Goal: Task Accomplishment & Management: Use online tool/utility

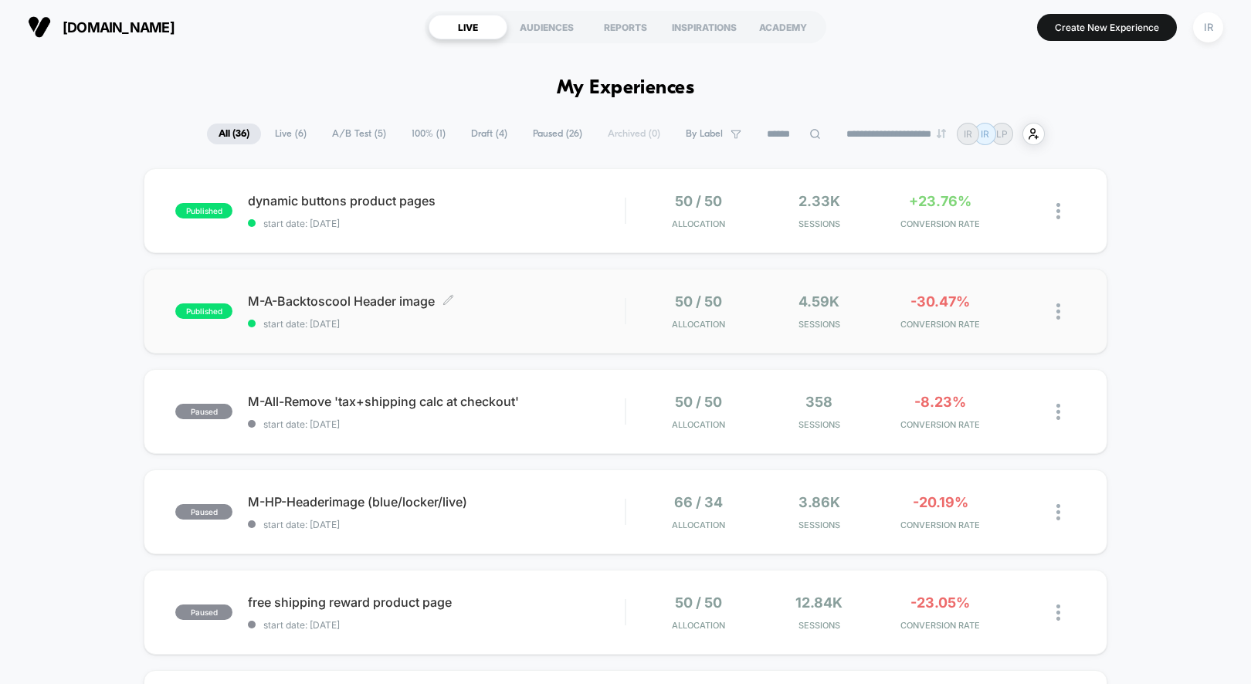
drag, startPoint x: 512, startPoint y: 200, endPoint x: 621, endPoint y: 330, distance: 169.4
click at [610, 199] on span "dynamic buttons product pages Click to edit experience details" at bounding box center [436, 200] width 377 height 15
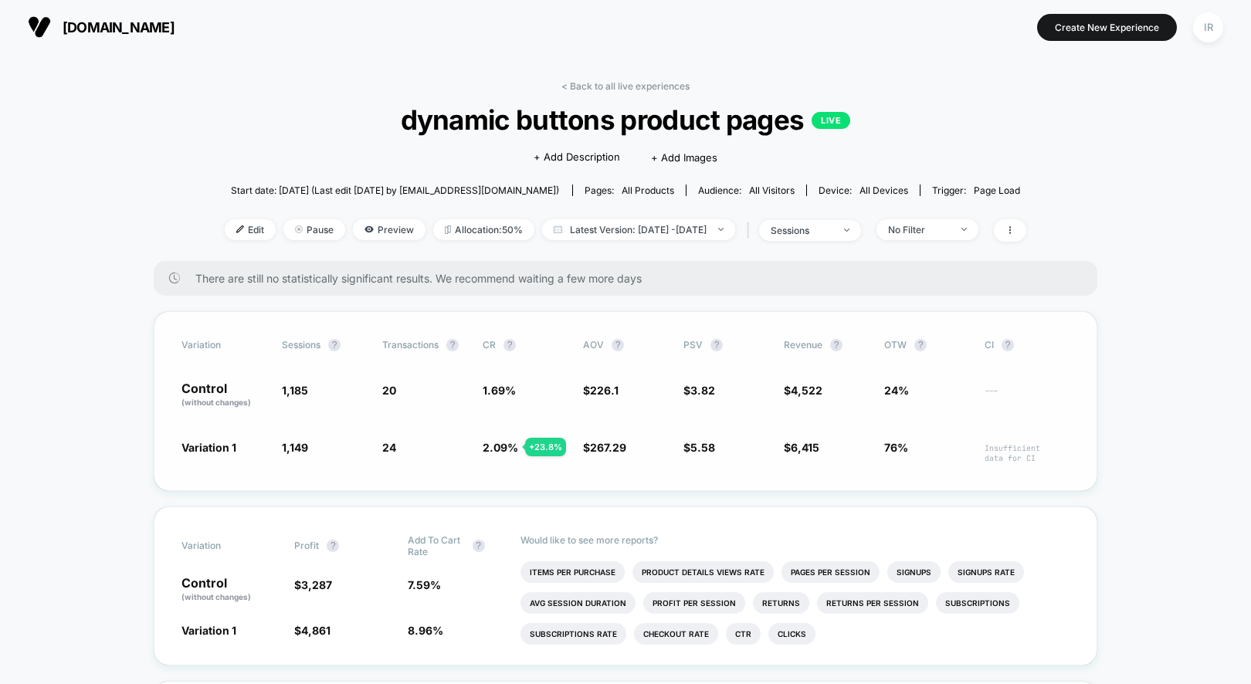
drag, startPoint x: 151, startPoint y: 446, endPoint x: 1050, endPoint y: 478, distance: 899.6
click at [677, 87] on link "< Back to all live experiences" at bounding box center [626, 86] width 128 height 12
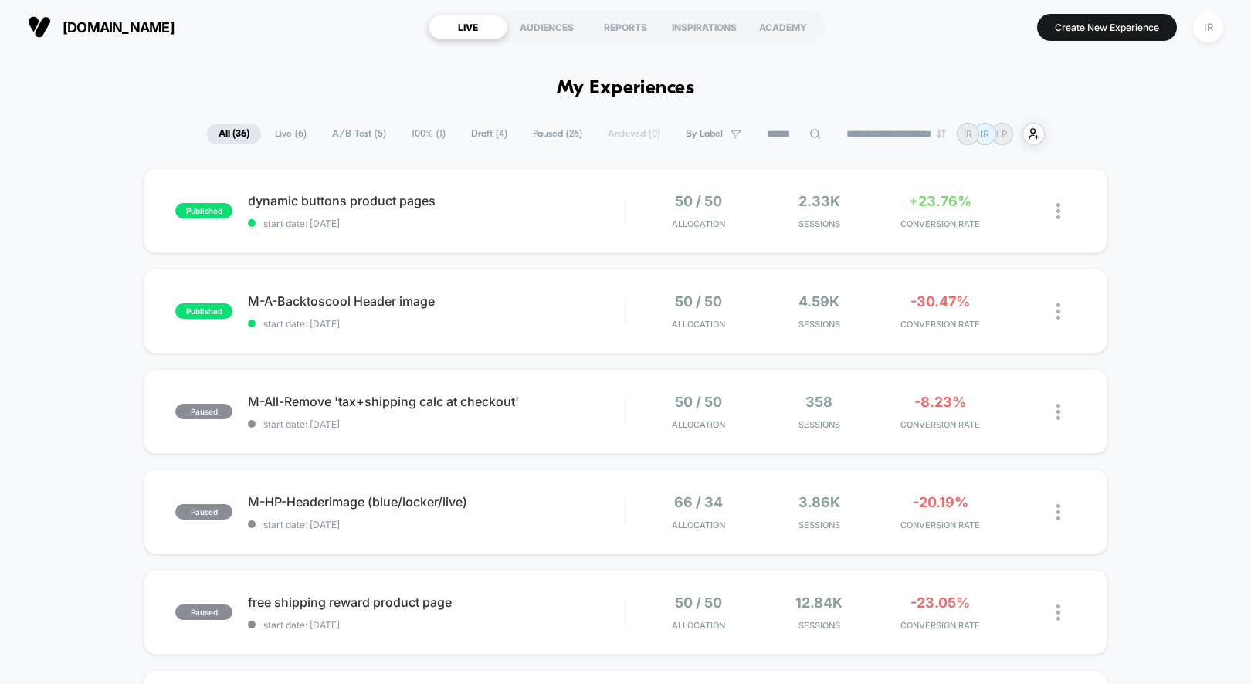
click at [868, 331] on div at bounding box center [927, 331] width 149 height 10
click at [439, 296] on span "M-A-Backtoscool Header image Click to edit experience details" at bounding box center [436, 301] width 377 height 15
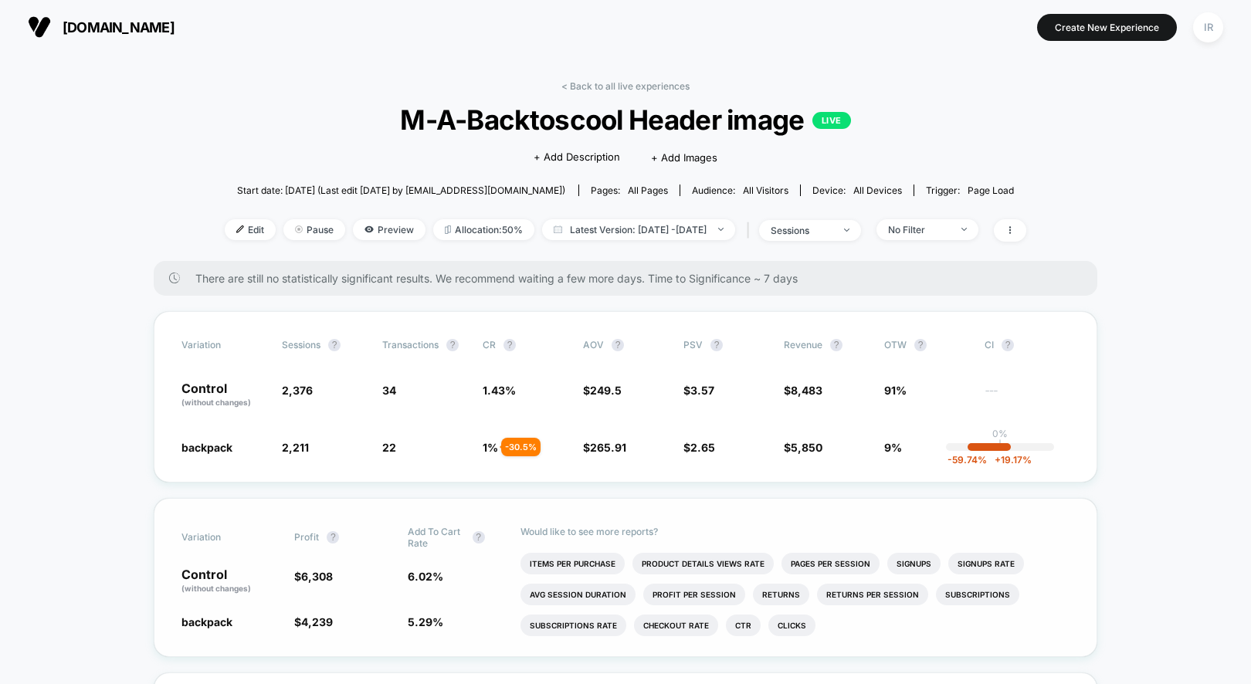
drag, startPoint x: 488, startPoint y: 404, endPoint x: 851, endPoint y: 509, distance: 377.9
click at [851, 509] on div "Would like to see more reports? Items Per Purchase Product Details Views Rate P…" at bounding box center [795, 578] width 549 height 158
click at [1011, 400] on span "---" at bounding box center [1027, 397] width 85 height 22
click at [244, 229] on span "Edit" at bounding box center [250, 229] width 51 height 21
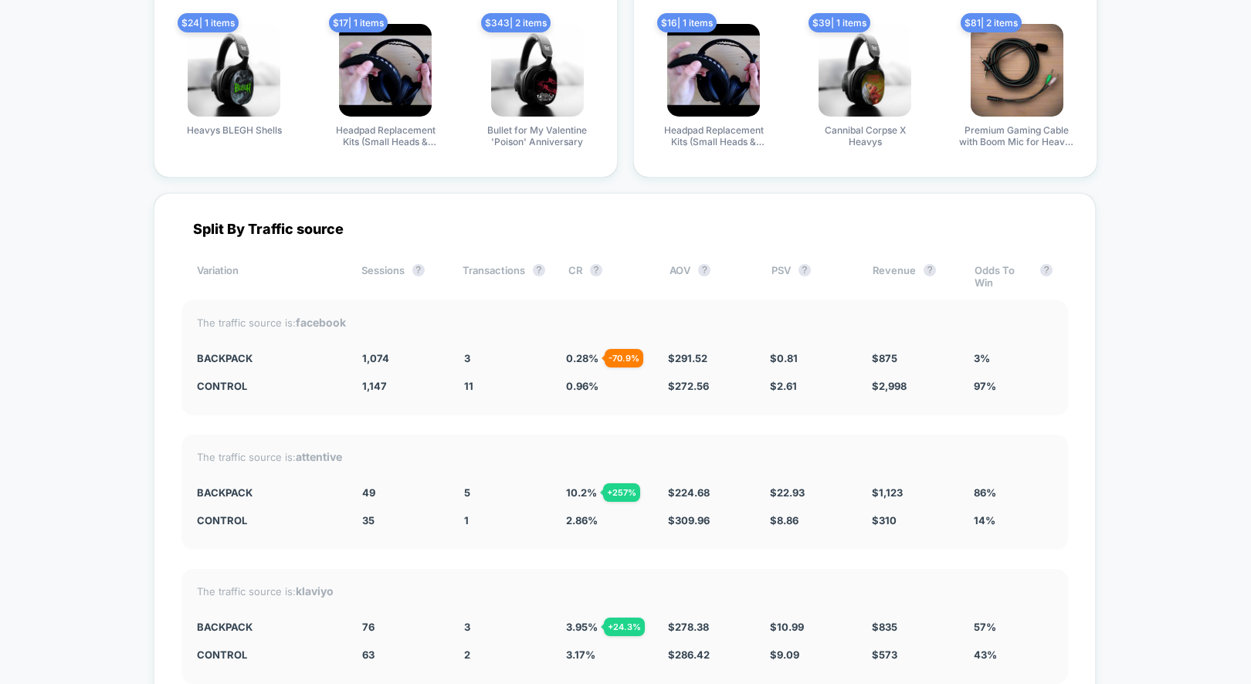
scroll to position [3006, 0]
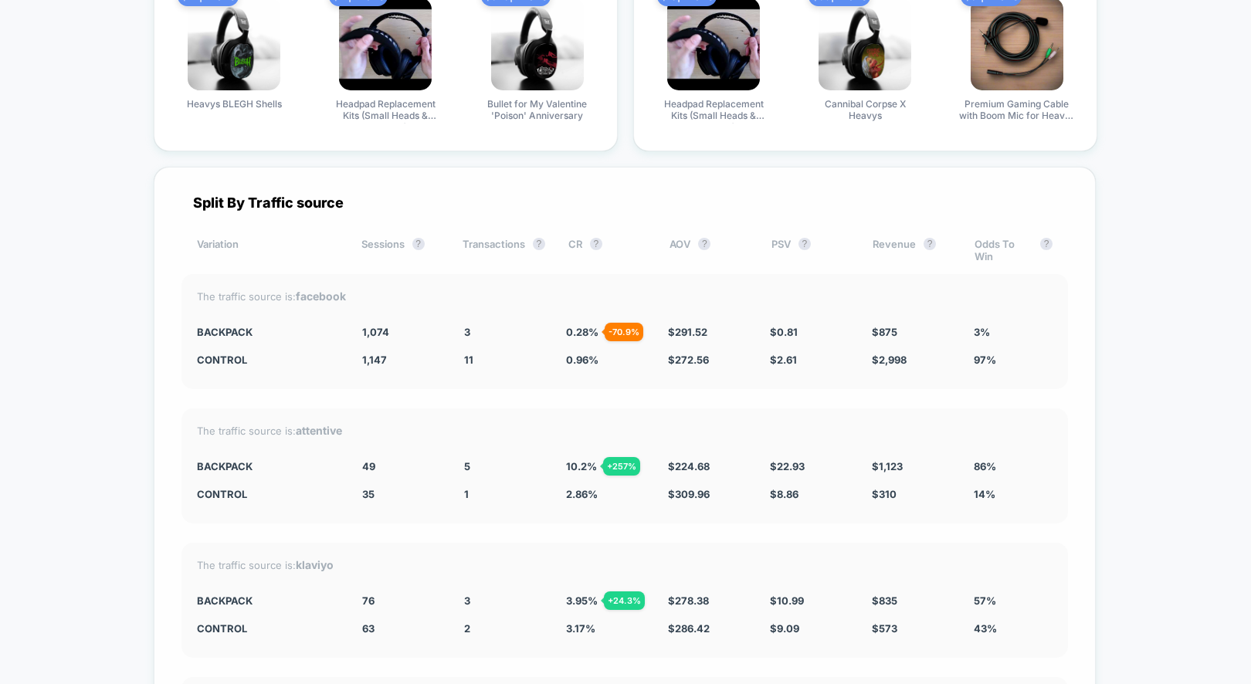
drag, startPoint x: 188, startPoint y: 319, endPoint x: 1074, endPoint y: 383, distance: 887.5
click at [1074, 383] on div "Split By Traffic source Variation Sessions ? Transactions ? CR ? AOV ? PSV ? Re…" at bounding box center [625, 548] width 942 height 763
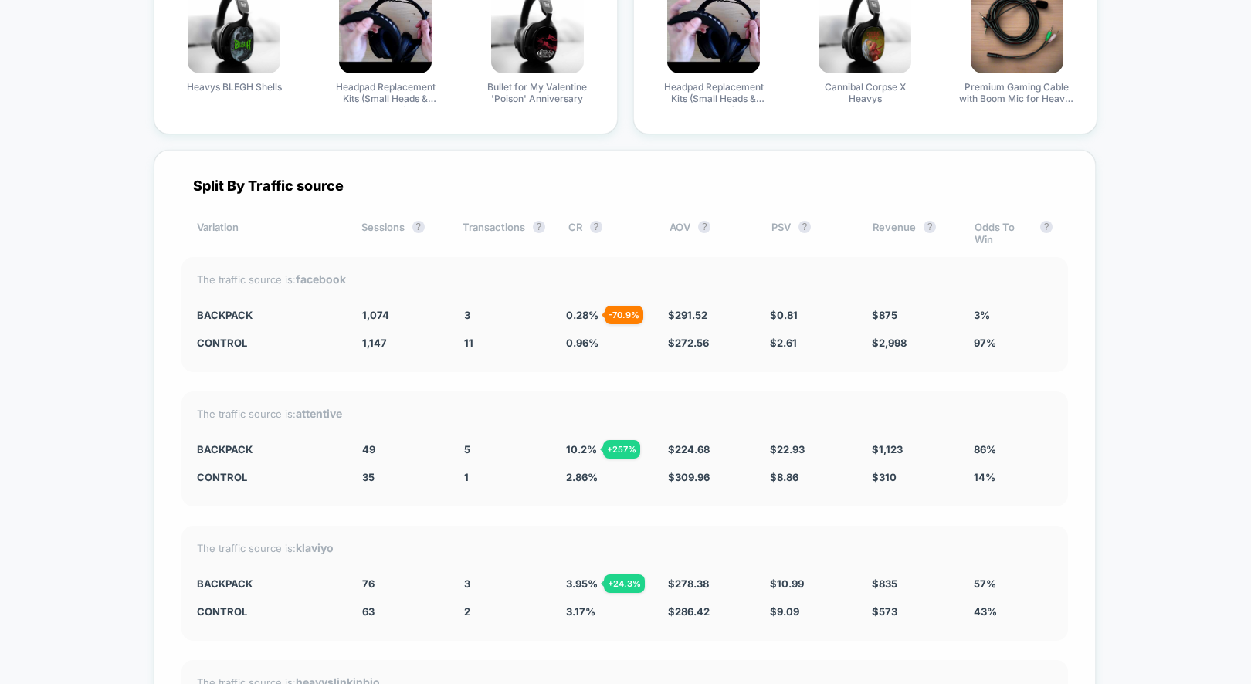
scroll to position [3022, 0]
click at [1004, 310] on div "3%" at bounding box center [1013, 316] width 79 height 12
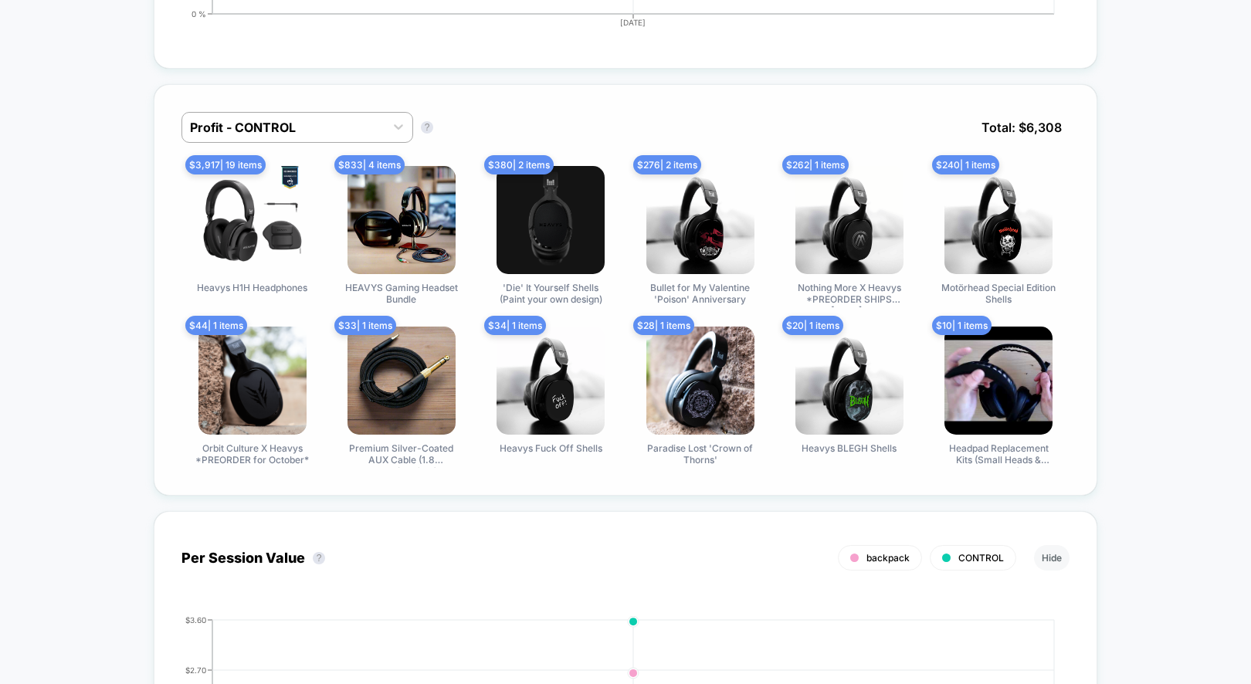
scroll to position [0, 0]
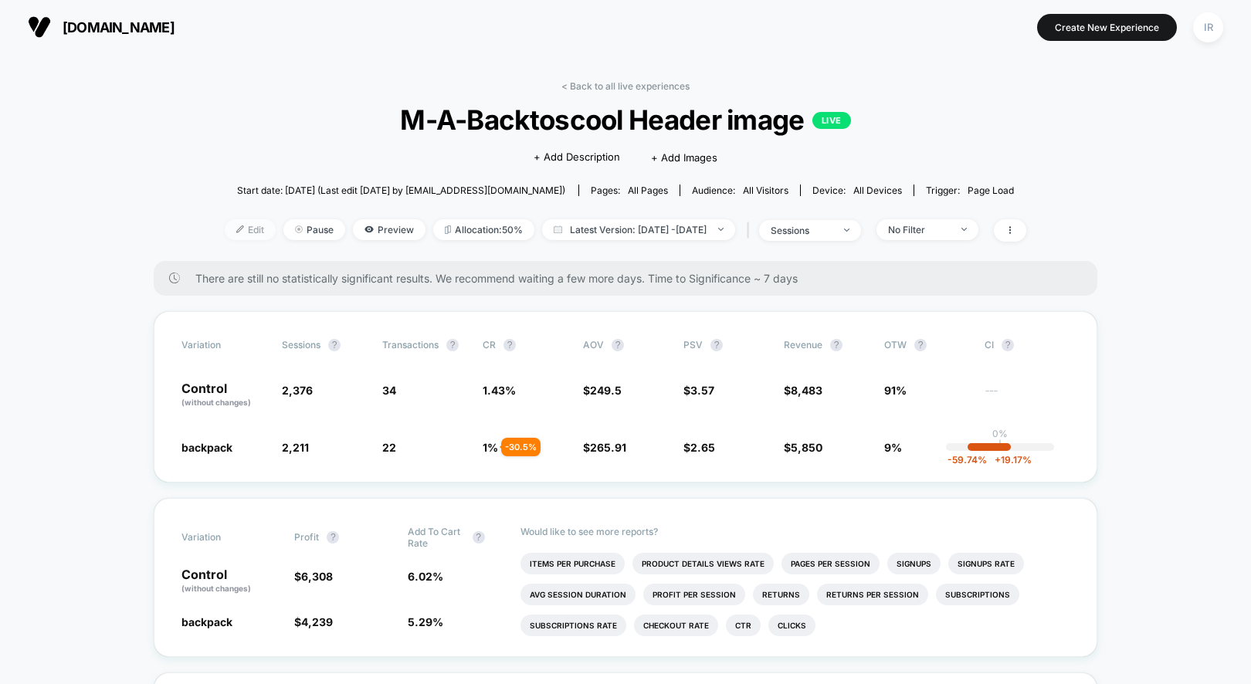
click at [225, 232] on span "Edit" at bounding box center [250, 229] width 51 height 21
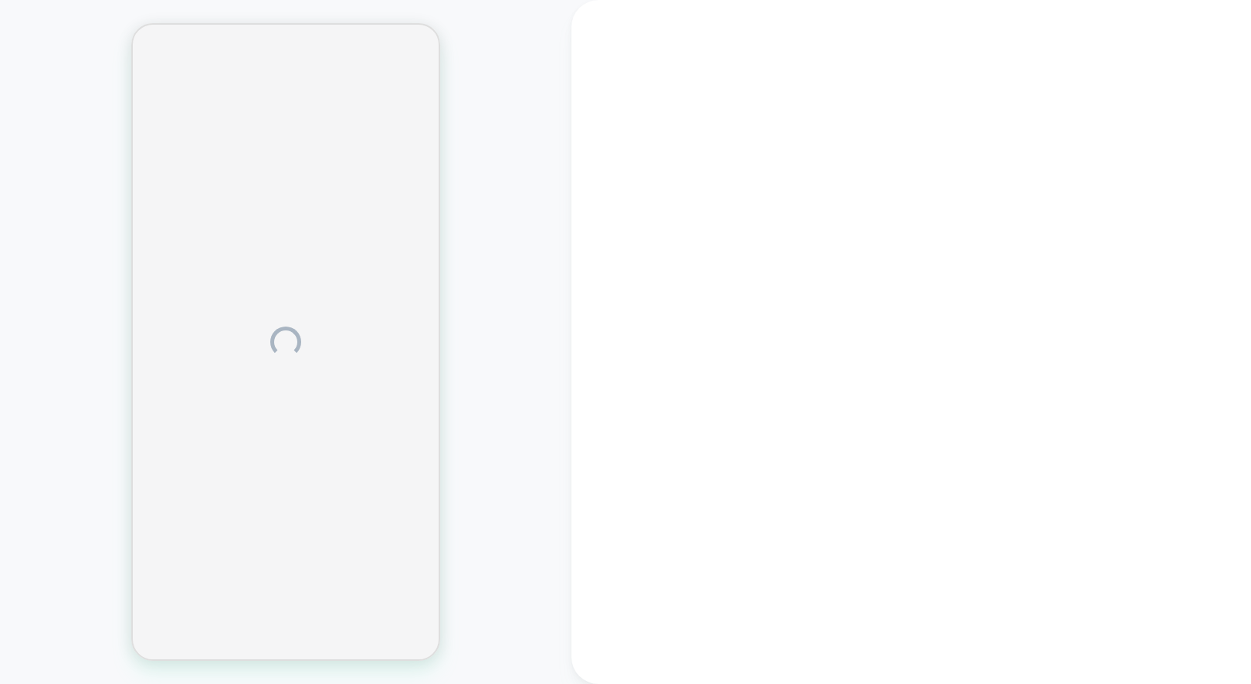
click at [226, 258] on div at bounding box center [285, 342] width 309 height 638
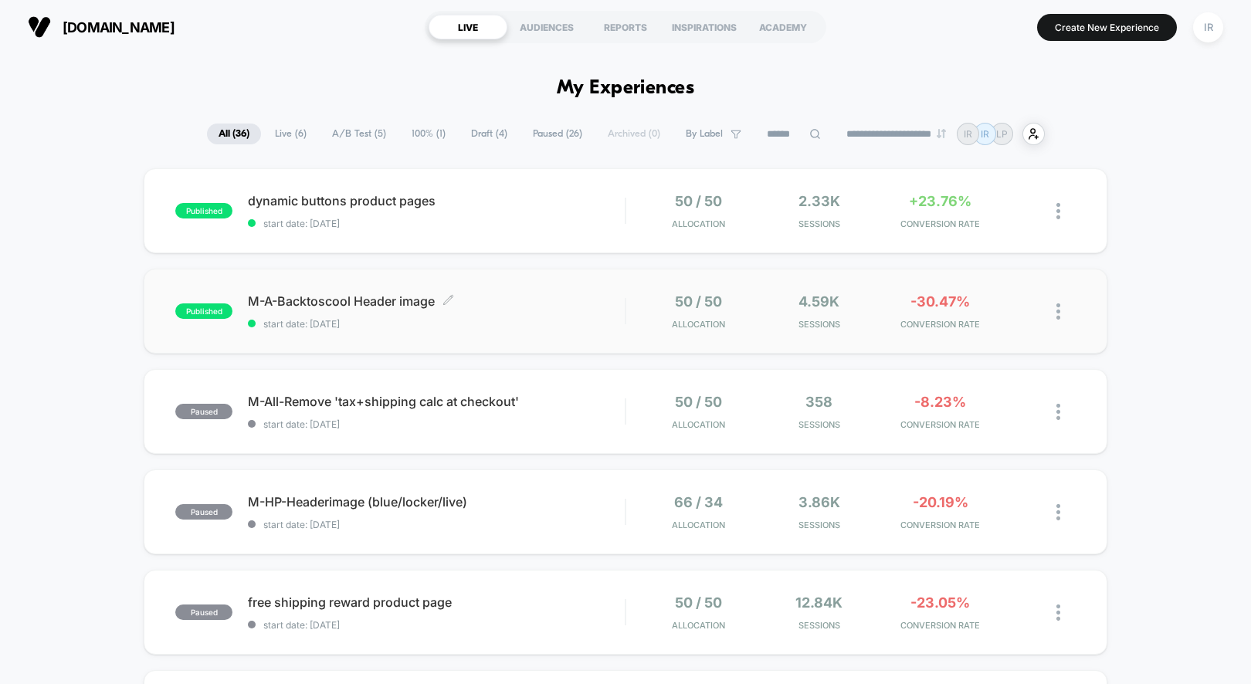
click at [589, 312] on div "M-A-Backtoscool Header image Click to edit experience details Click to edit exp…" at bounding box center [436, 312] width 377 height 36
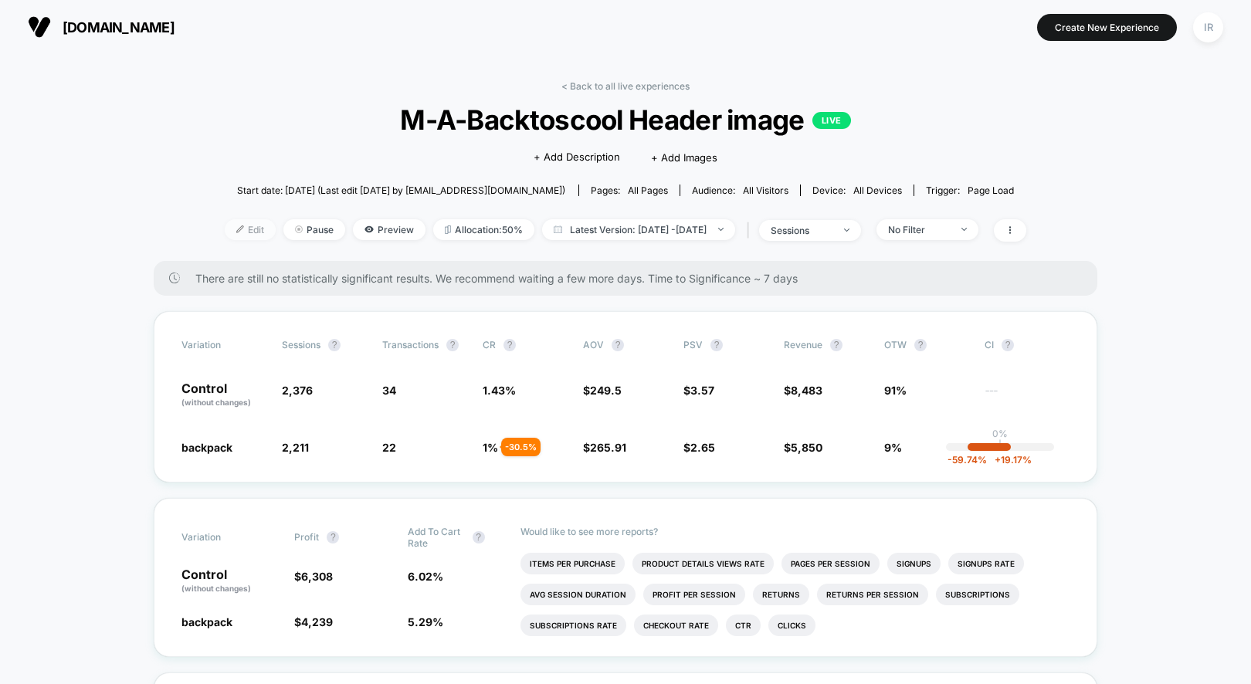
click at [239, 238] on span "Edit" at bounding box center [250, 229] width 51 height 21
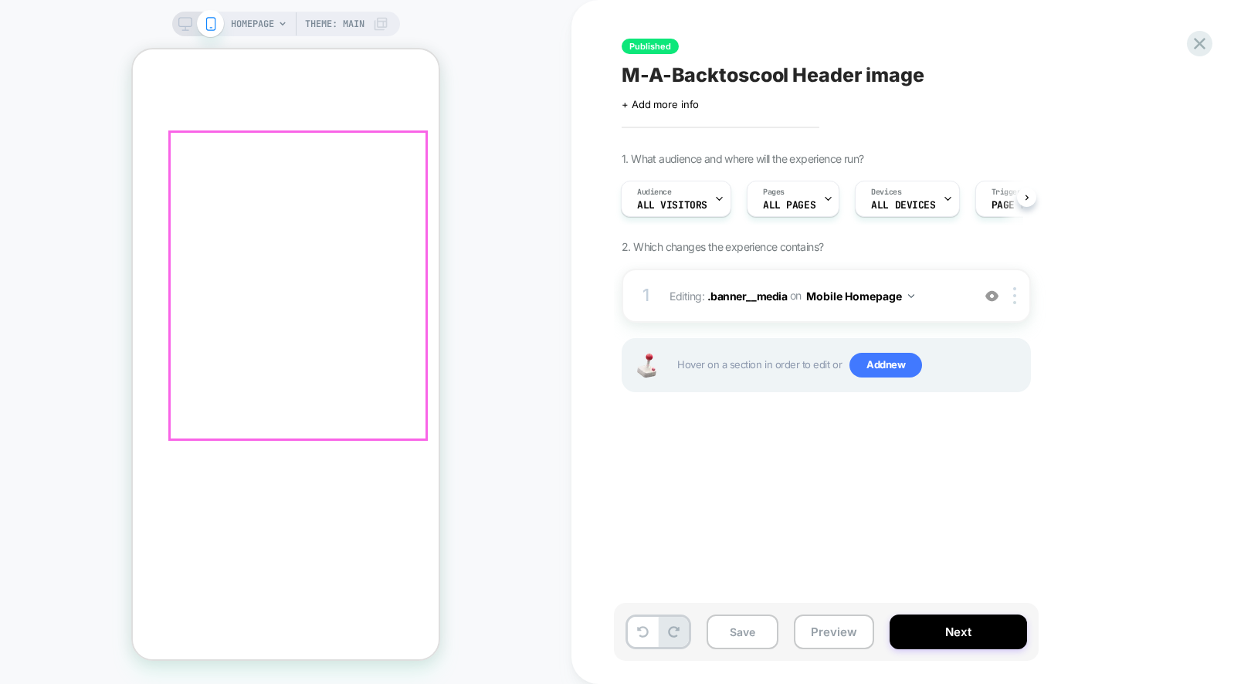
click at [380, 343] on tr "Heavys Headphones + Shells Bundle (Save up to 12%) Regular price $309.00 Sale p…" at bounding box center [309, 415] width 351 height 571
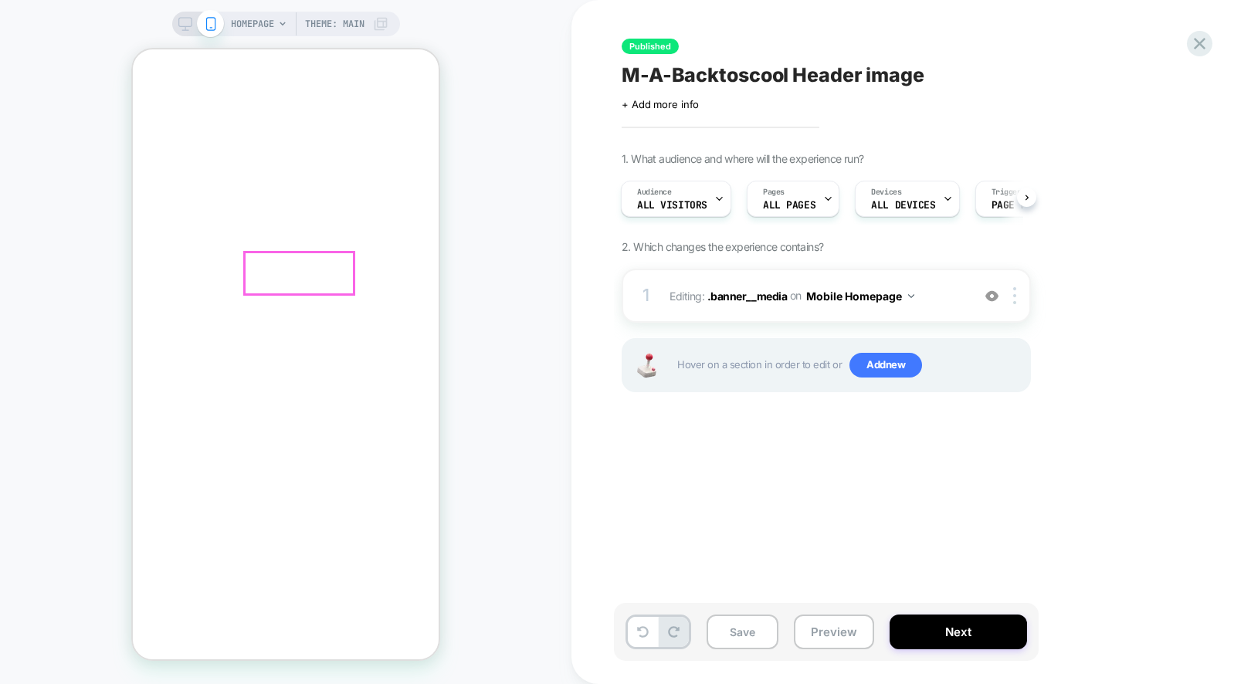
scroll to position [324, 0]
click at [910, 282] on div "1 Editing : .banner__media .banner__media on Mobile Homepage Add Before Add Aft…" at bounding box center [826, 296] width 409 height 54
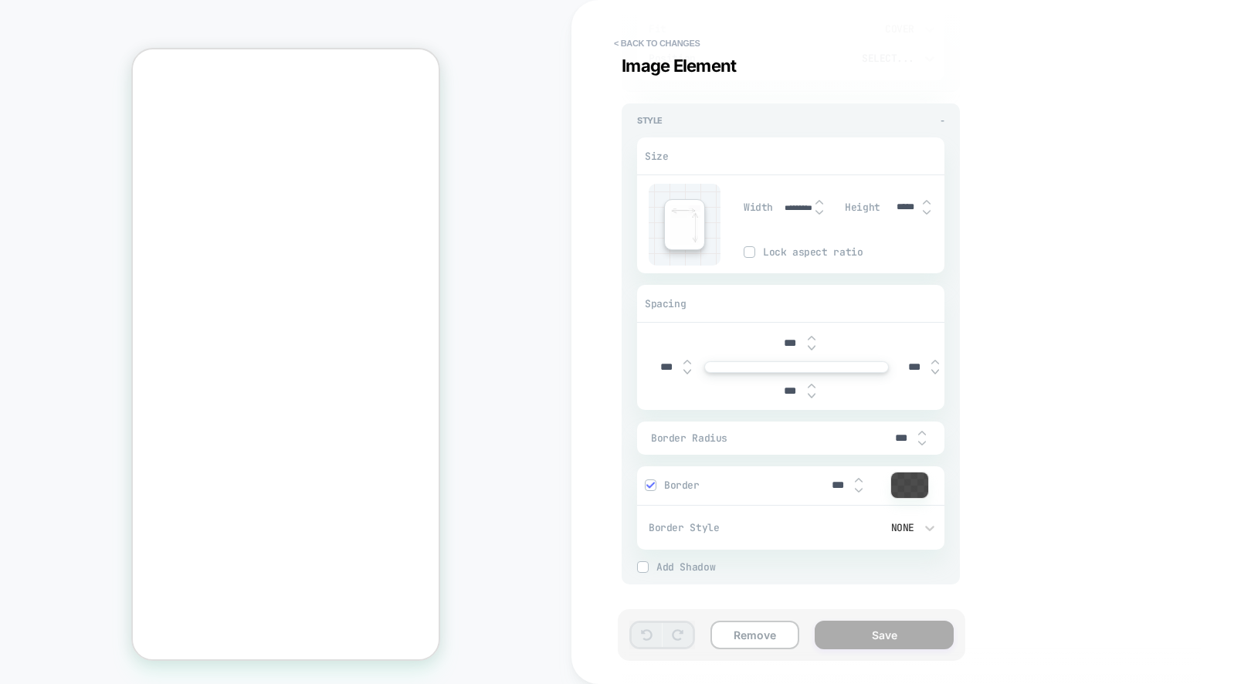
scroll to position [0, 0]
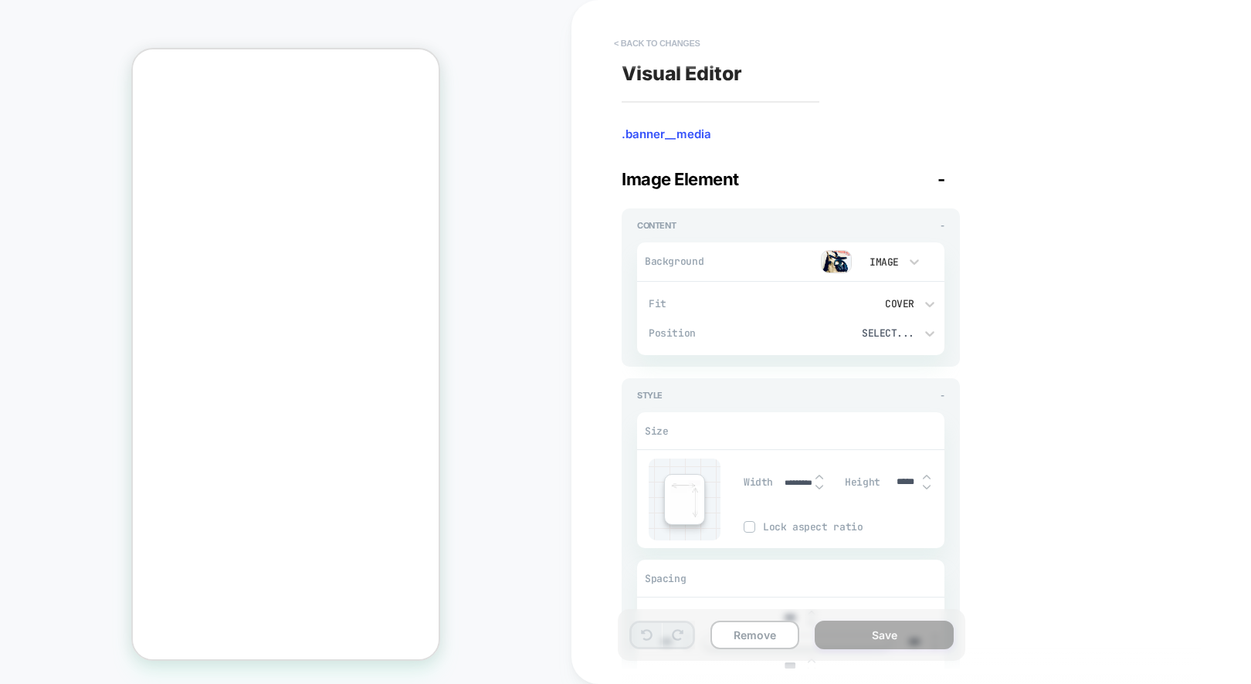
click at [623, 45] on button "< Back to changes" at bounding box center [657, 43] width 102 height 25
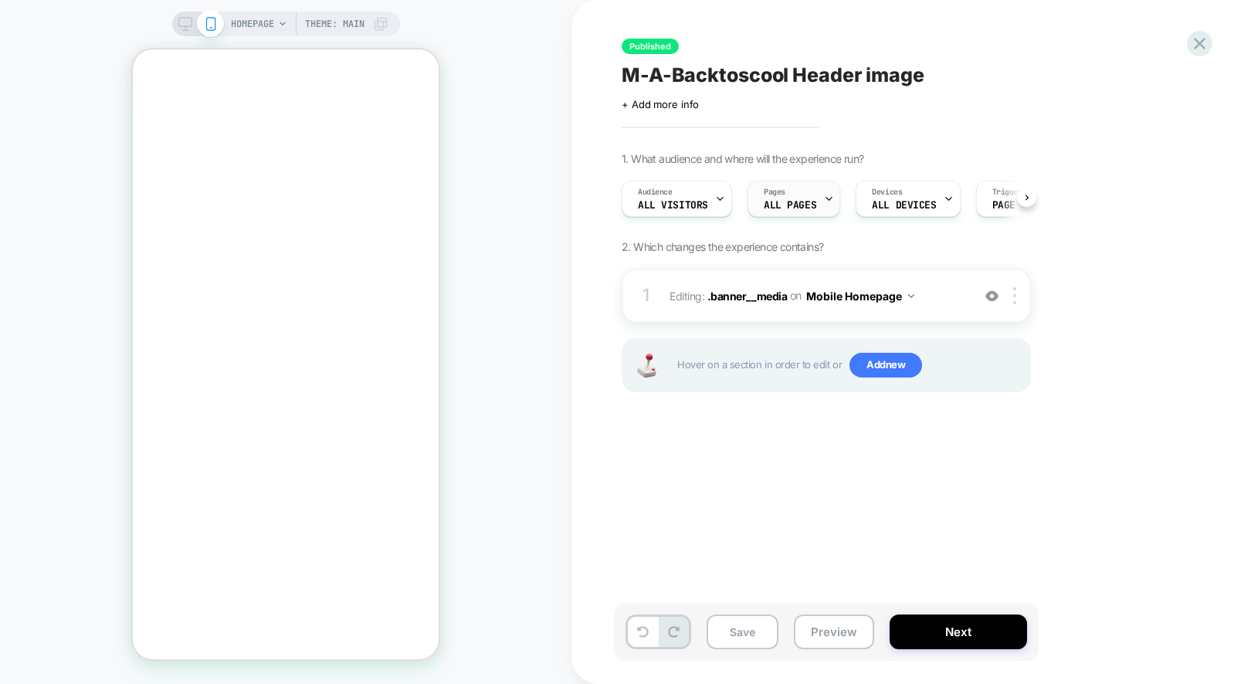
scroll to position [0, 1]
click at [1018, 302] on div at bounding box center [1017, 295] width 25 height 17
click at [838, 298] on button "Mobile Homepage" at bounding box center [860, 296] width 108 height 22
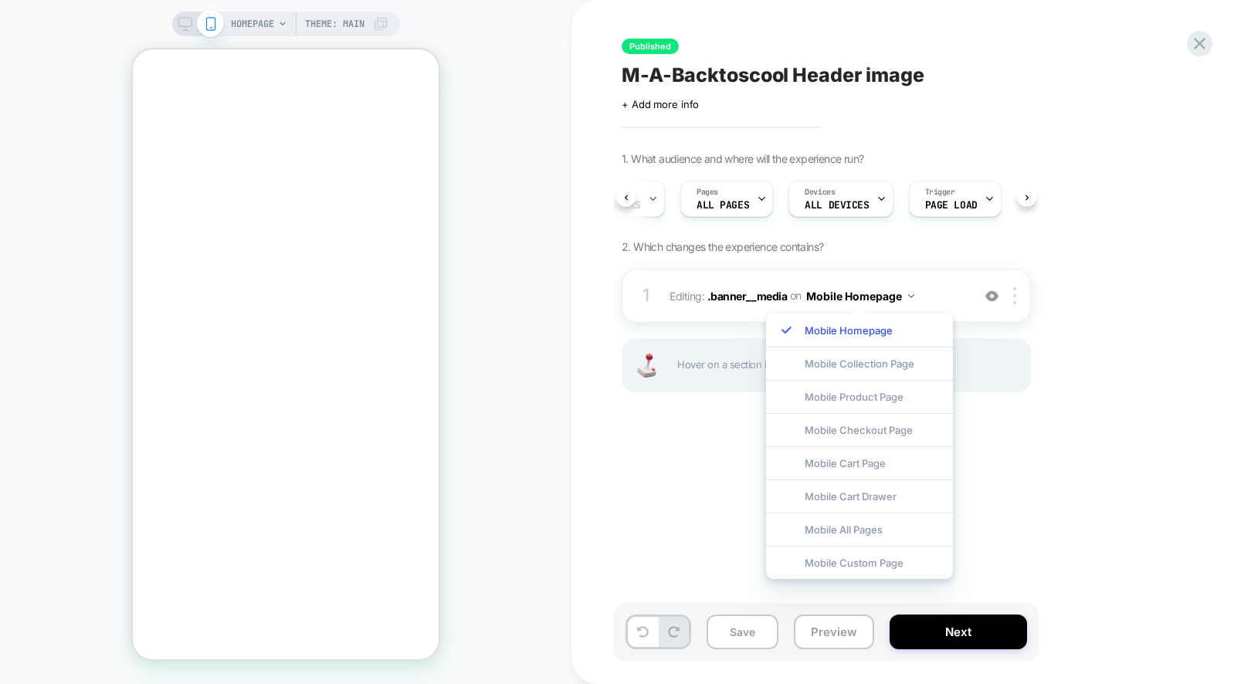
scroll to position [0, 78]
click at [963, 206] on div "Trigger Page Load" at bounding box center [940, 199] width 83 height 35
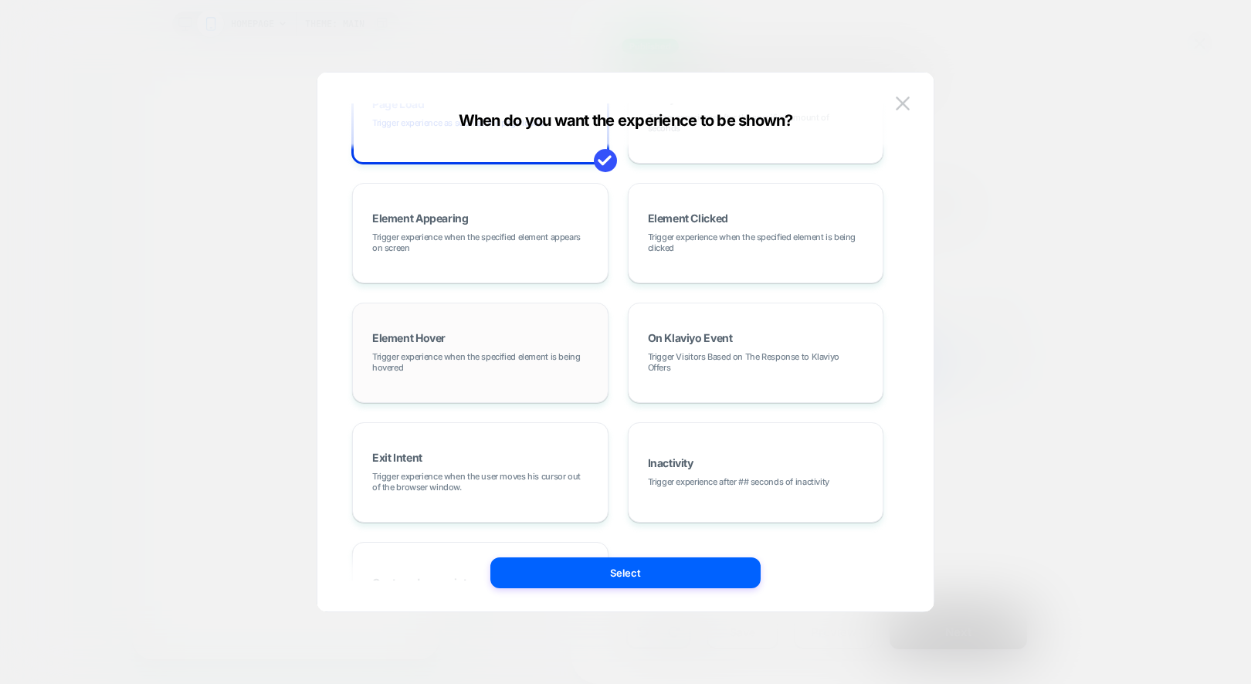
scroll to position [0, 0]
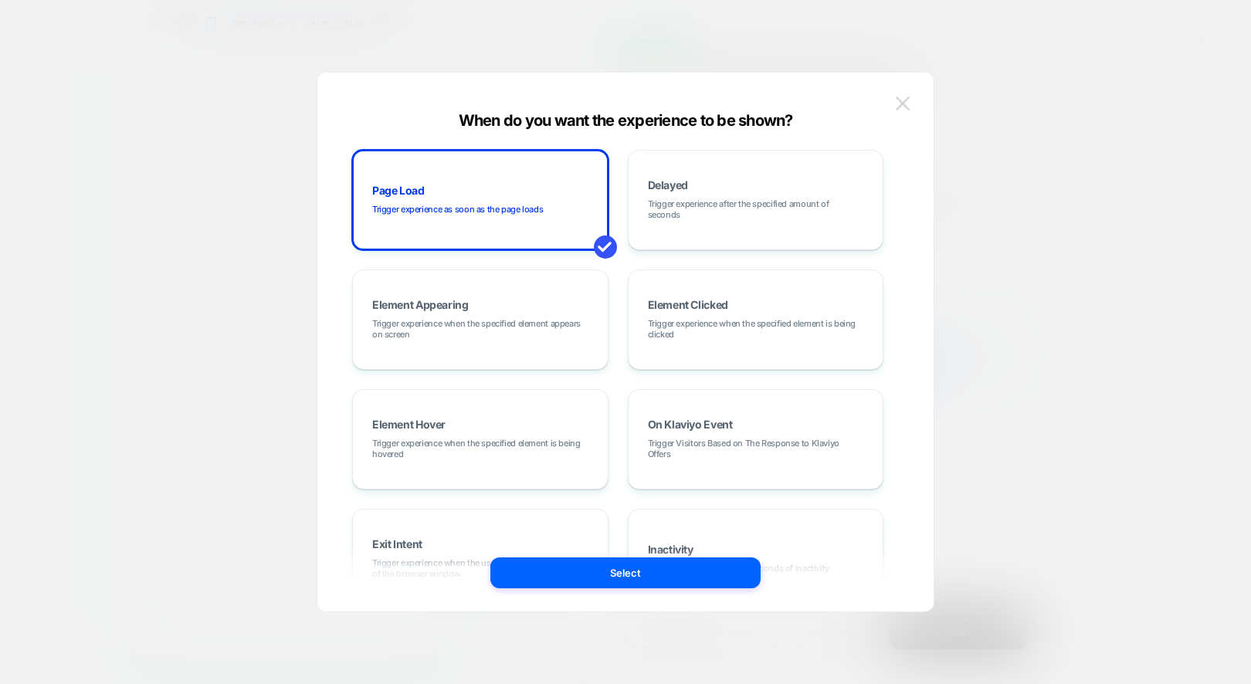
click at [907, 99] on img at bounding box center [903, 103] width 14 height 13
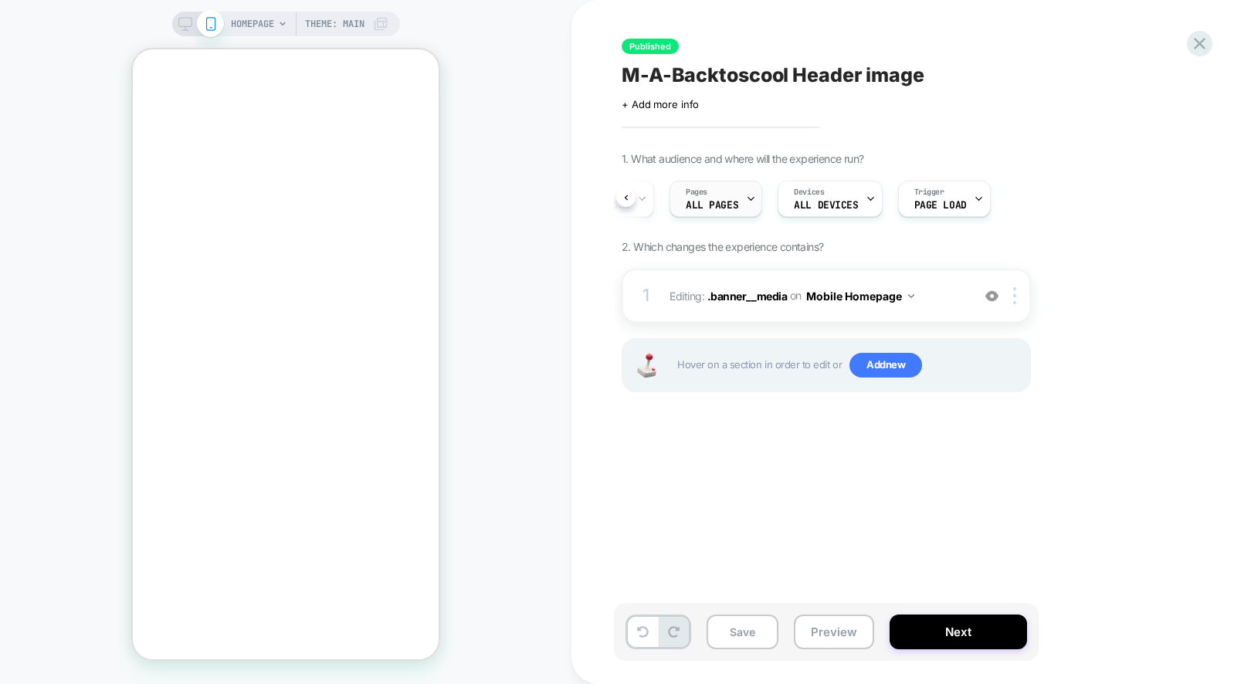
click at [728, 205] on span "ALL PAGES" at bounding box center [712, 205] width 53 height 11
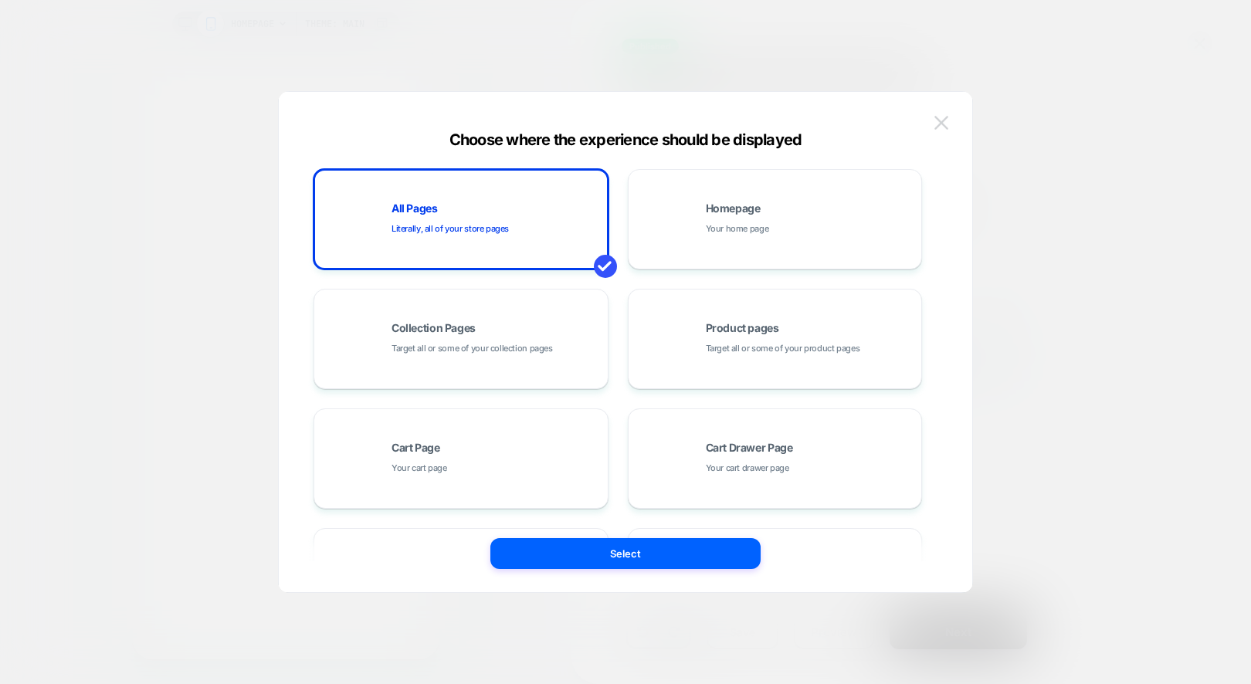
click at [943, 116] on img at bounding box center [942, 122] width 14 height 13
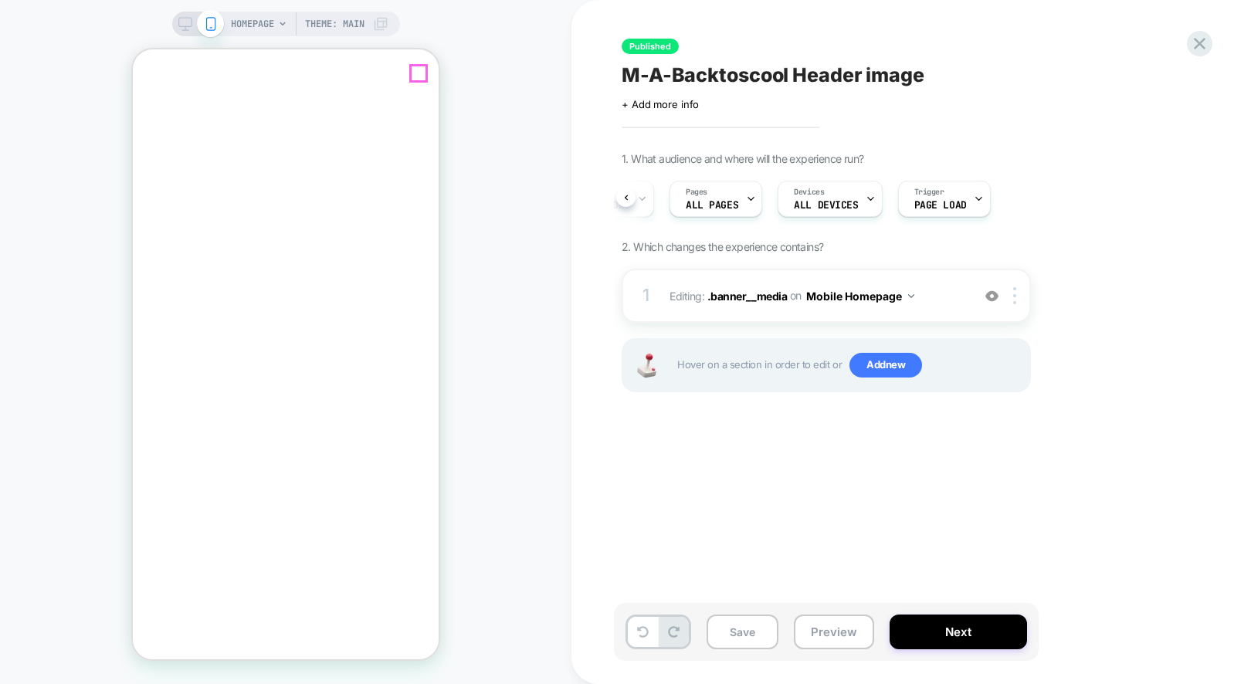
drag, startPoint x: 415, startPoint y: 81, endPoint x: 602, endPoint y: 130, distance: 193.9
click at [139, 109] on icon "Close" at bounding box center [139, 109] width 0 height 0
click at [746, 206] on div at bounding box center [751, 199] width 10 height 35
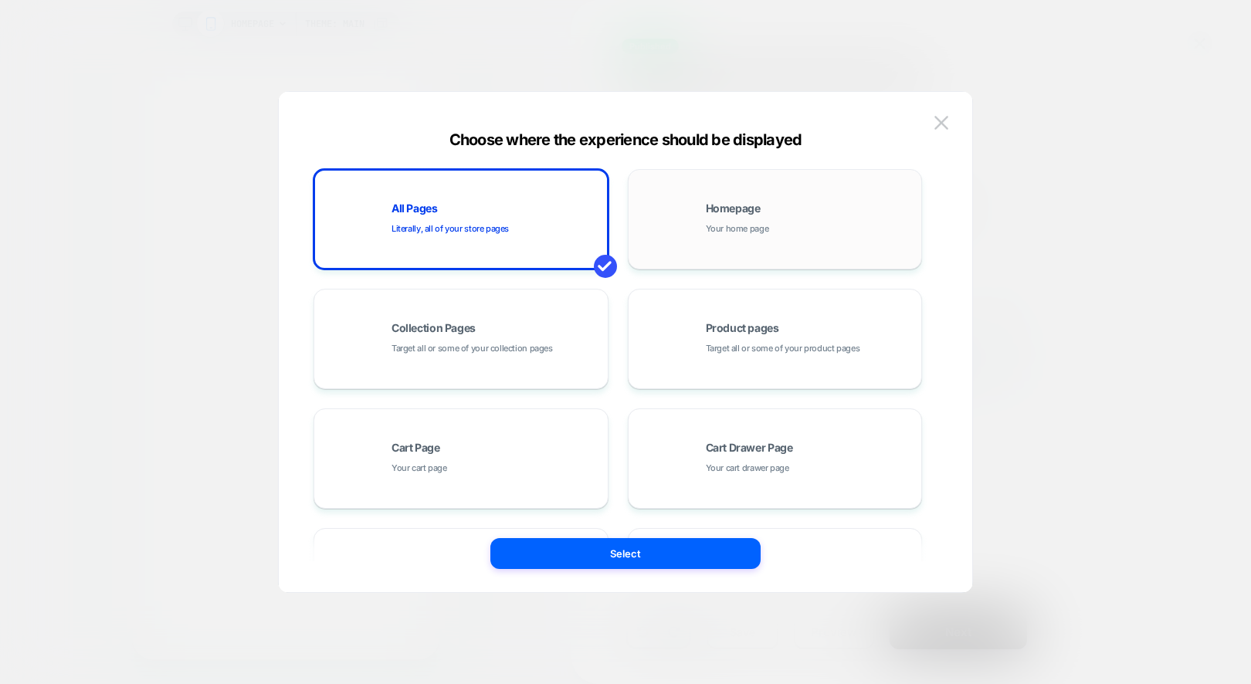
click at [693, 213] on div "Homepage Your home page" at bounding box center [775, 219] width 278 height 85
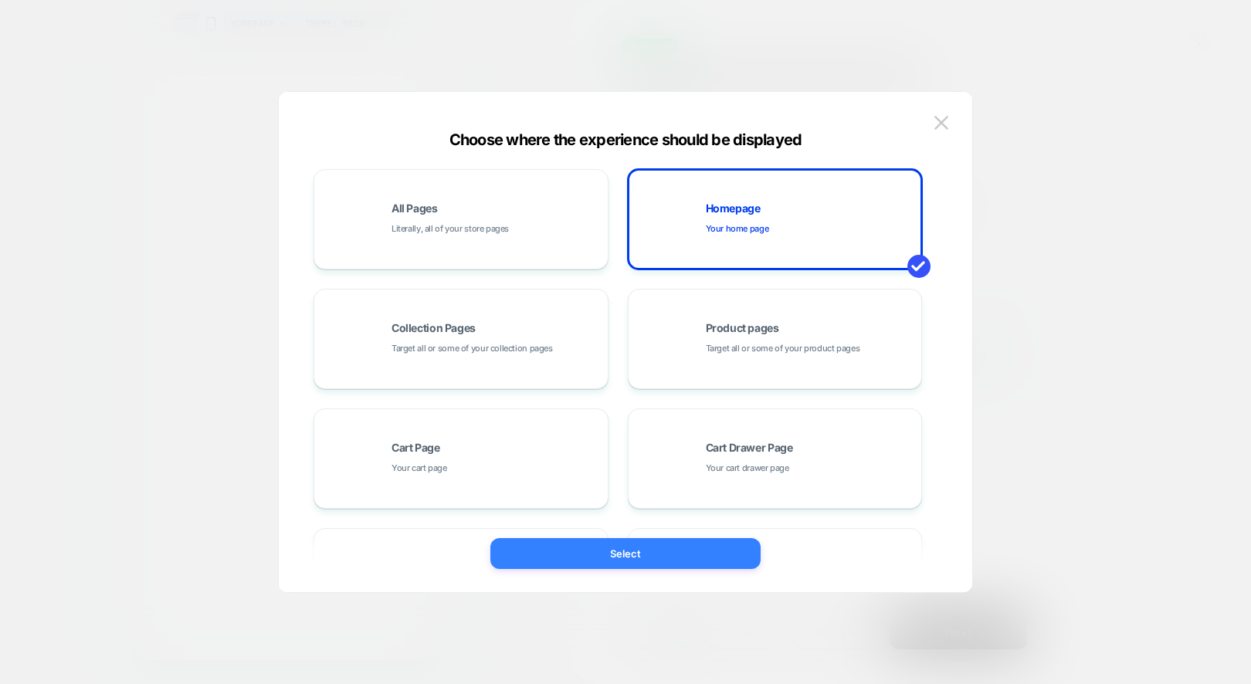
click at [674, 557] on button "Select" at bounding box center [625, 553] width 270 height 31
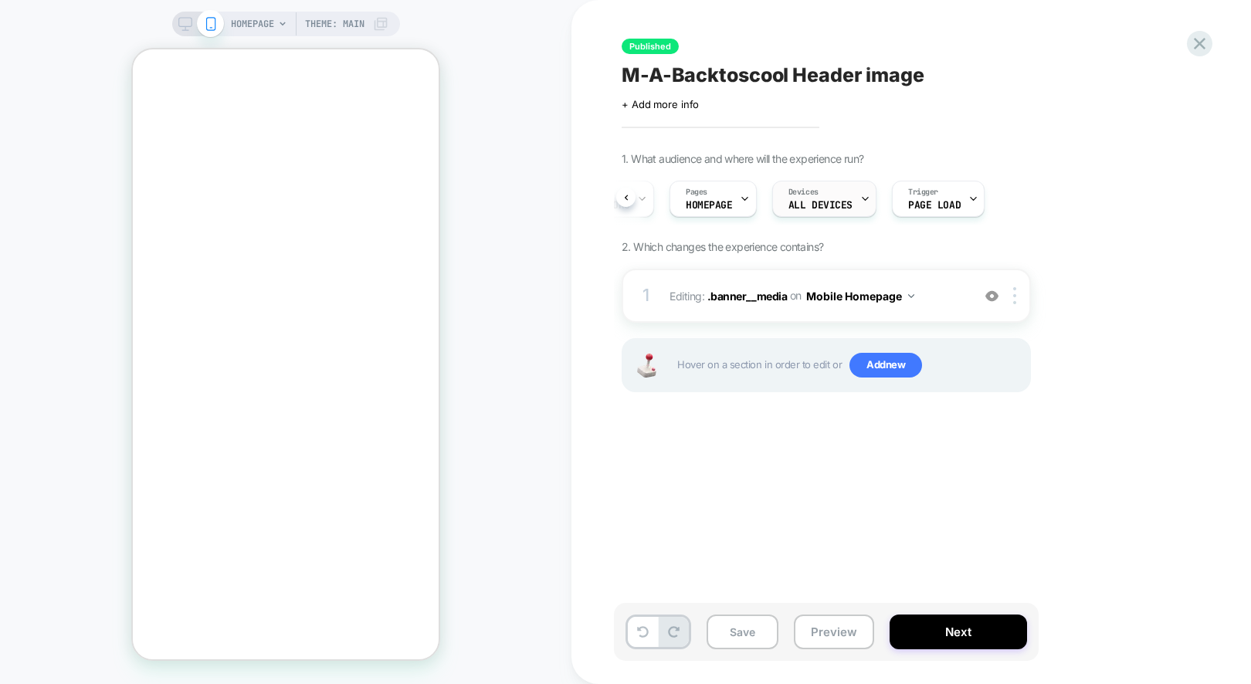
click at [824, 214] on div "Devices ALL DEVICES" at bounding box center [820, 199] width 95 height 35
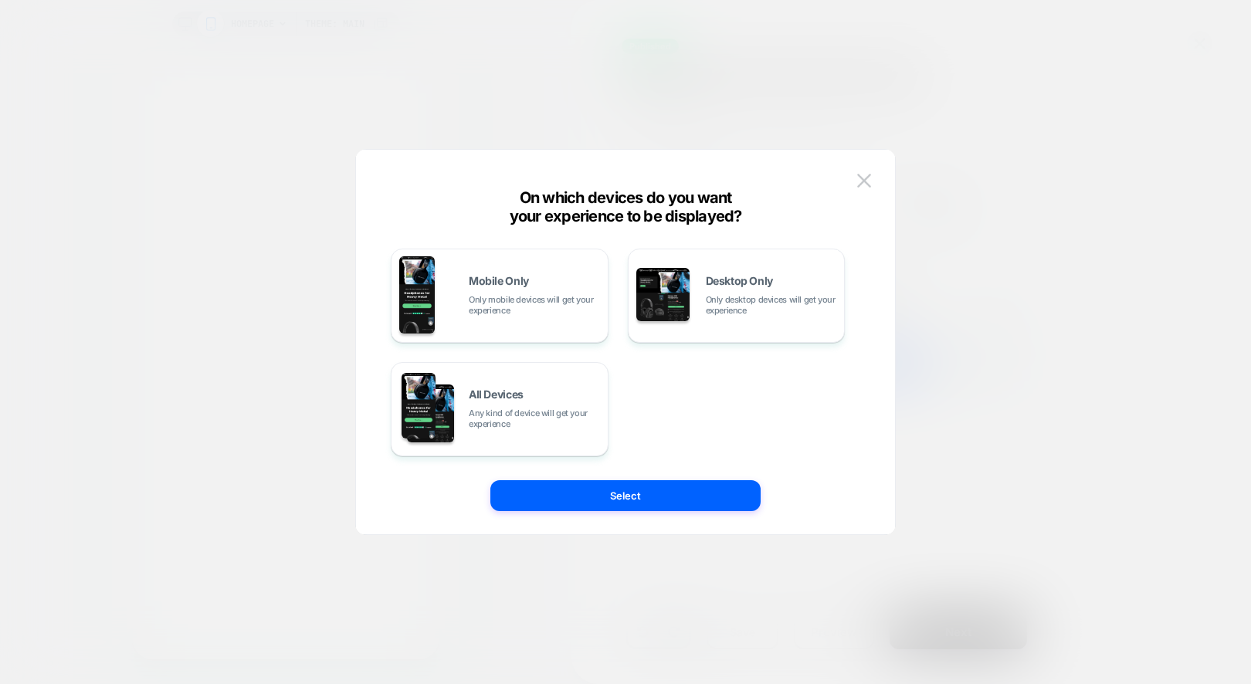
click at [487, 464] on div "Mobile Only Only mobile devices will get your experience Desktop Only Only desk…" at bounding box center [618, 342] width 493 height 323
click at [522, 436] on div "All Devices Any kind of device will get your experience" at bounding box center [499, 409] width 201 height 79
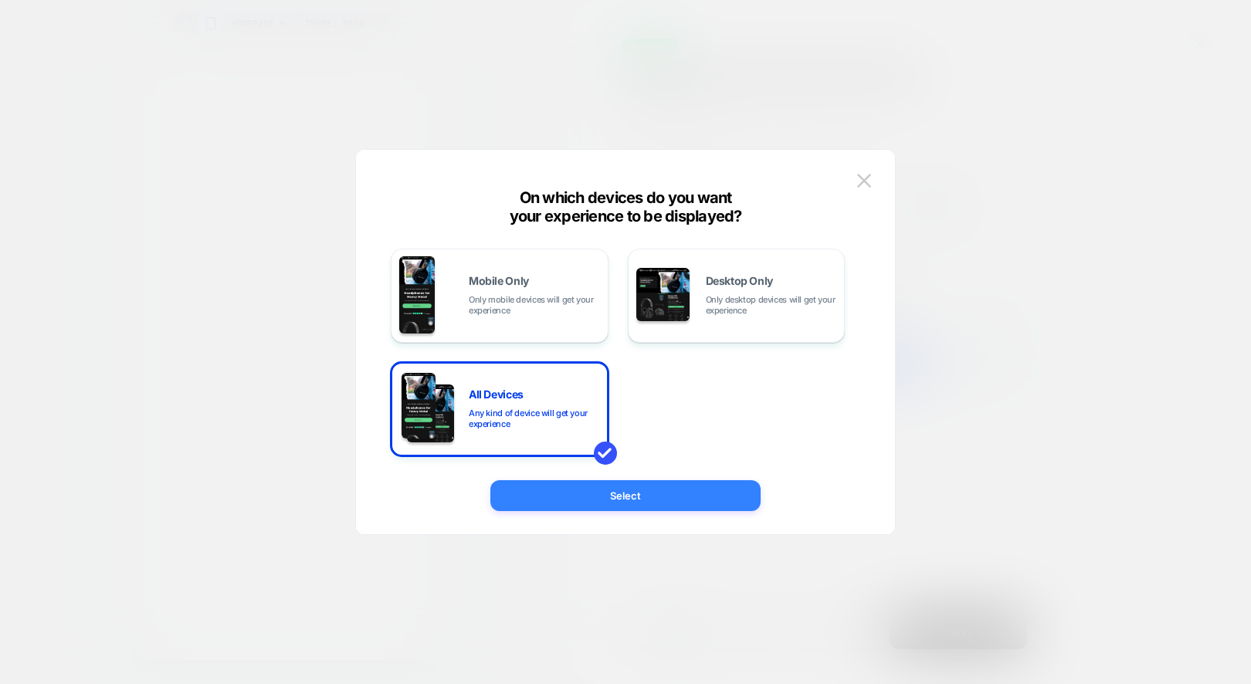
click at [555, 484] on button "Select" at bounding box center [625, 495] width 270 height 31
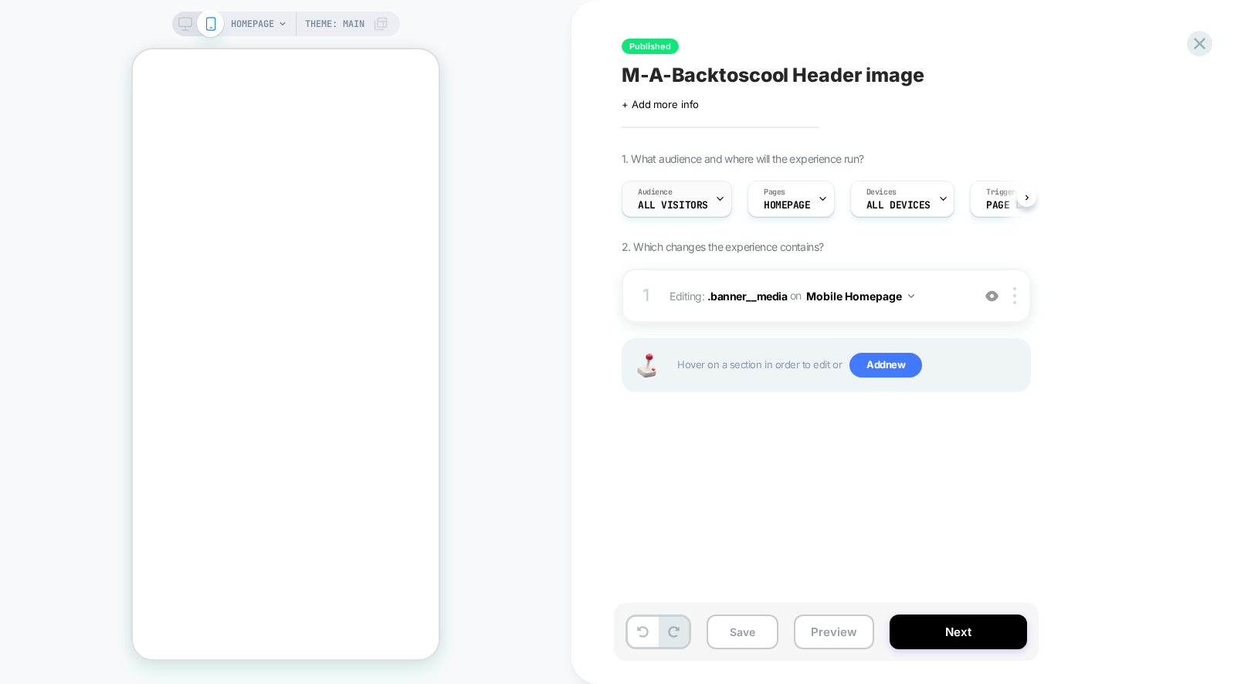
click at [681, 204] on span "All Visitors" at bounding box center [673, 205] width 70 height 11
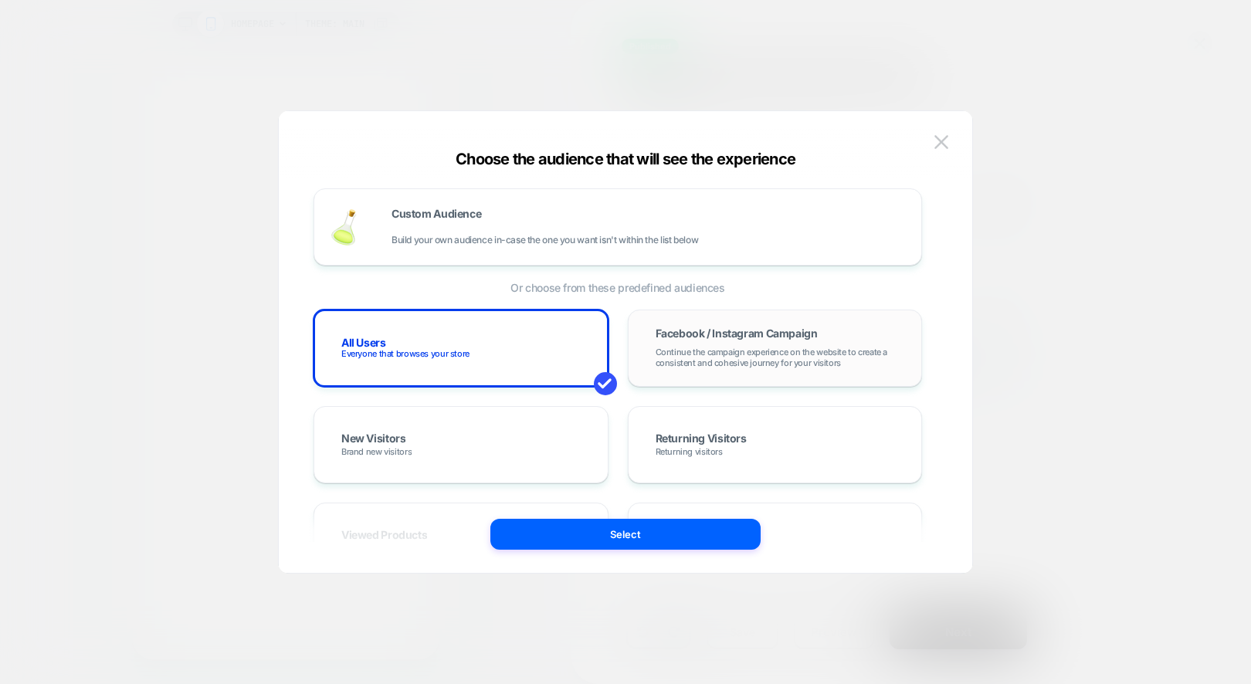
click at [741, 363] on span "Continue the campaign experience on the website to create a consistent and cohe…" at bounding box center [775, 358] width 239 height 22
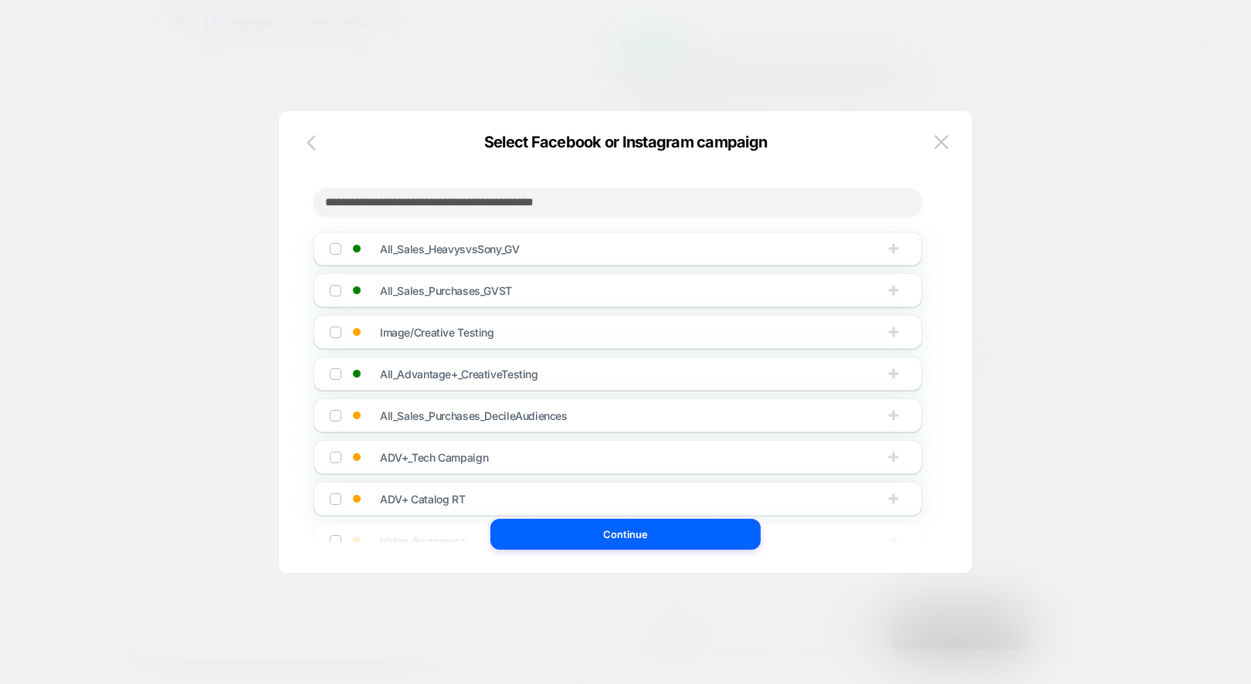
click at [304, 141] on button "button" at bounding box center [316, 144] width 28 height 22
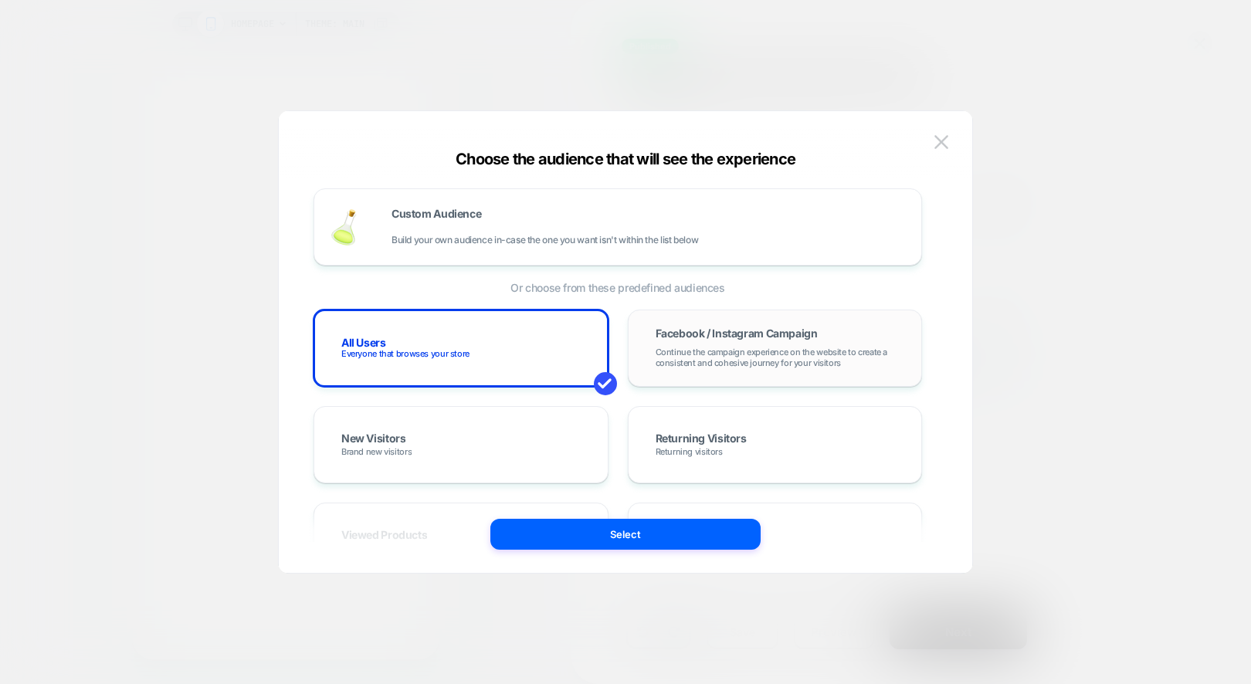
click at [719, 337] on span "Facebook / Instagram Campaign" at bounding box center [737, 333] width 162 height 11
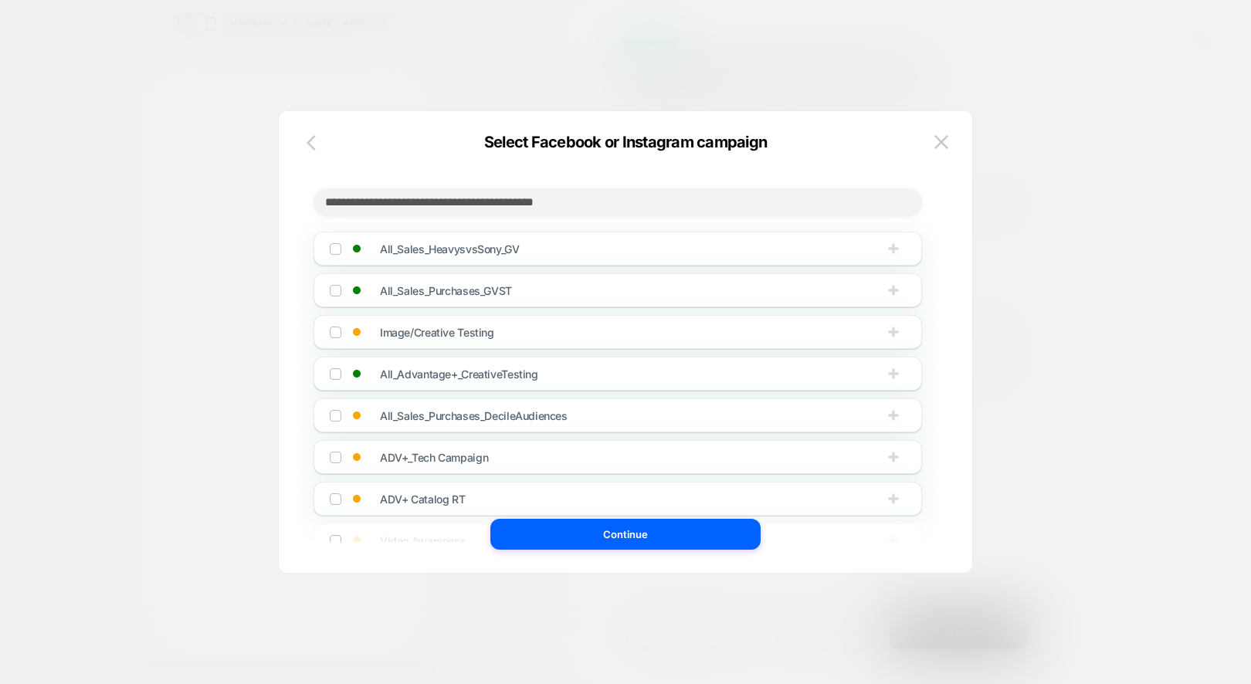
click at [311, 142] on icon "button" at bounding box center [316, 143] width 19 height 19
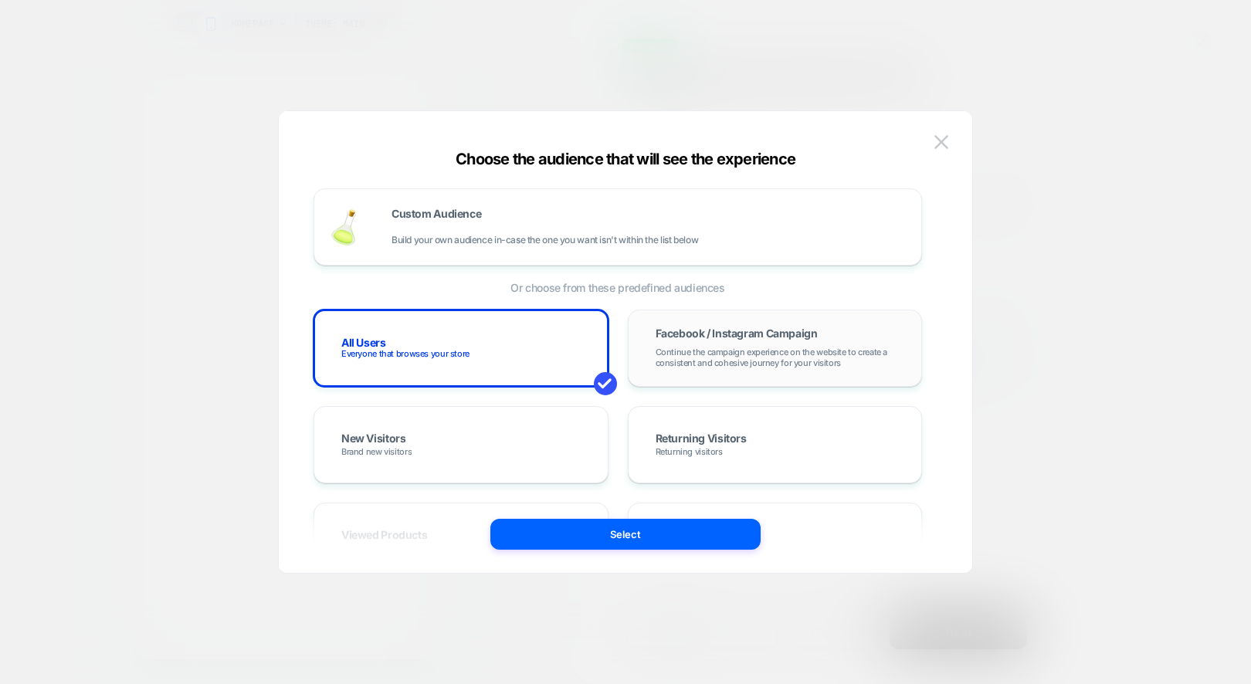
click at [718, 334] on span "Facebook / Instagram Campaign" at bounding box center [737, 333] width 162 height 11
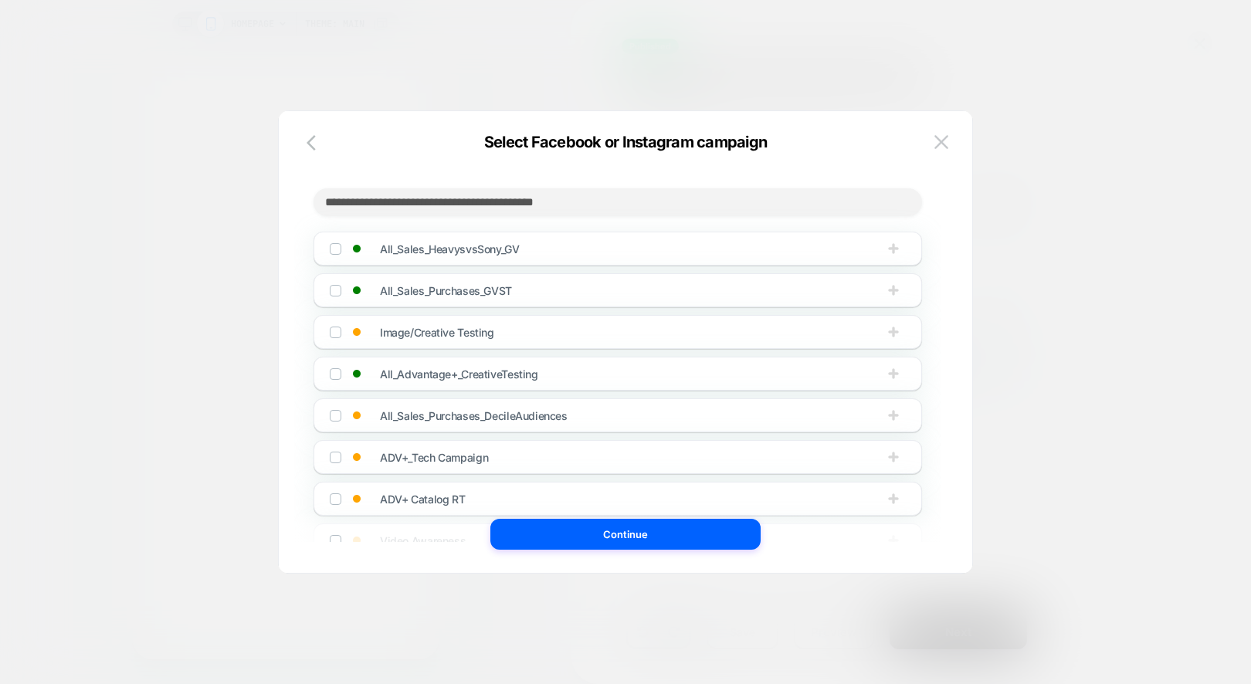
click at [613, 206] on input at bounding box center [618, 202] width 609 height 28
click at [895, 255] on icon "button" at bounding box center [893, 248] width 15 height 15
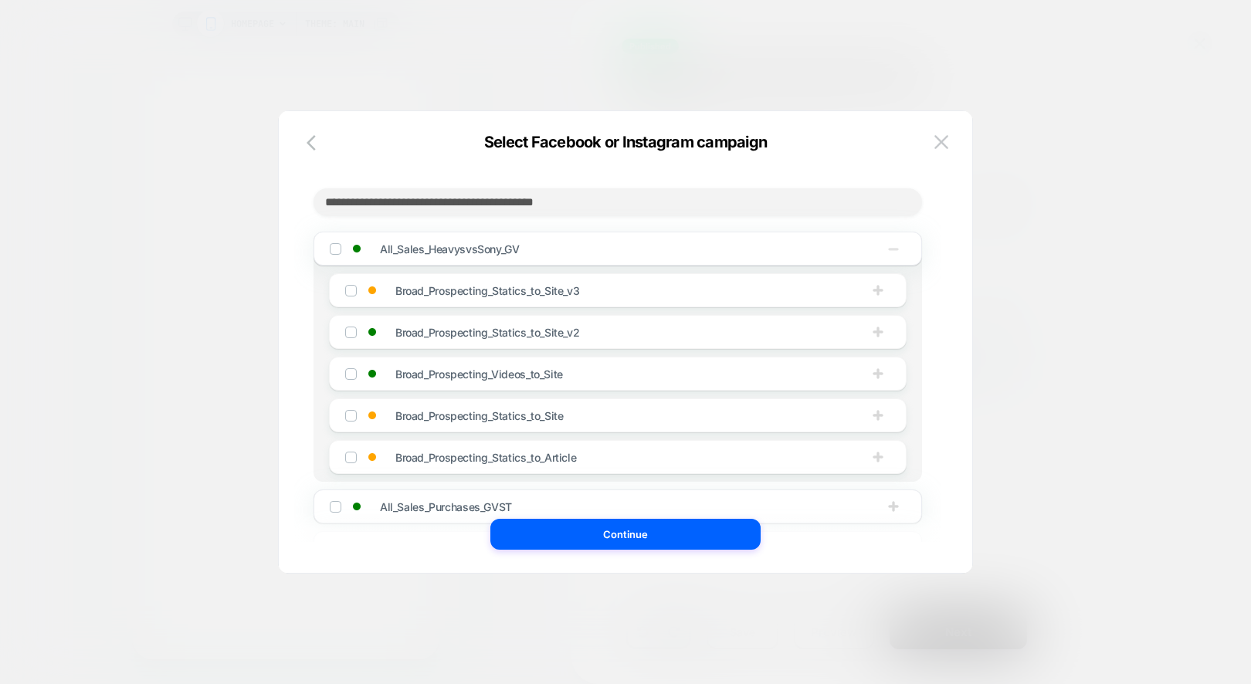
click at [327, 249] on div "All_Sales_HeavysvsSony_GV" at bounding box center [618, 249] width 609 height 34
click at [331, 250] on img at bounding box center [335, 249] width 8 height 8
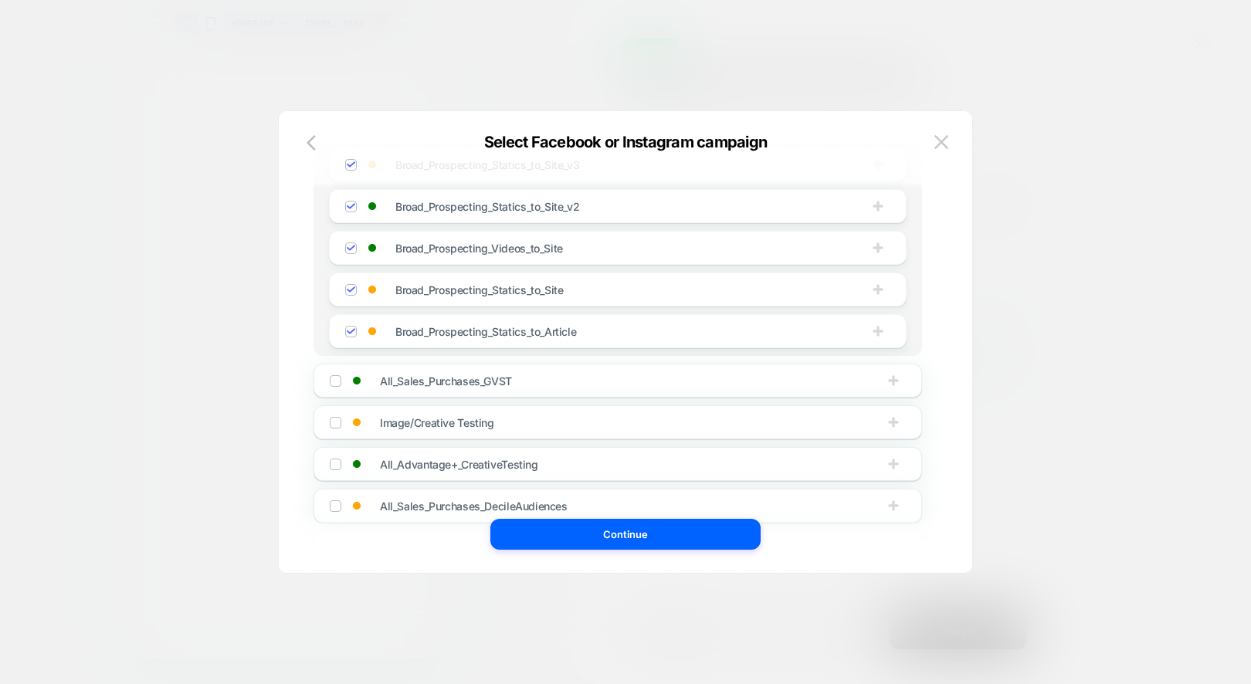
click at [327, 375] on div "All_Sales_Purchases_GVST" at bounding box center [618, 381] width 609 height 34
click at [331, 376] on div at bounding box center [336, 381] width 10 height 10
click at [334, 464] on img at bounding box center [335, 464] width 8 height 8
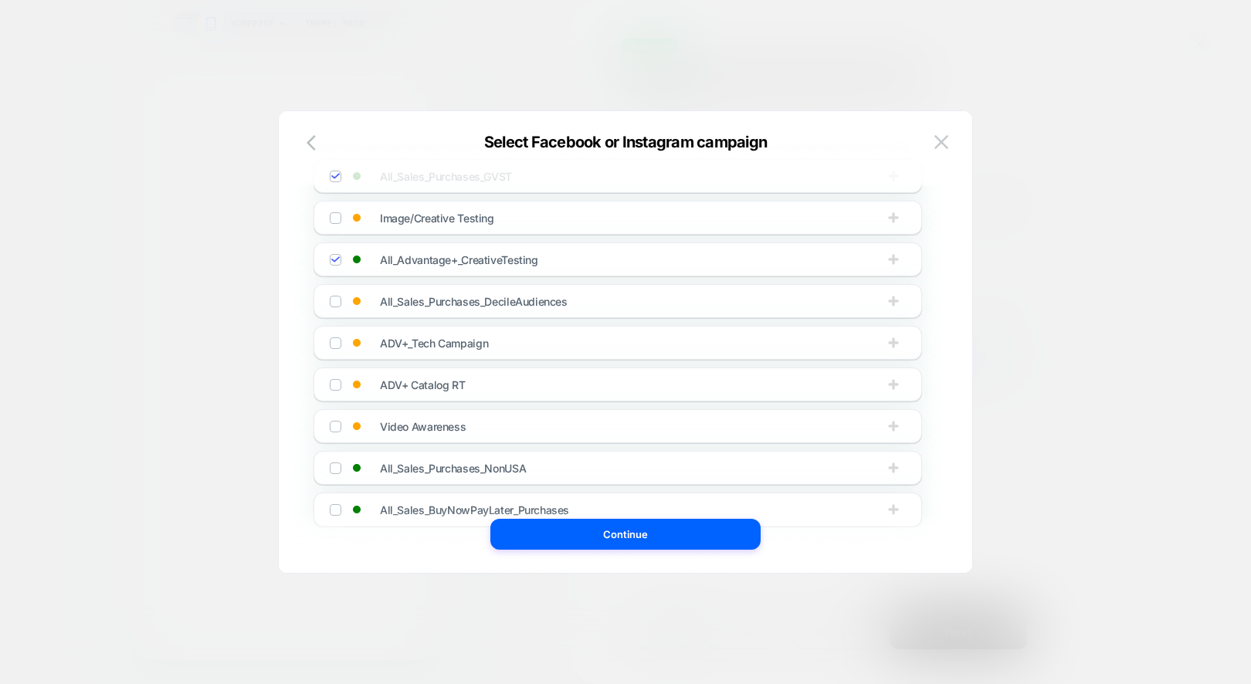
scroll to position [388, 0]
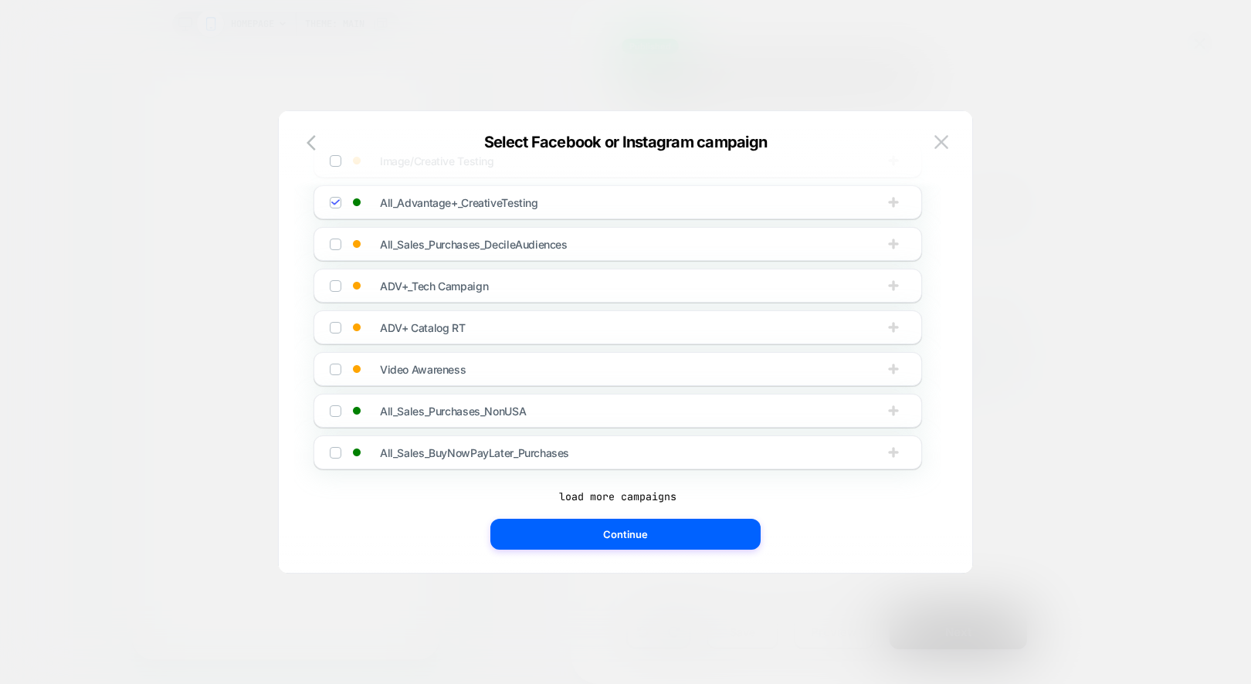
click at [334, 407] on img at bounding box center [335, 411] width 8 height 8
click at [334, 449] on img at bounding box center [335, 453] width 8 height 8
click at [592, 489] on button "load more campaigns" at bounding box center [618, 496] width 609 height 15
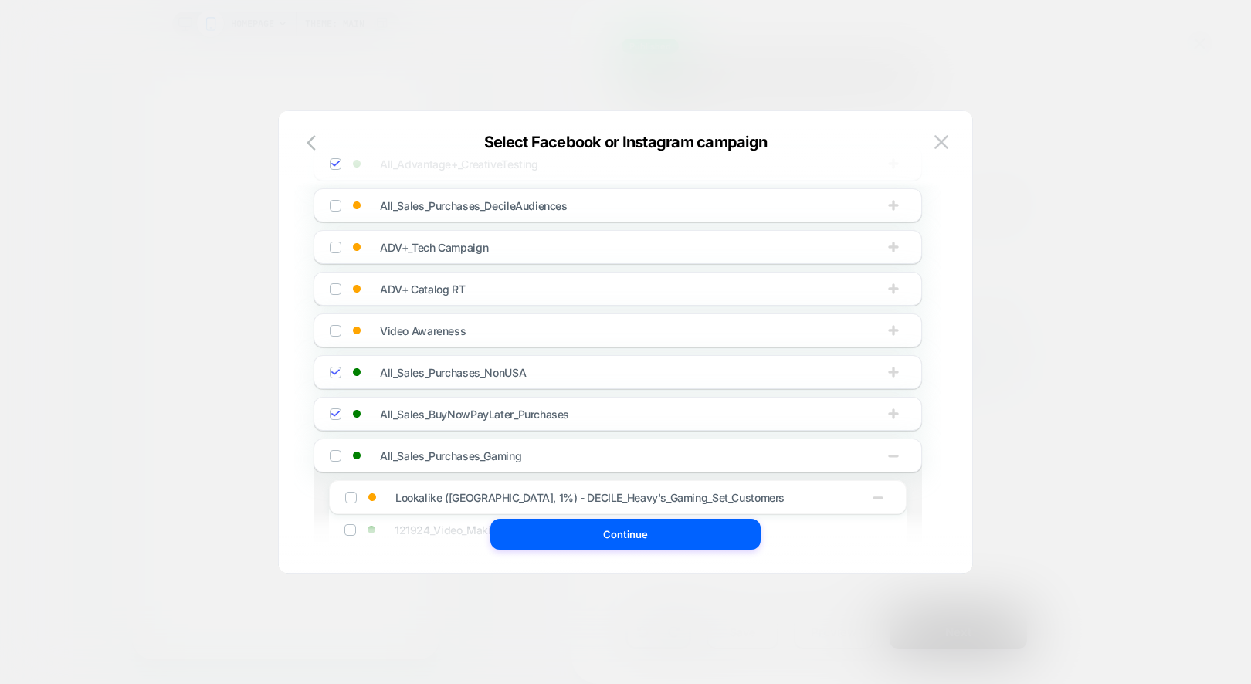
scroll to position [415, 0]
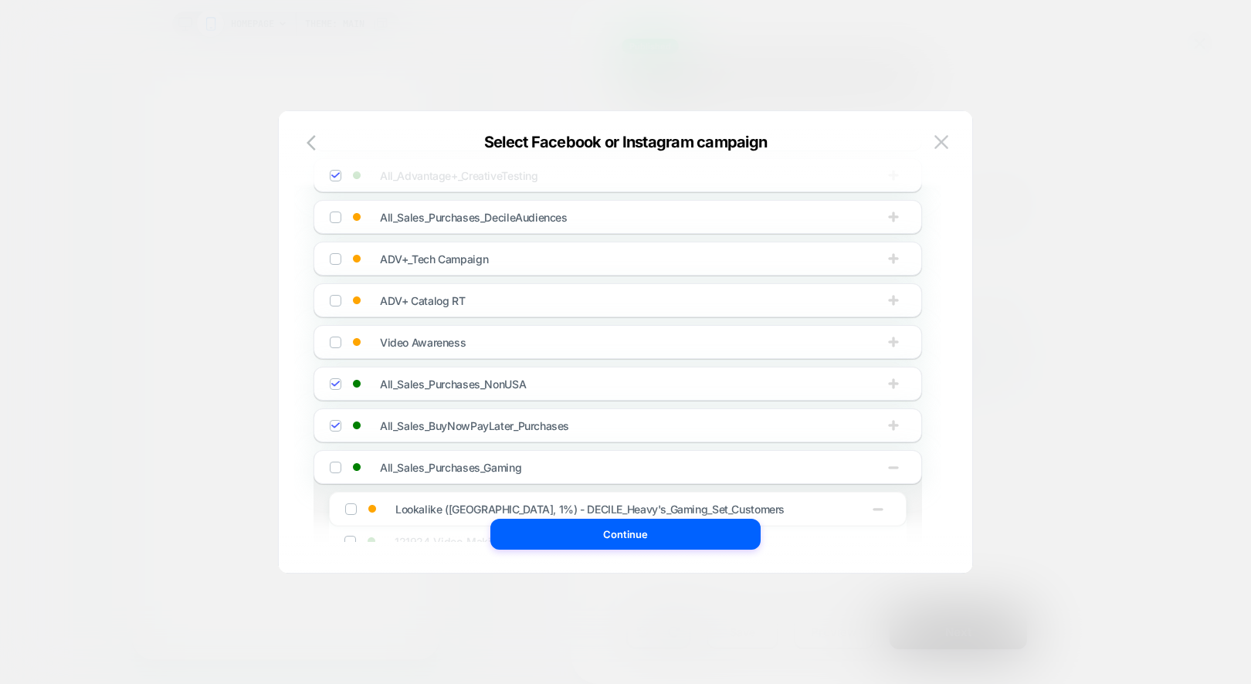
click at [334, 463] on img at bounding box center [335, 467] width 8 height 8
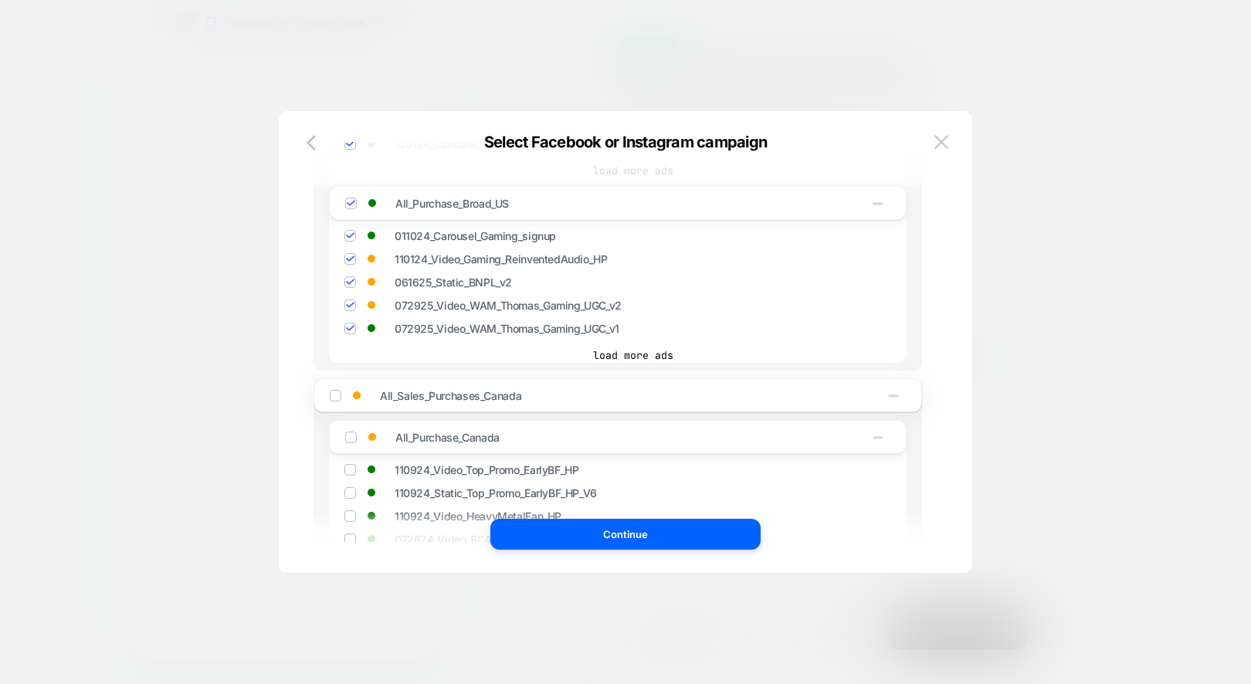
scroll to position [1415, 0]
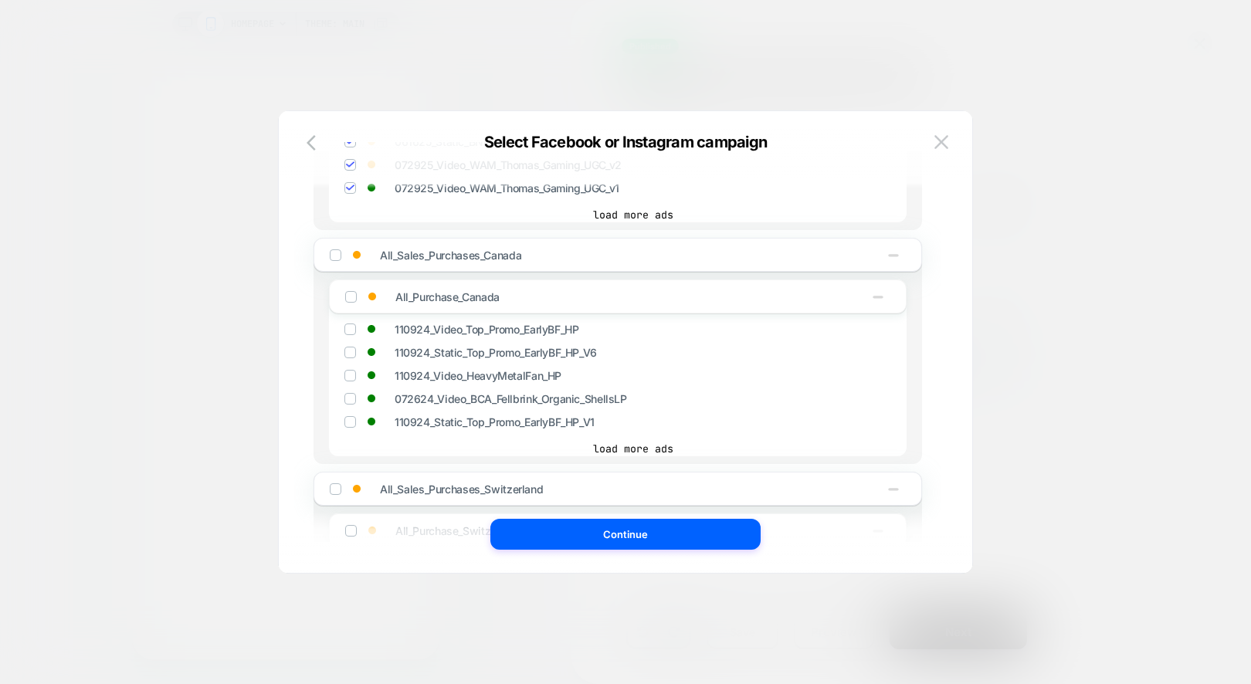
click at [347, 293] on img at bounding box center [351, 297] width 8 height 8
click at [331, 251] on img at bounding box center [335, 255] width 8 height 8
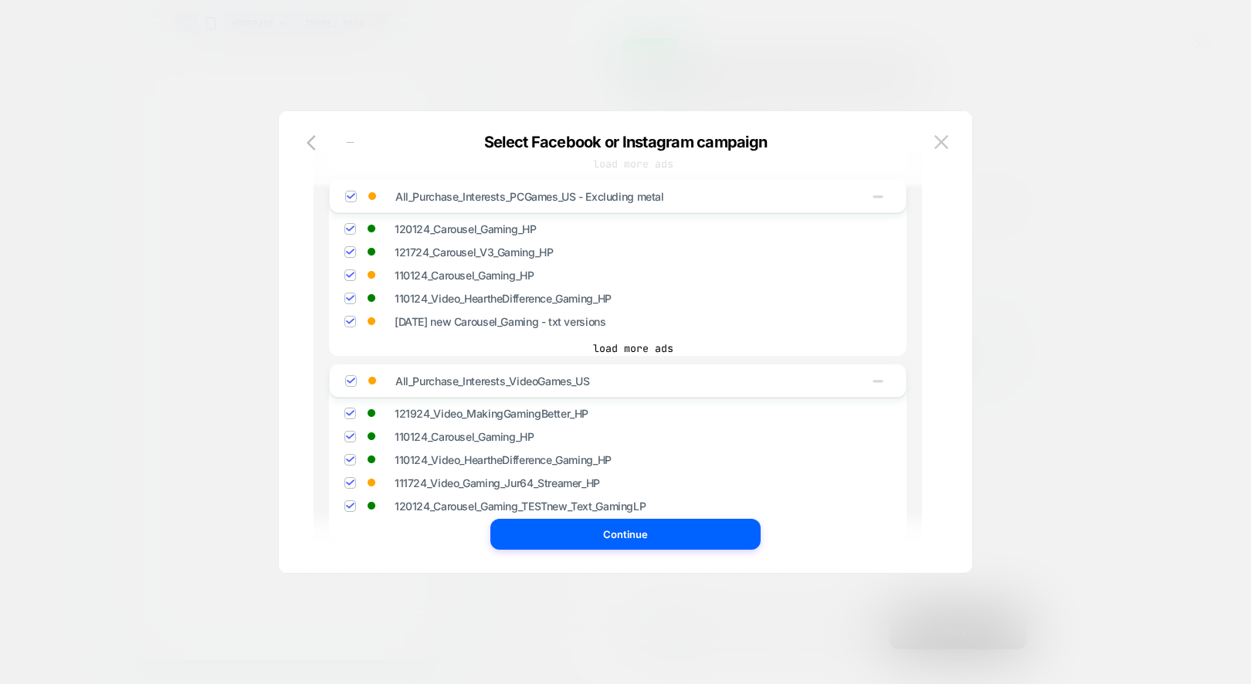
scroll to position [959, 0]
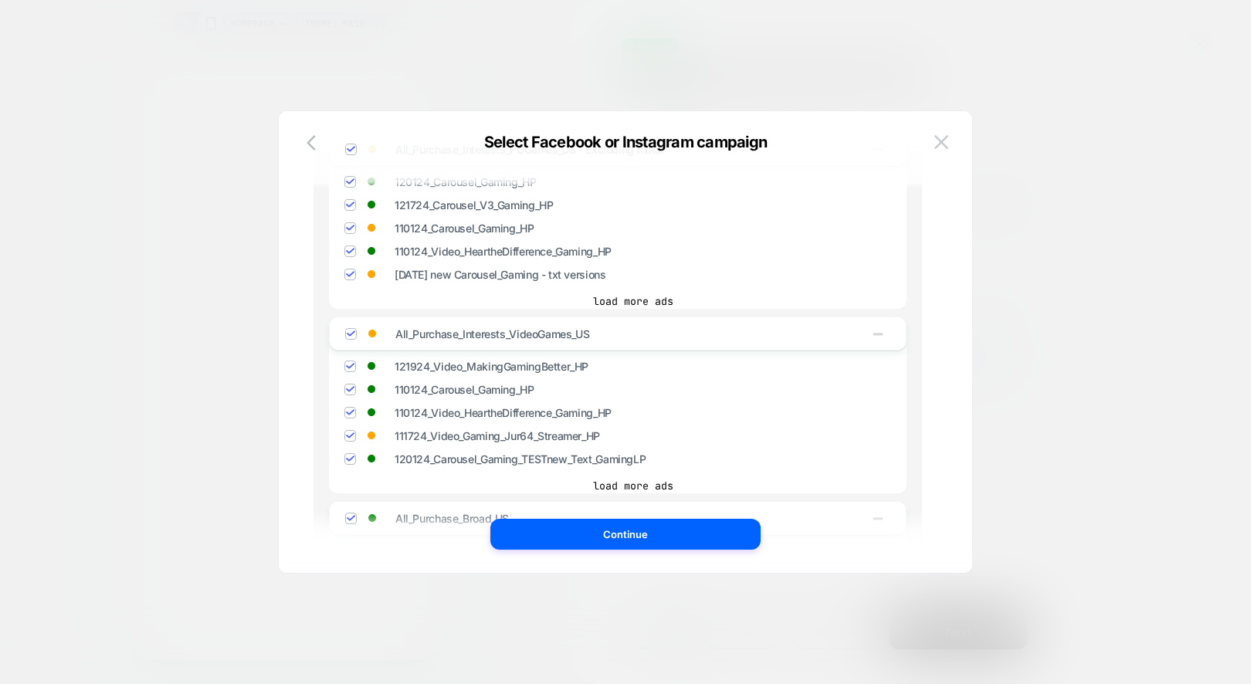
click at [348, 330] on img at bounding box center [351, 334] width 8 height 8
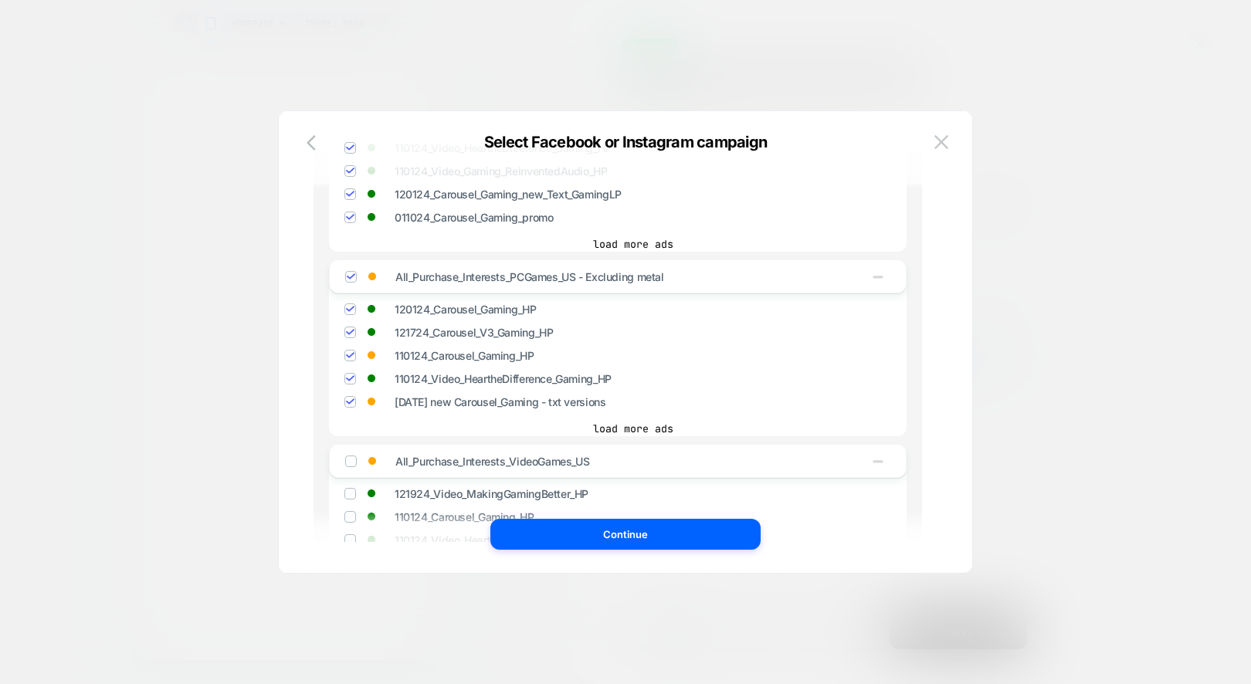
scroll to position [761, 0]
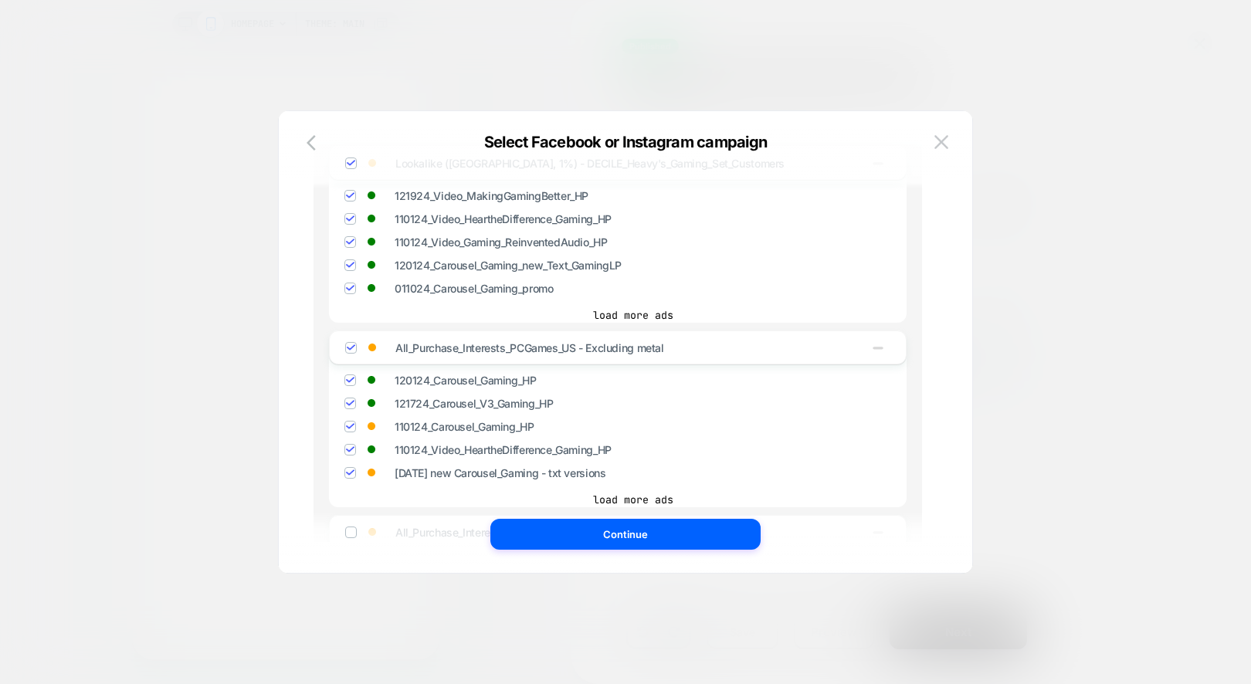
click at [349, 344] on img at bounding box center [351, 348] width 8 height 8
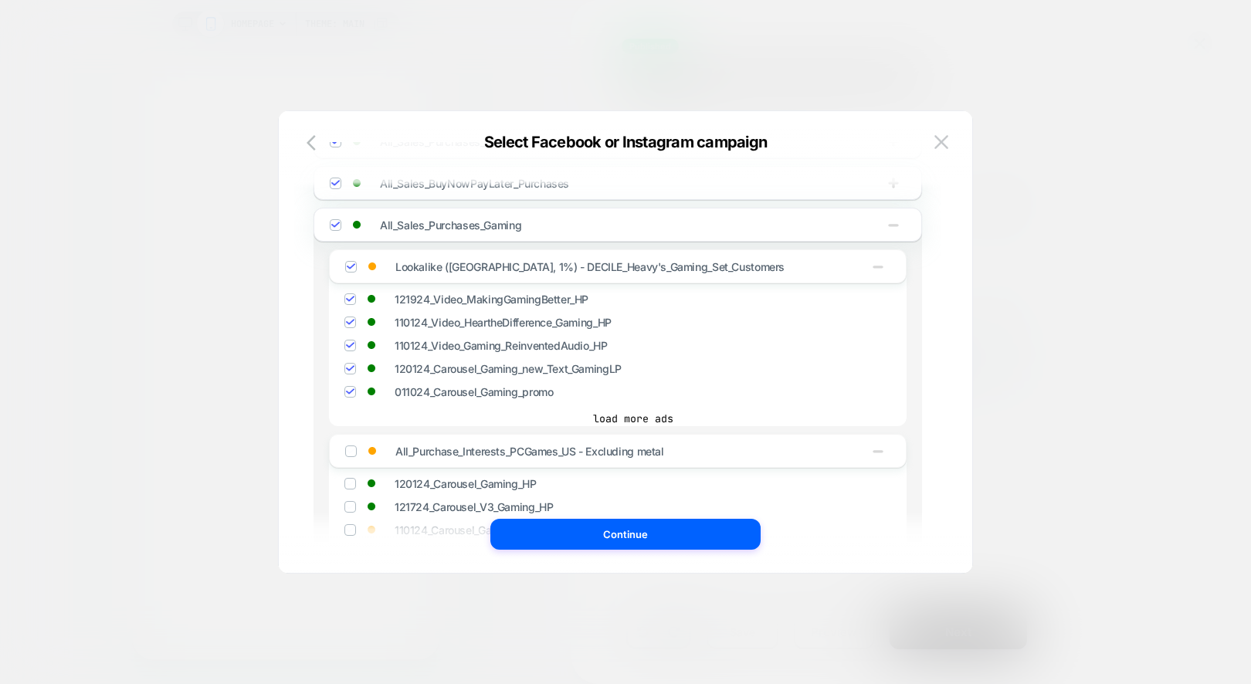
scroll to position [597, 0]
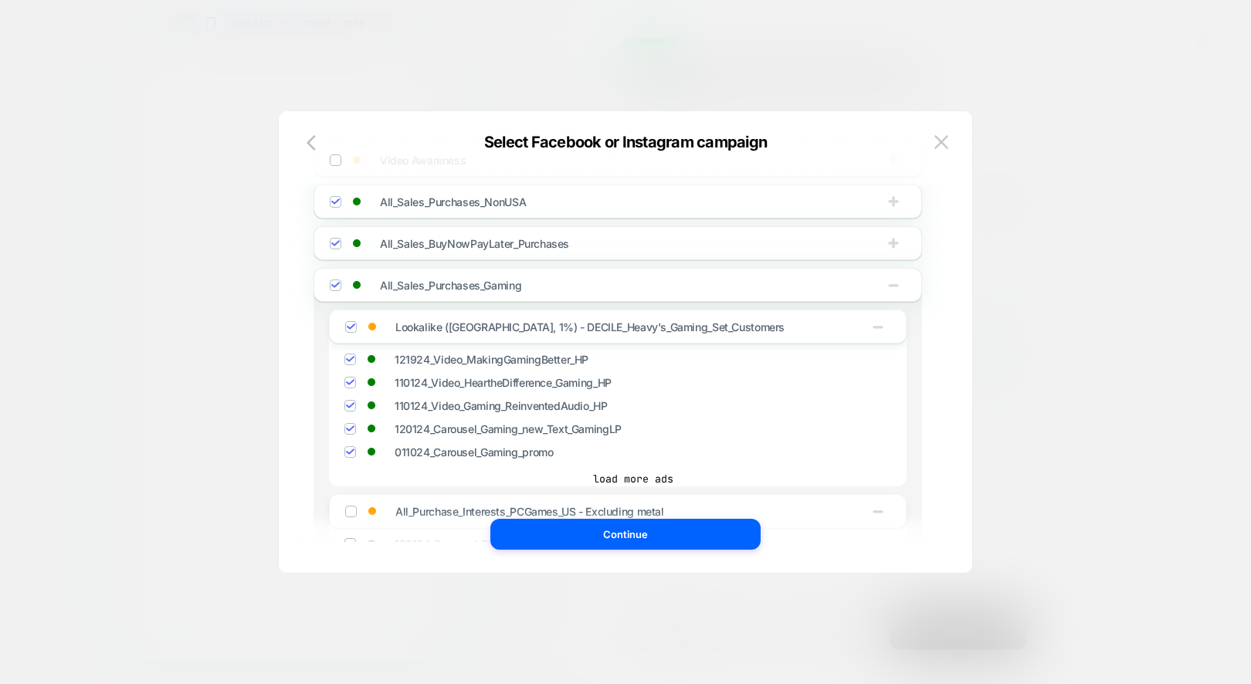
click at [338, 281] on img at bounding box center [335, 285] width 8 height 8
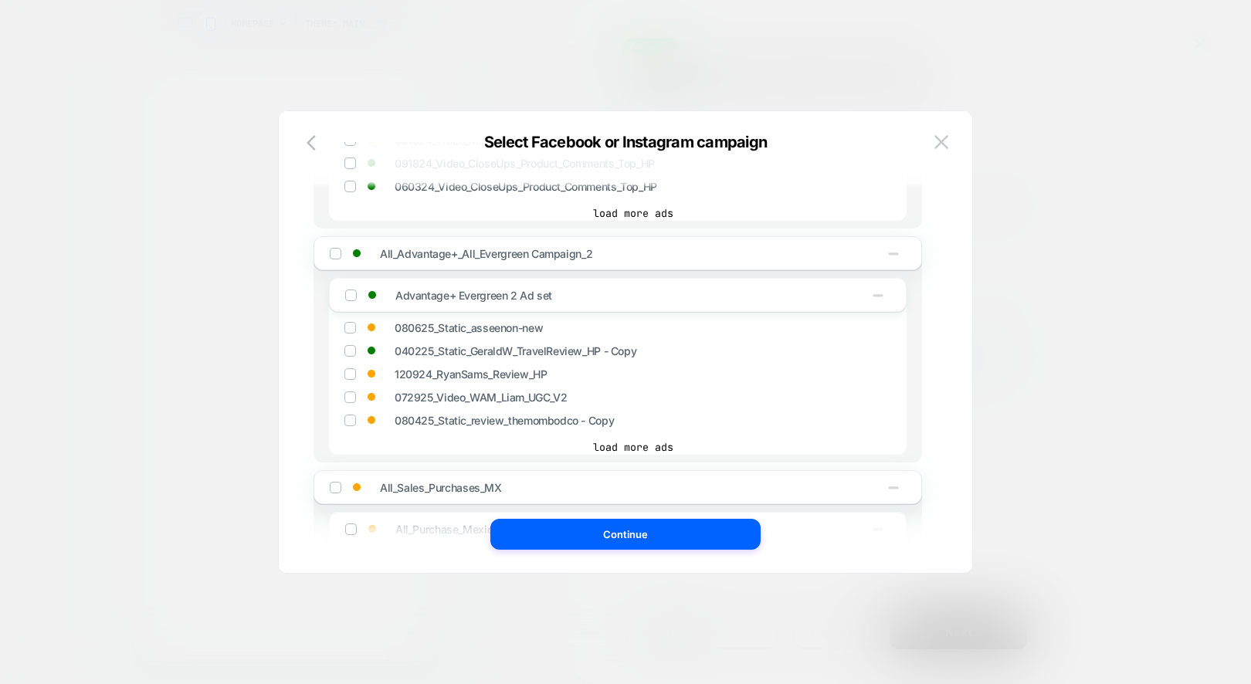
scroll to position [1861, 0]
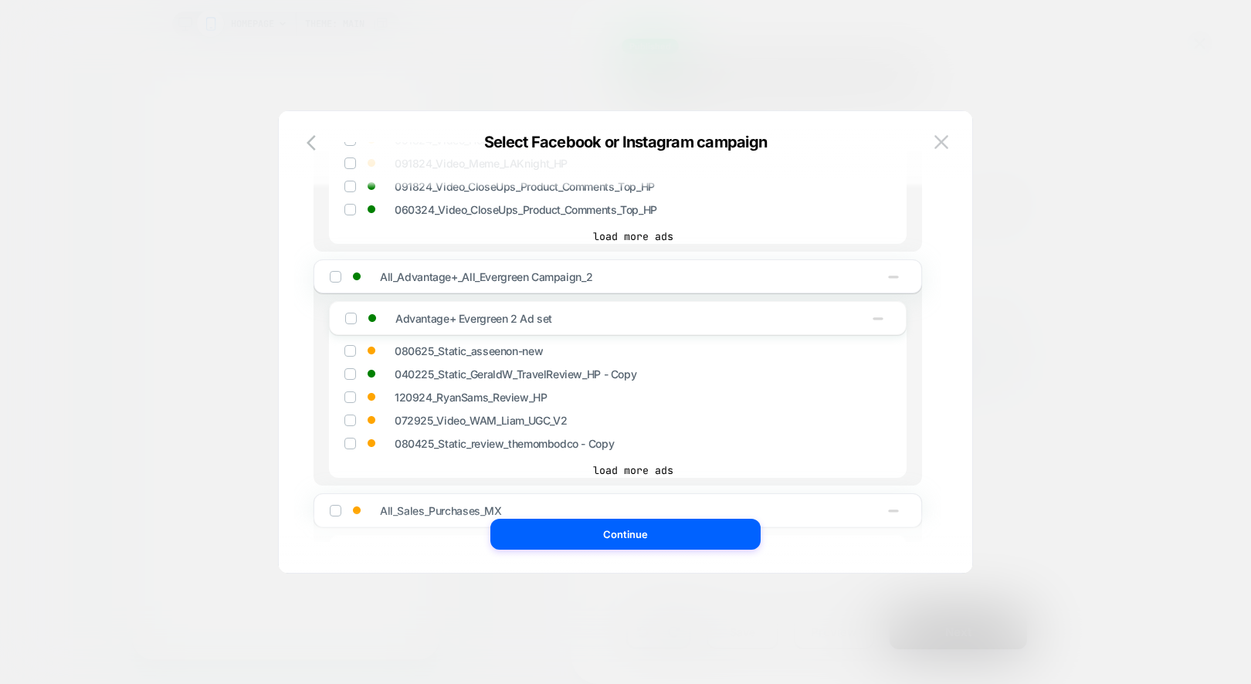
click at [336, 273] on img at bounding box center [335, 277] width 8 height 8
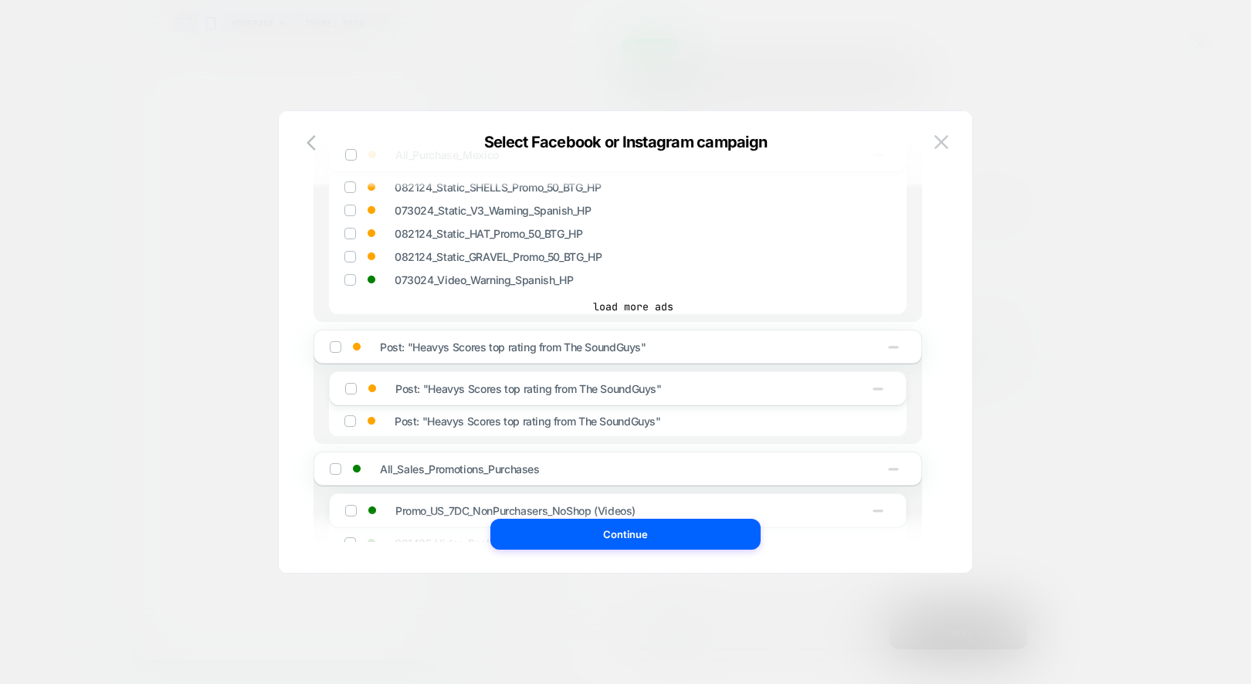
scroll to position [2357, 0]
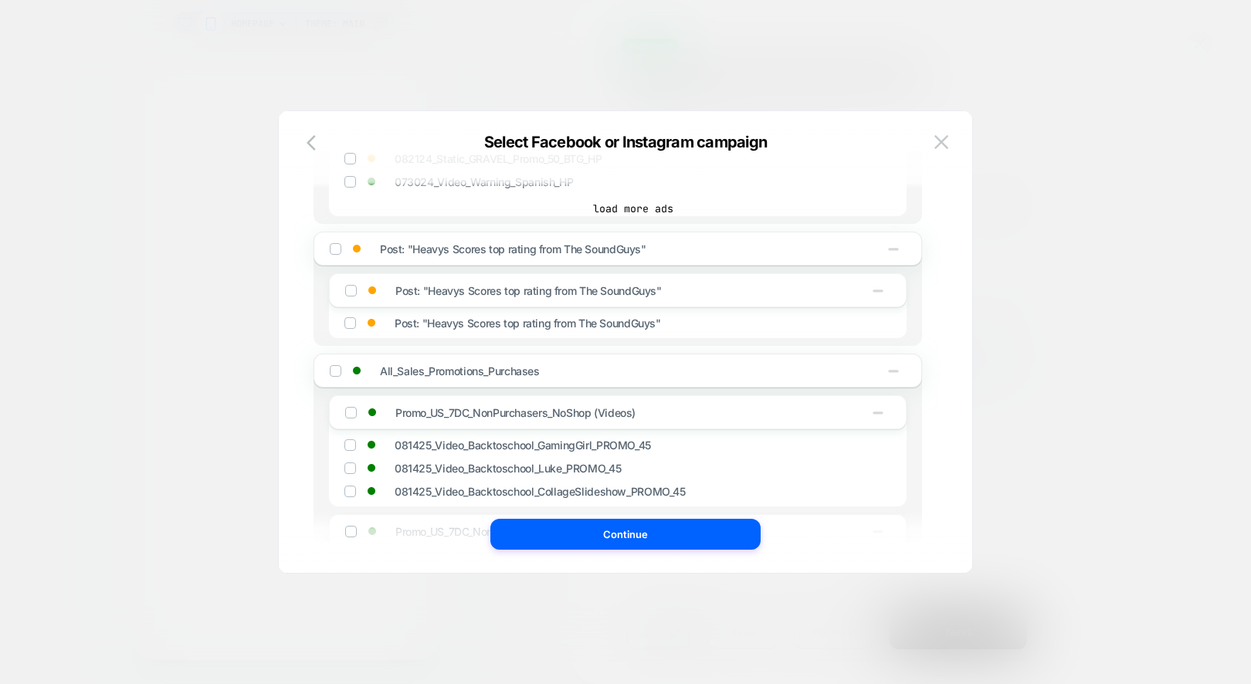
click at [338, 367] on img at bounding box center [335, 371] width 8 height 8
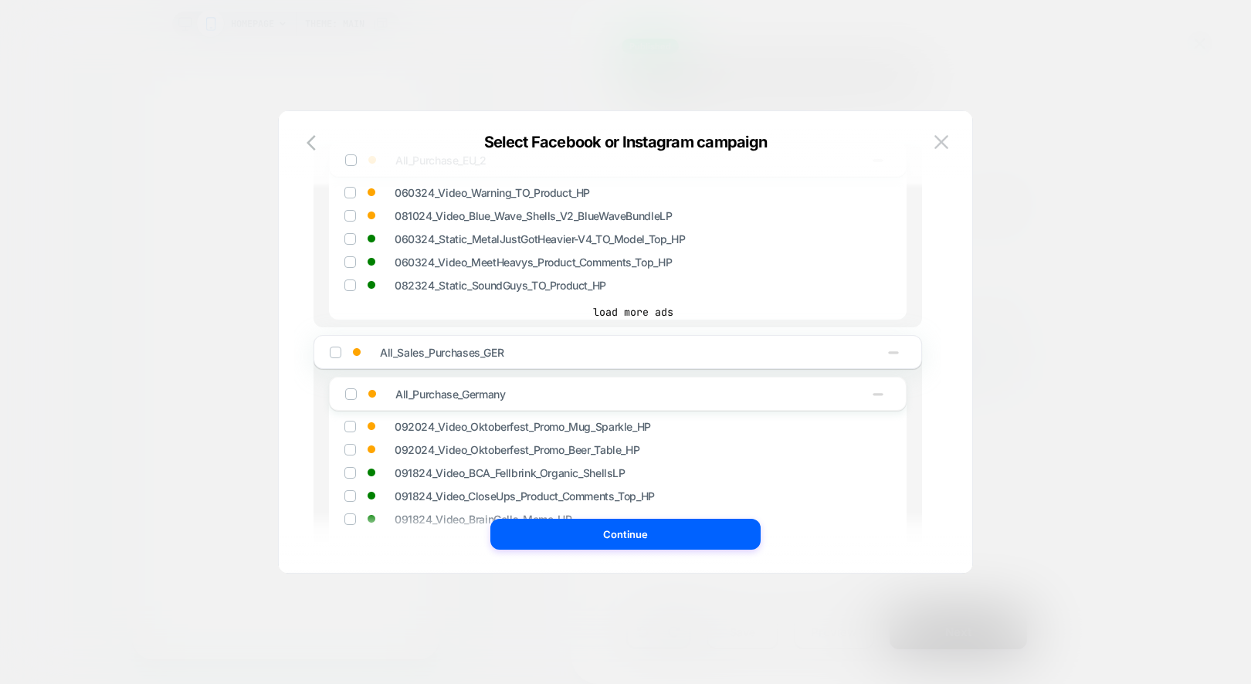
scroll to position [3737, 0]
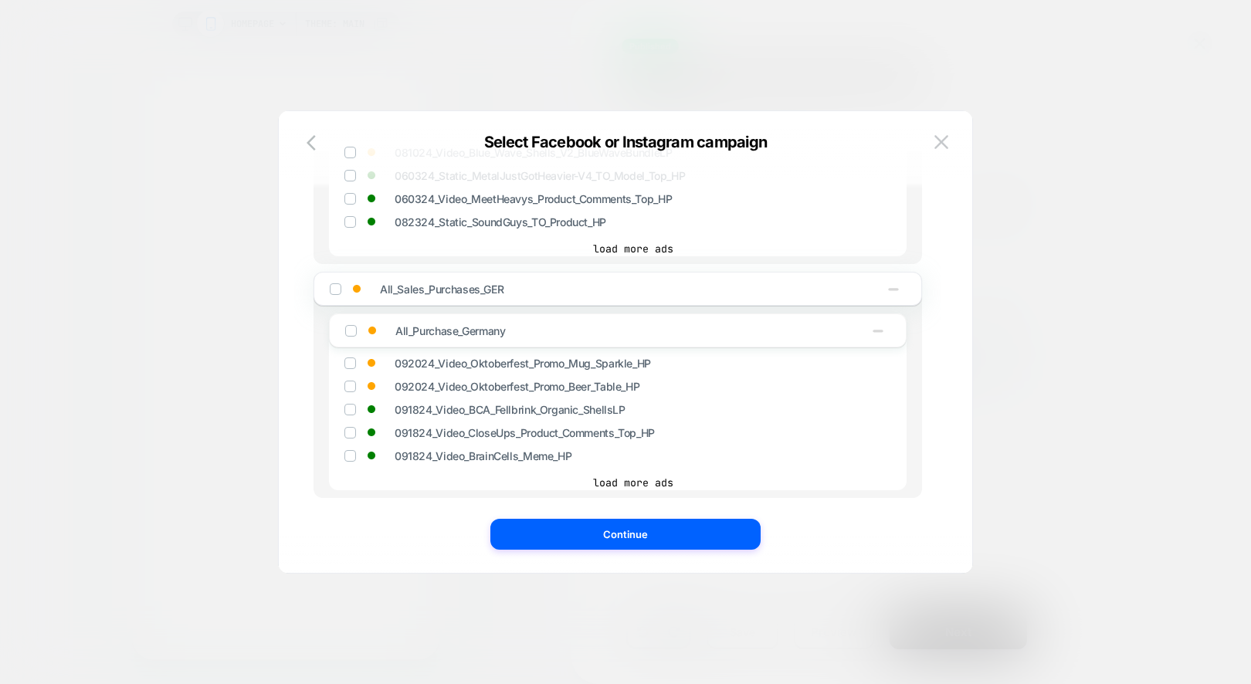
click at [577, 518] on button "load more campaigns" at bounding box center [618, 525] width 609 height 15
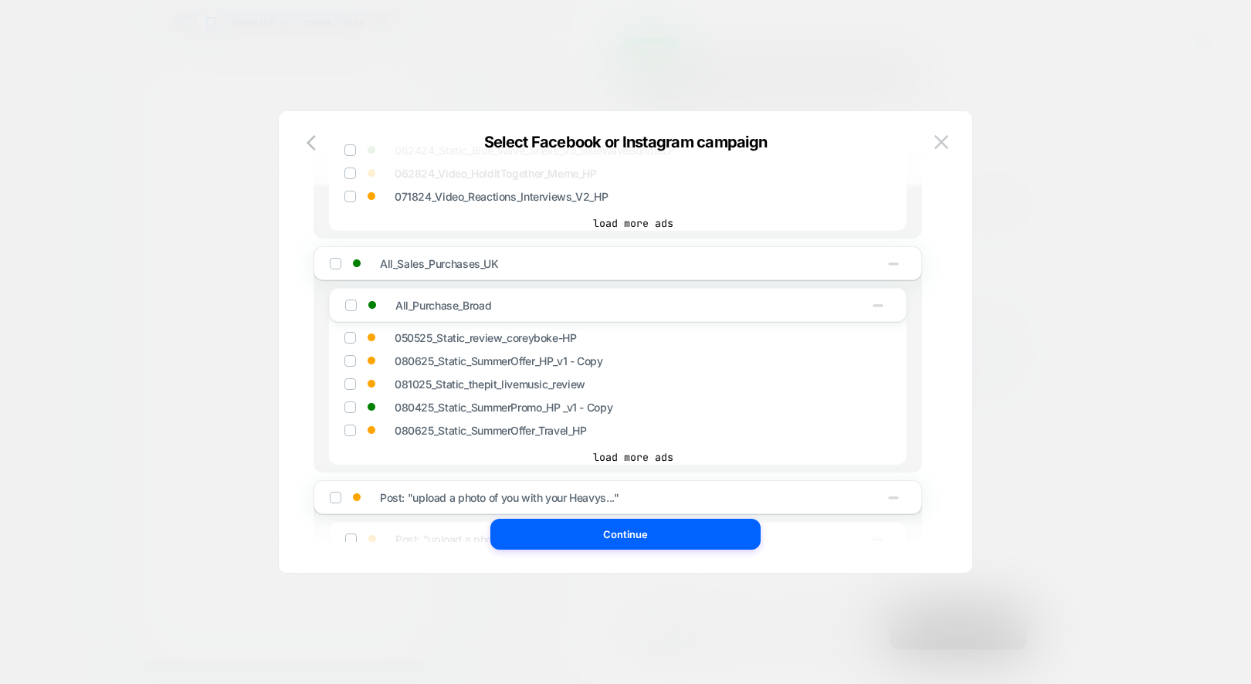
scroll to position [4367, 0]
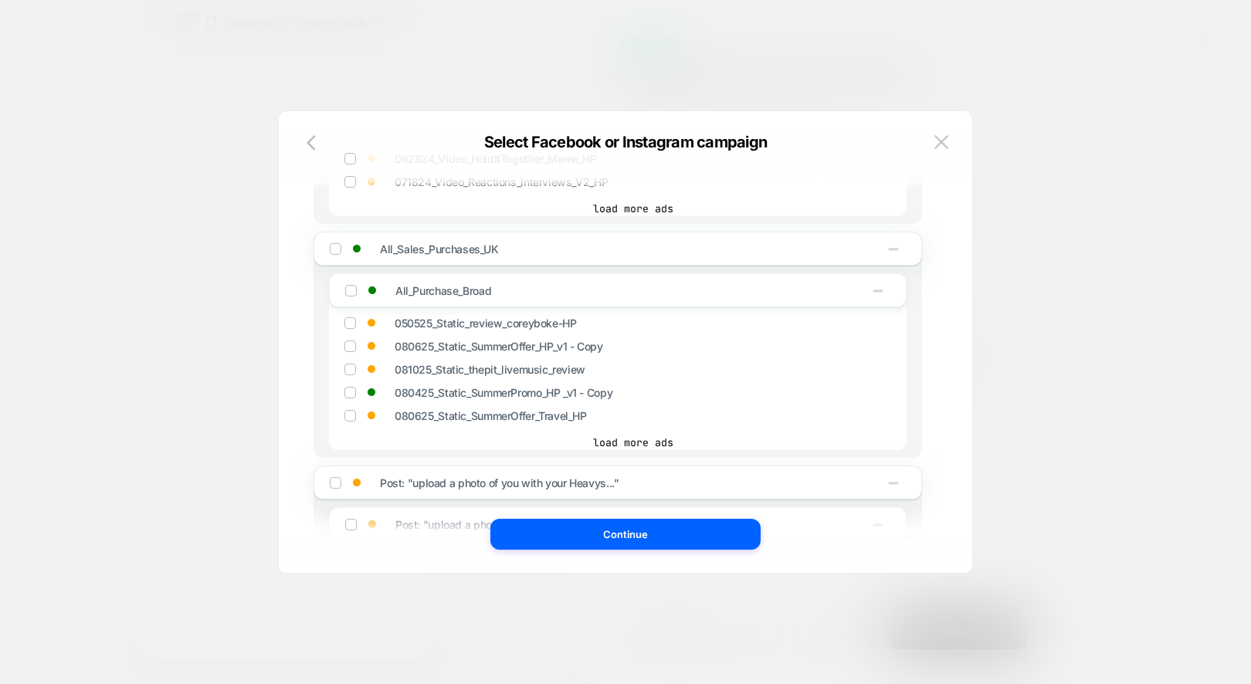
click at [334, 245] on img at bounding box center [335, 249] width 8 height 8
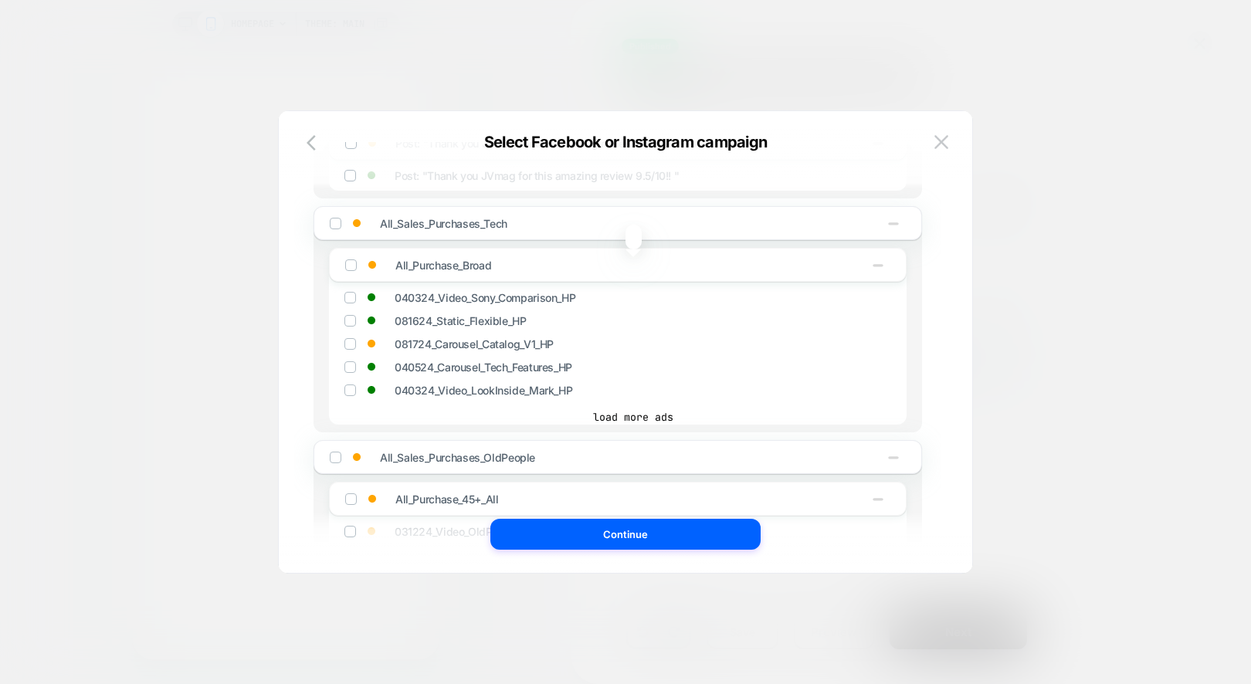
scroll to position [5758, 0]
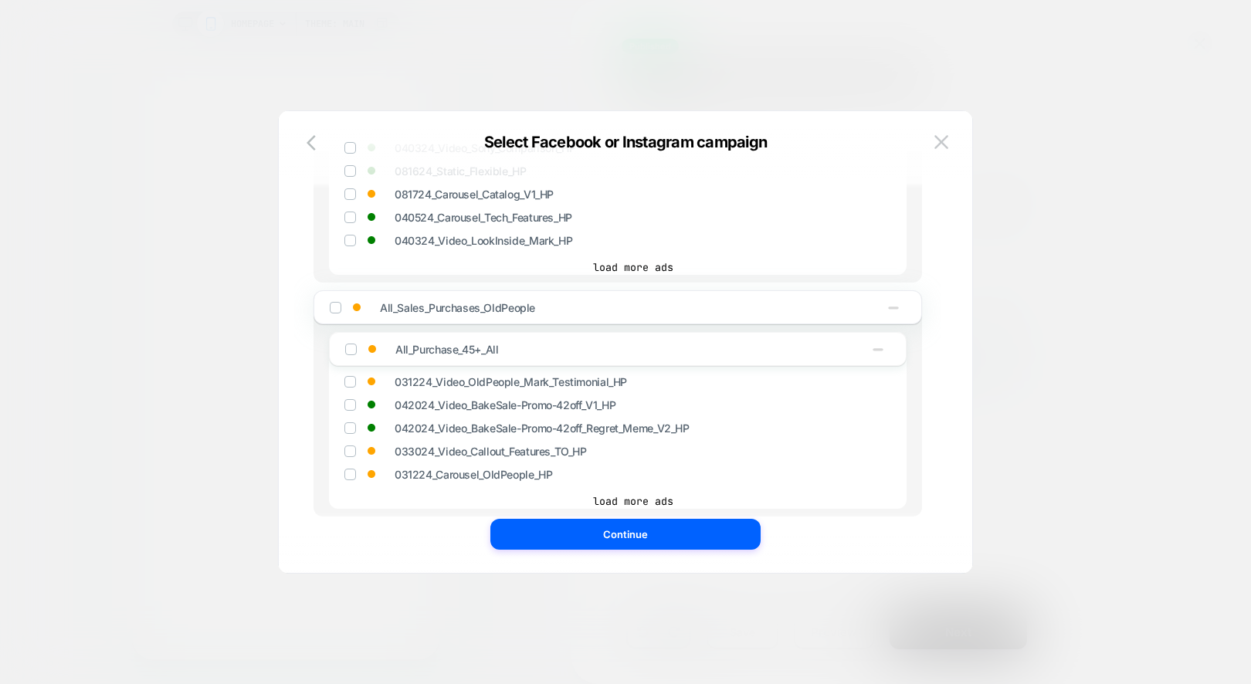
click at [588, 536] on button "load more campaigns" at bounding box center [618, 543] width 609 height 15
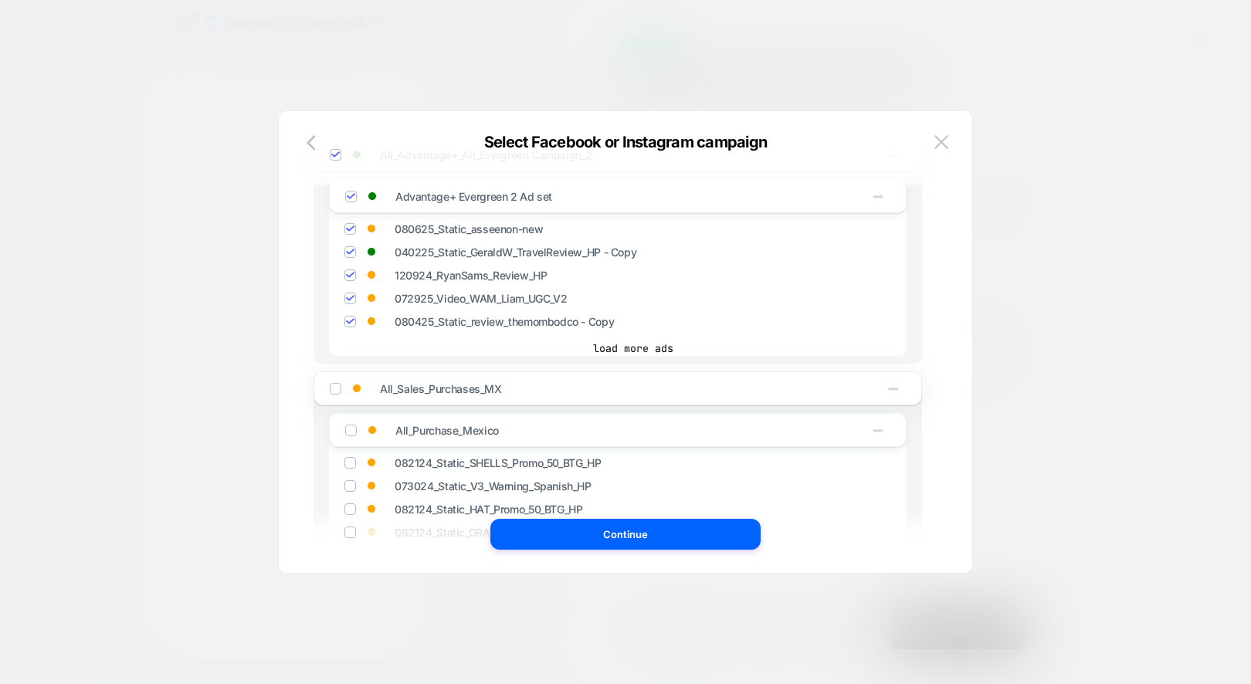
scroll to position [1274, 0]
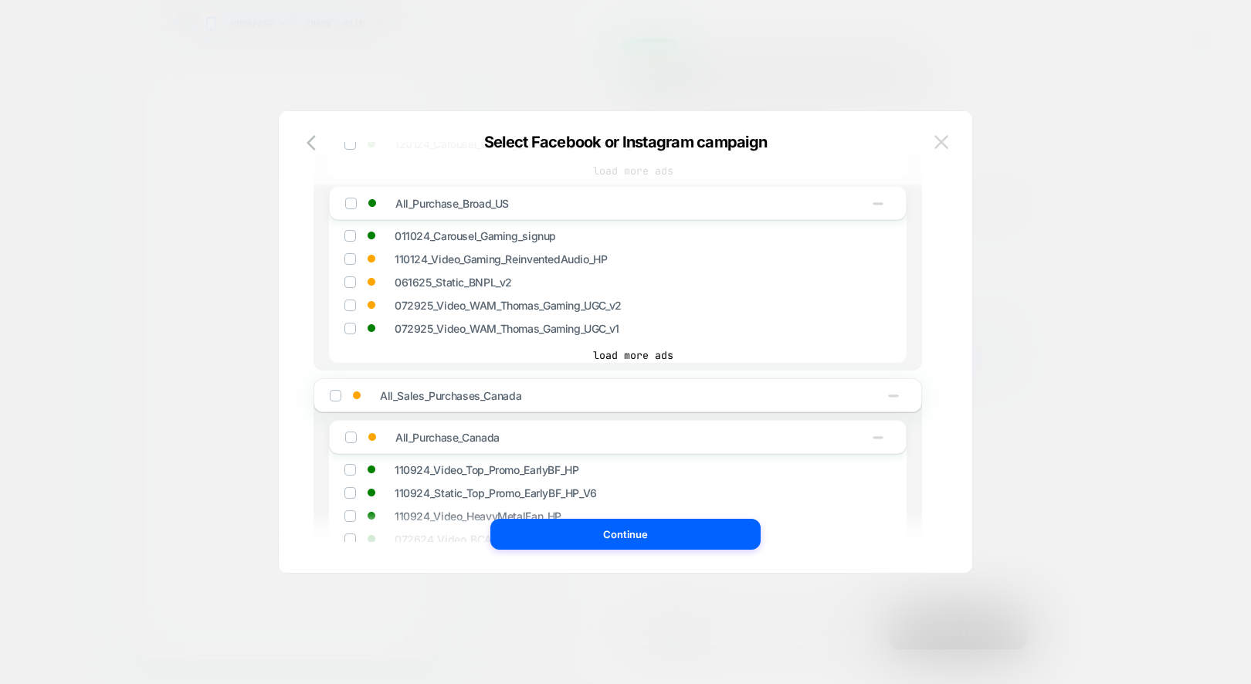
click at [944, 138] on img at bounding box center [942, 141] width 14 height 13
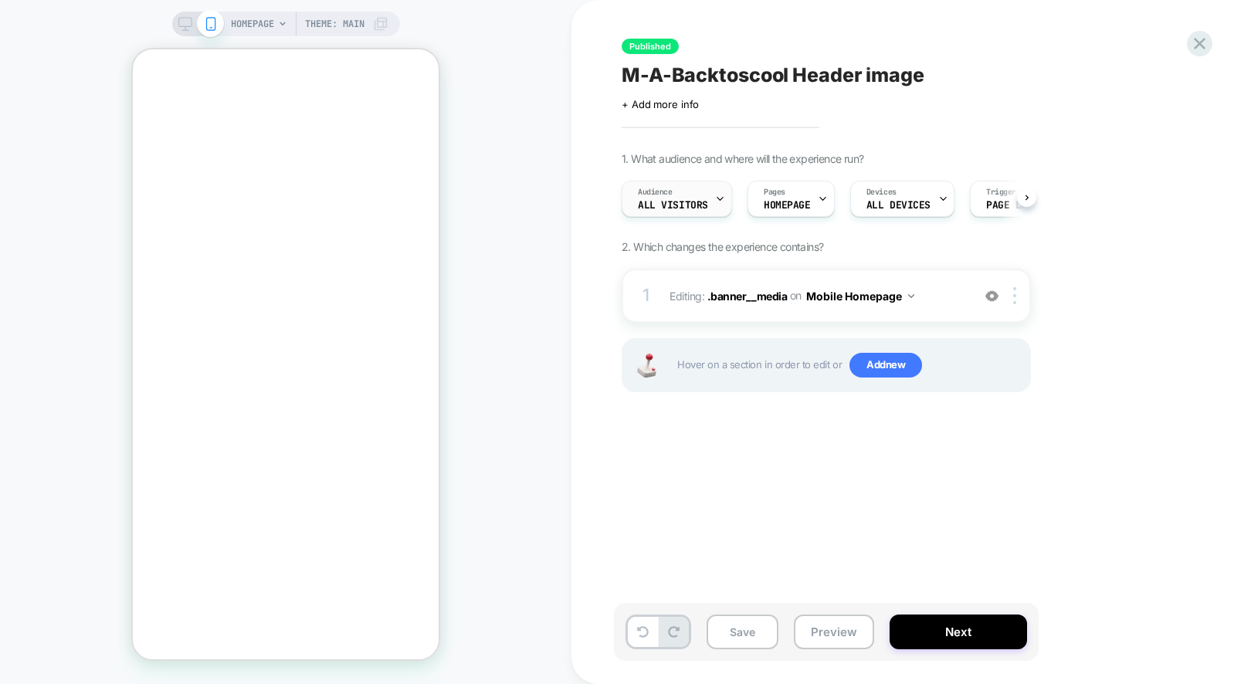
click at [682, 191] on div "Audience All Visitors" at bounding box center [673, 199] width 101 height 35
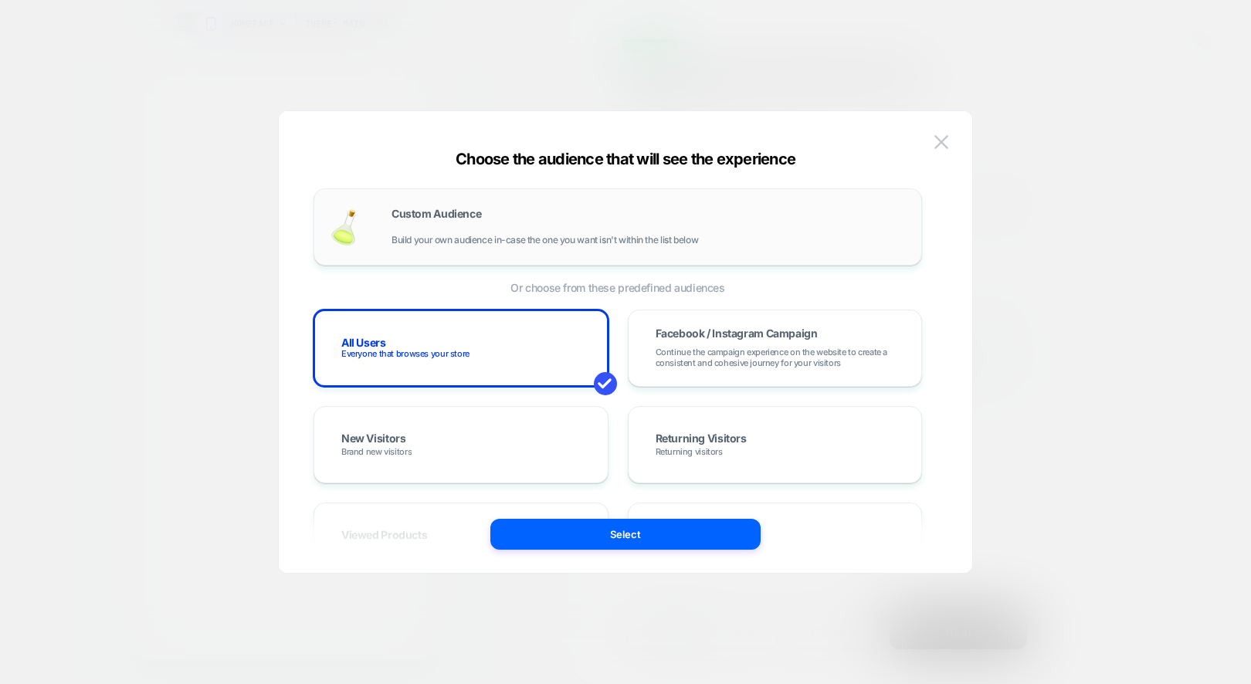
click at [492, 215] on div "Custom Audience Build your own audience in-case the one you want isn't within t…" at bounding box center [649, 227] width 514 height 37
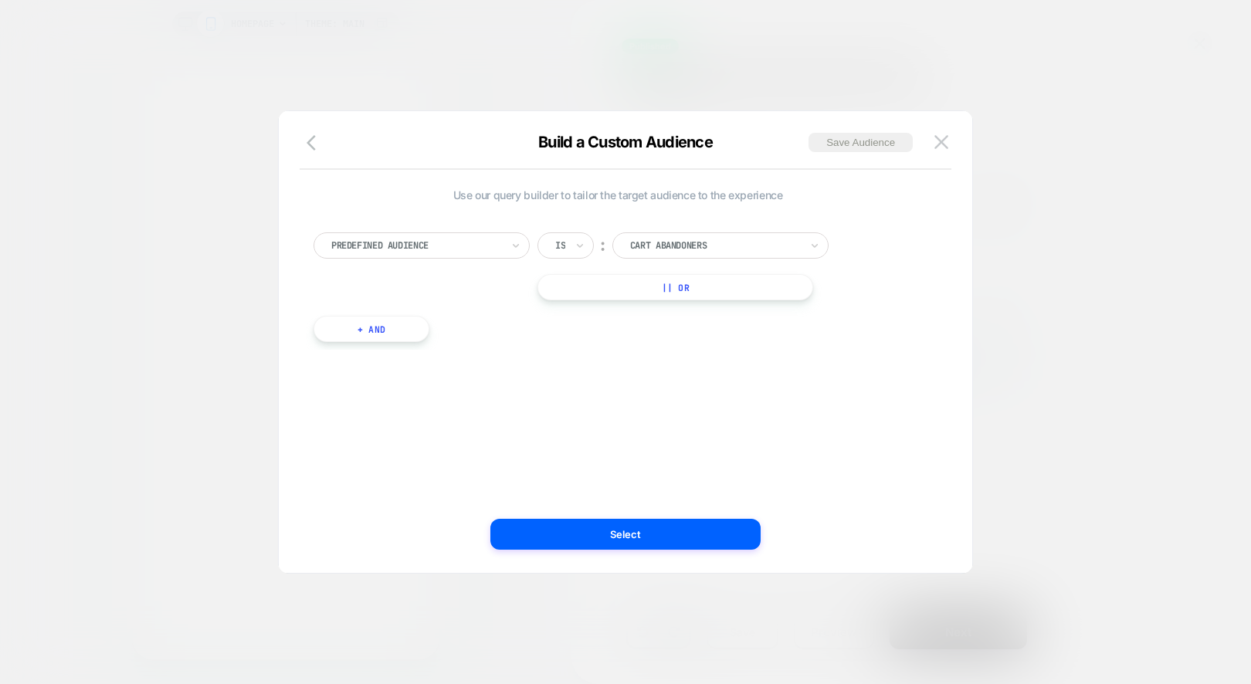
click at [719, 277] on button "|| Or" at bounding box center [676, 287] width 276 height 26
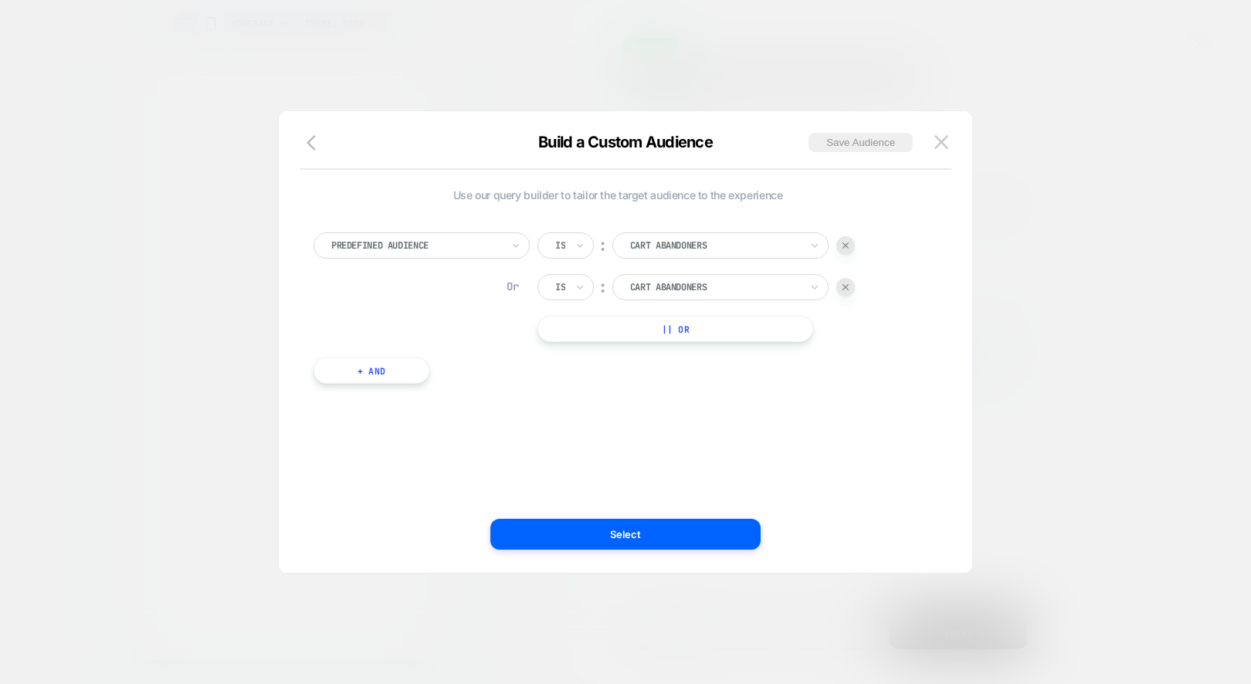
click at [836, 292] on div "Or Is ︰ Cart Abandoners" at bounding box center [696, 287] width 317 height 26
click at [841, 281] on div at bounding box center [845, 287] width 19 height 19
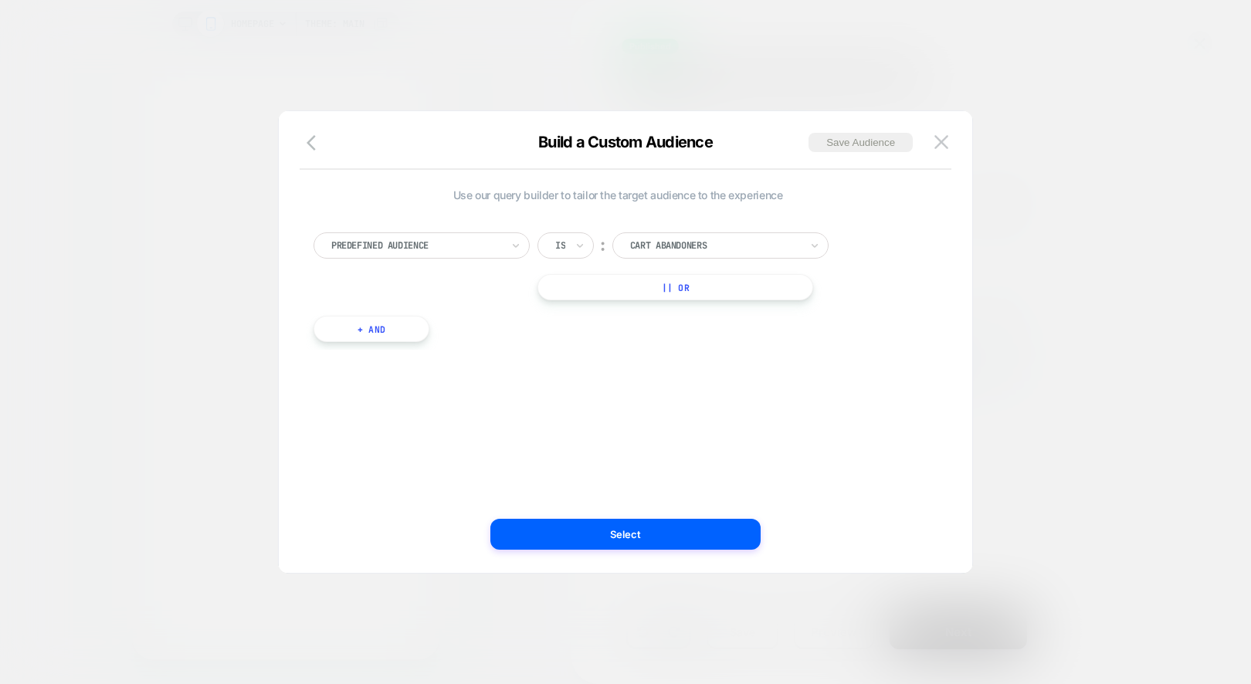
click at [792, 252] on div "Cart Abandoners" at bounding box center [715, 245] width 173 height 17
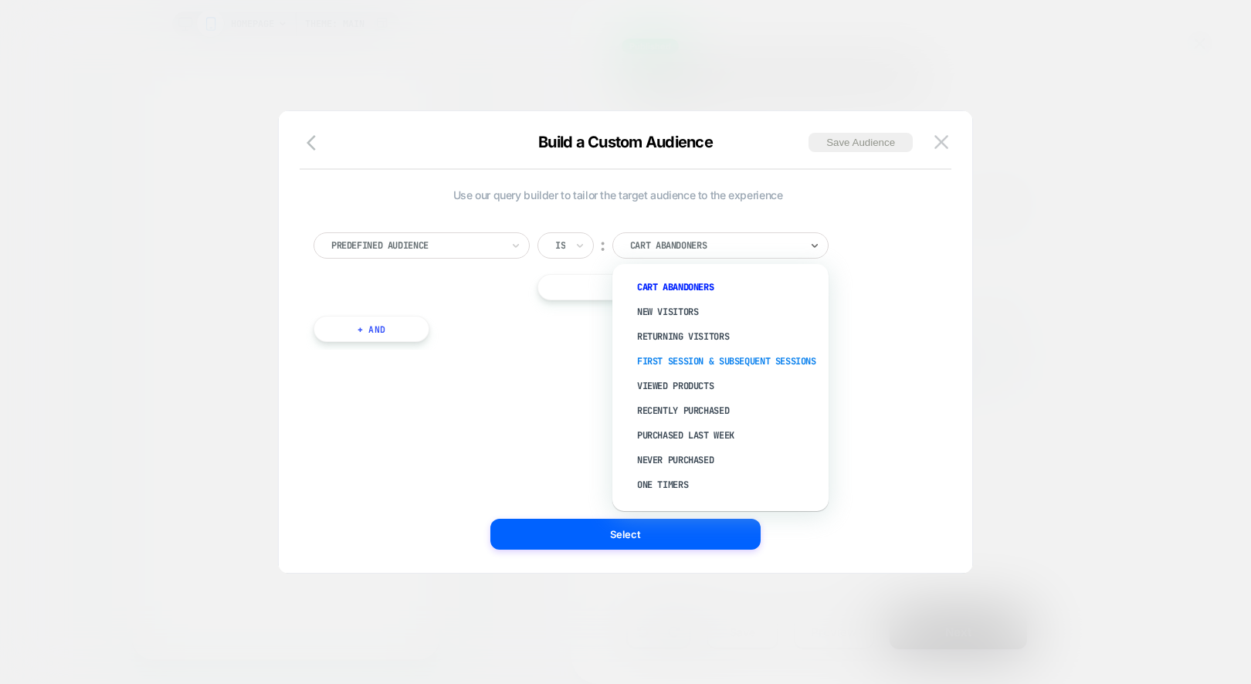
scroll to position [54, 0]
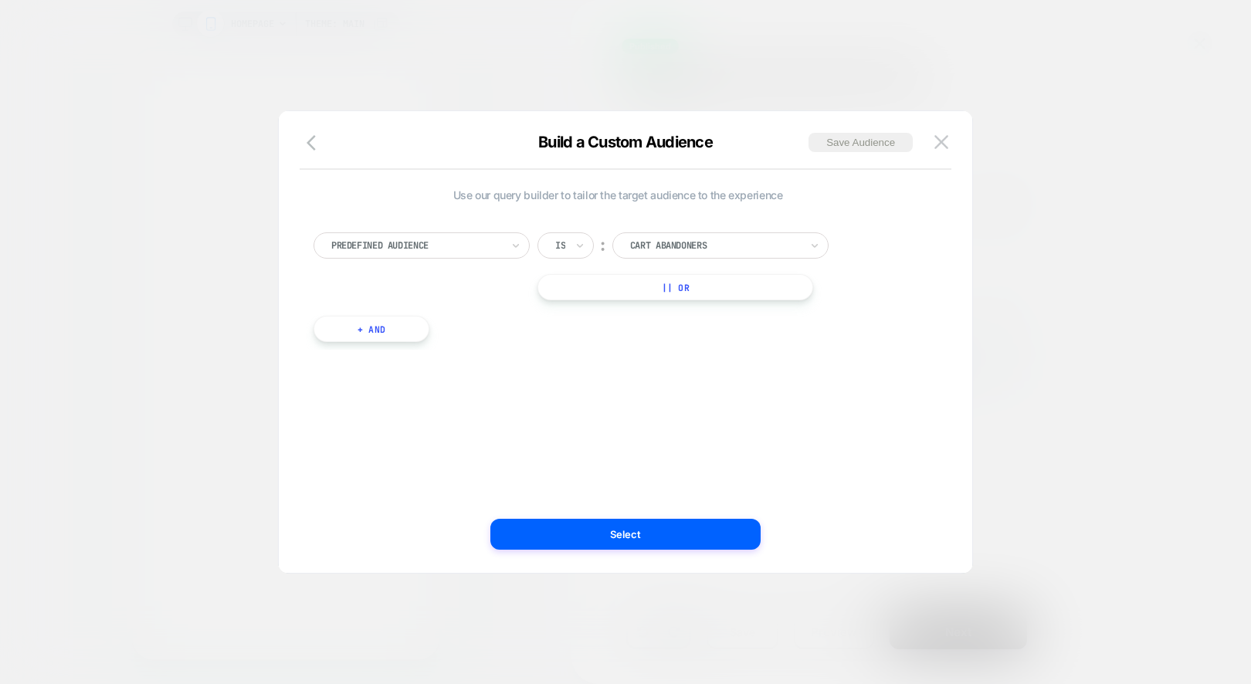
click at [427, 314] on div "Predefined Audience Is ︰ Cart Abandoners || Or + And" at bounding box center [618, 279] width 624 height 141
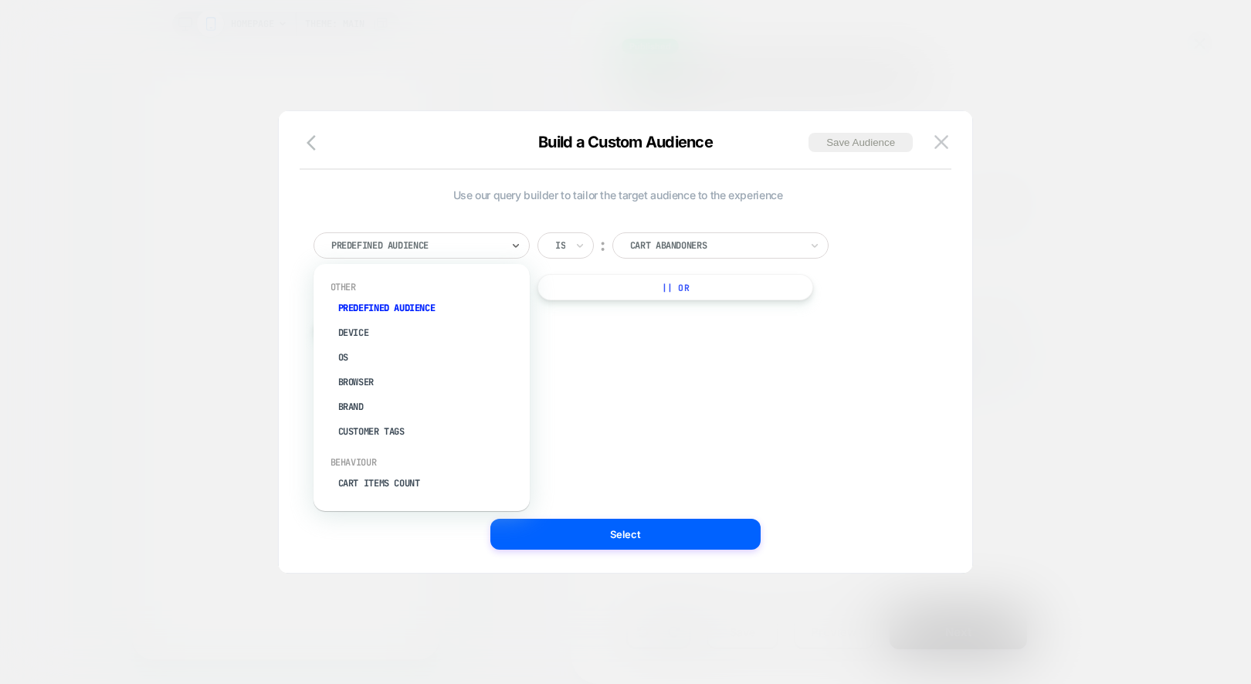
click at [427, 248] on div at bounding box center [416, 246] width 170 height 14
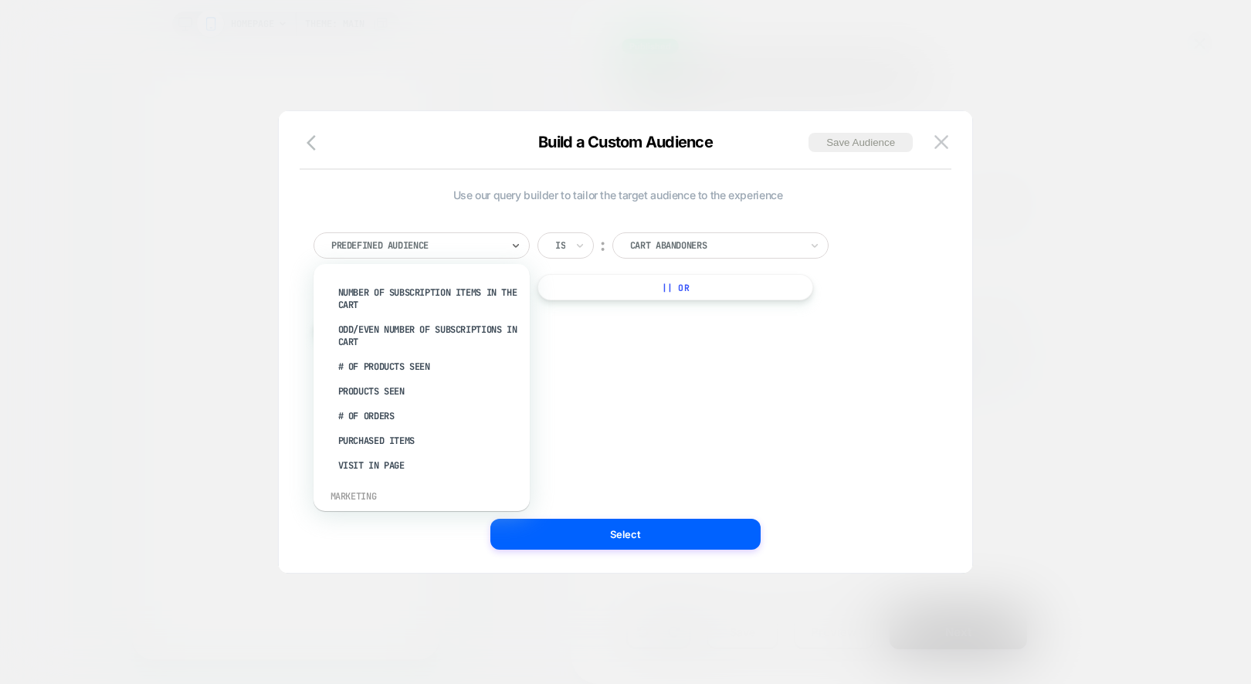
scroll to position [463, 0]
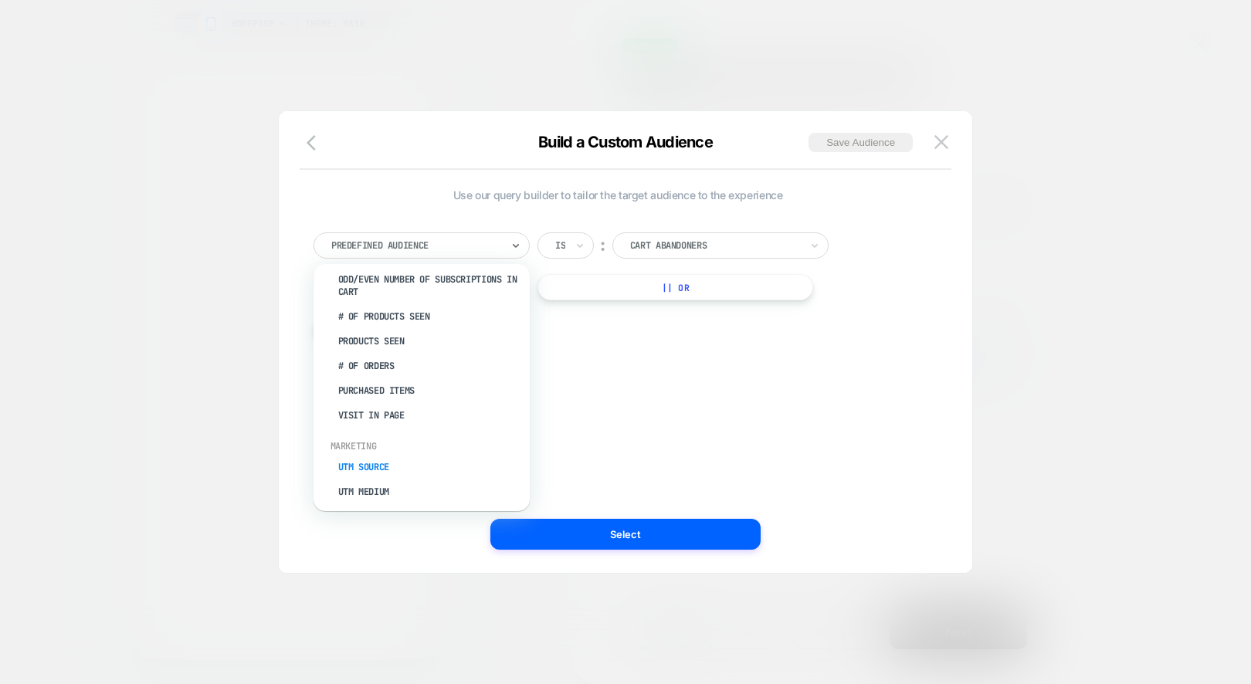
click at [433, 455] on div "UTM Source" at bounding box center [429, 467] width 201 height 25
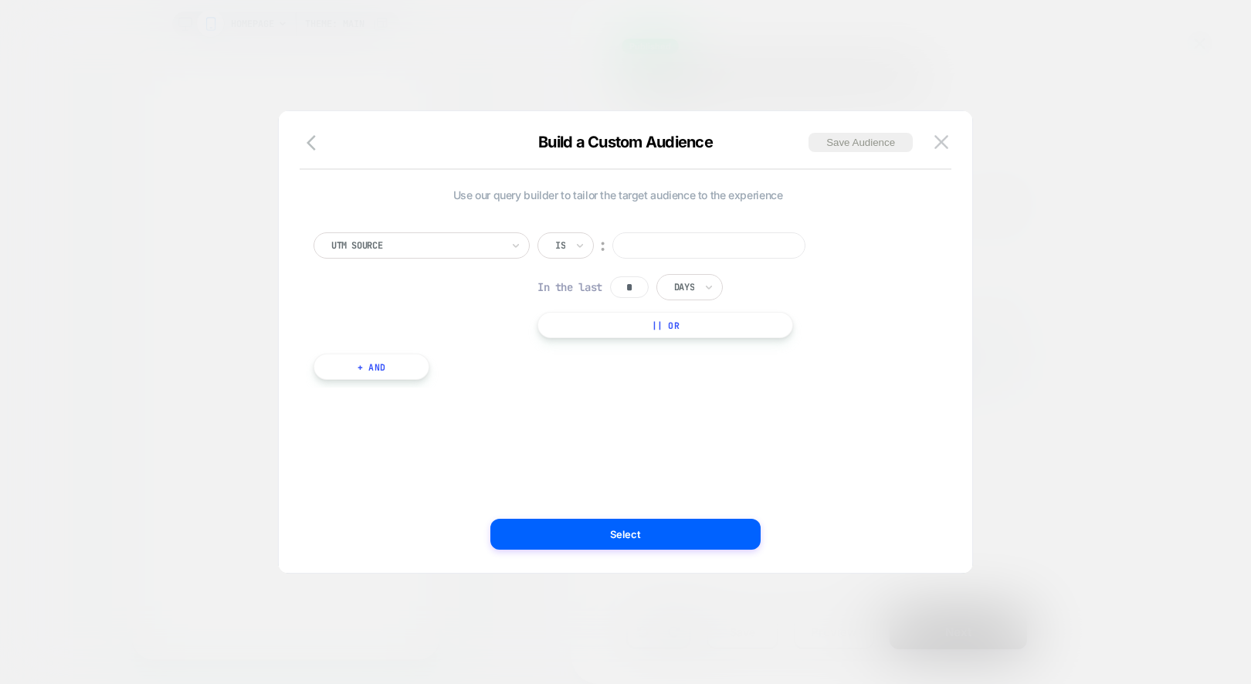
click at [633, 232] on input at bounding box center [709, 245] width 193 height 26
click at [653, 234] on input at bounding box center [709, 245] width 193 height 26
type input "********"
click at [653, 536] on button "Select" at bounding box center [625, 534] width 270 height 31
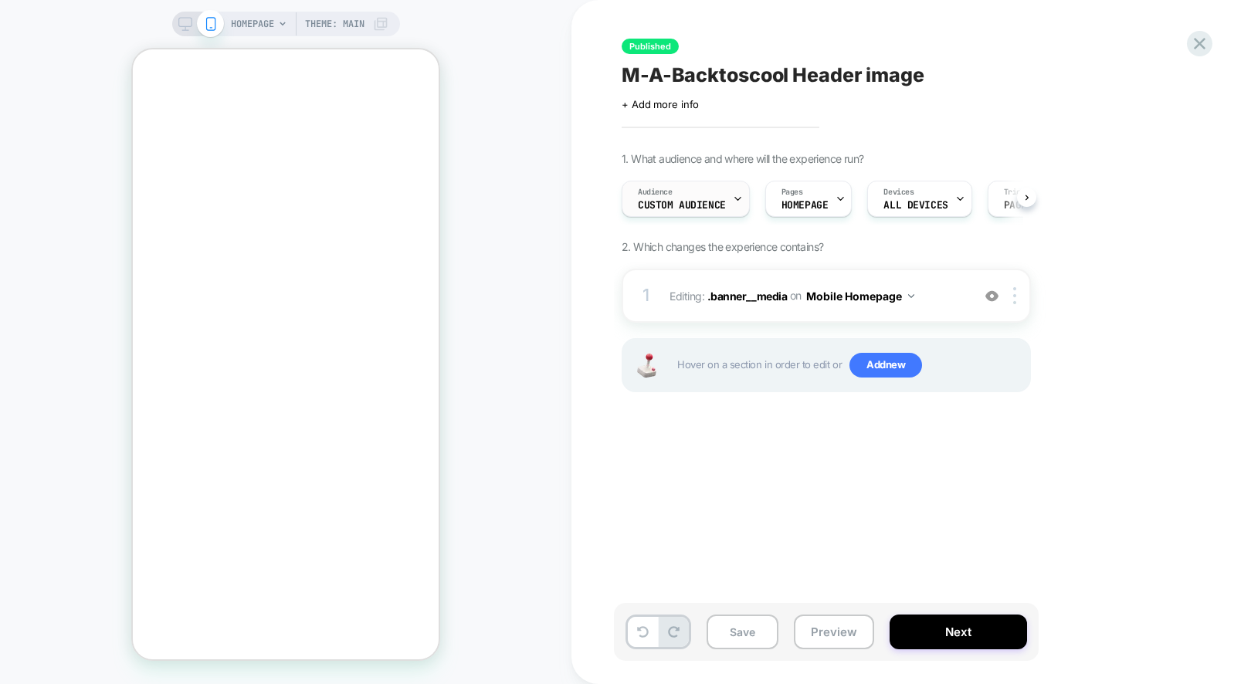
drag, startPoint x: 982, startPoint y: 632, endPoint x: 687, endPoint y: 205, distance: 518.9
click at [687, 205] on div "Published M-A-Backtoscool Header image Click to edit experience details + Add m…" at bounding box center [911, 342] width 579 height 684
click at [687, 205] on span "Custom Audience" at bounding box center [682, 205] width 88 height 11
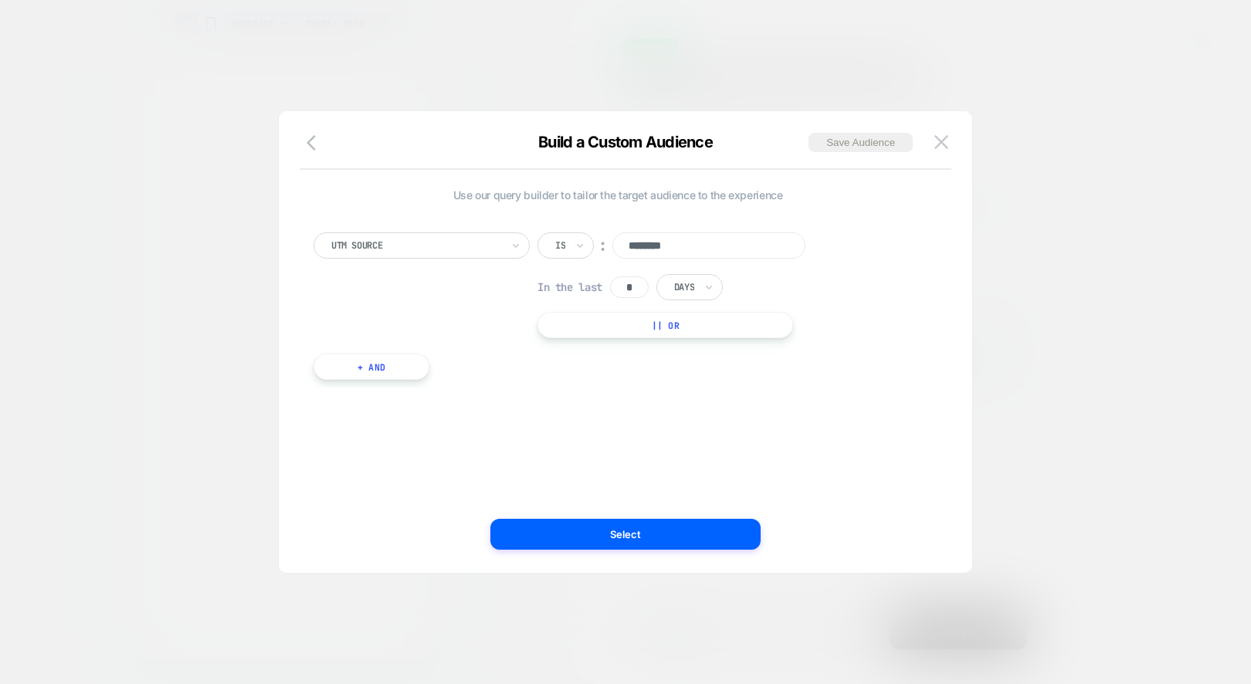
click at [584, 282] on span "In the last" at bounding box center [570, 287] width 65 height 14
click at [939, 154] on div "Build a Custom Audience Save Audience" at bounding box center [626, 151] width 694 height 37
click at [942, 143] on img at bounding box center [942, 141] width 14 height 13
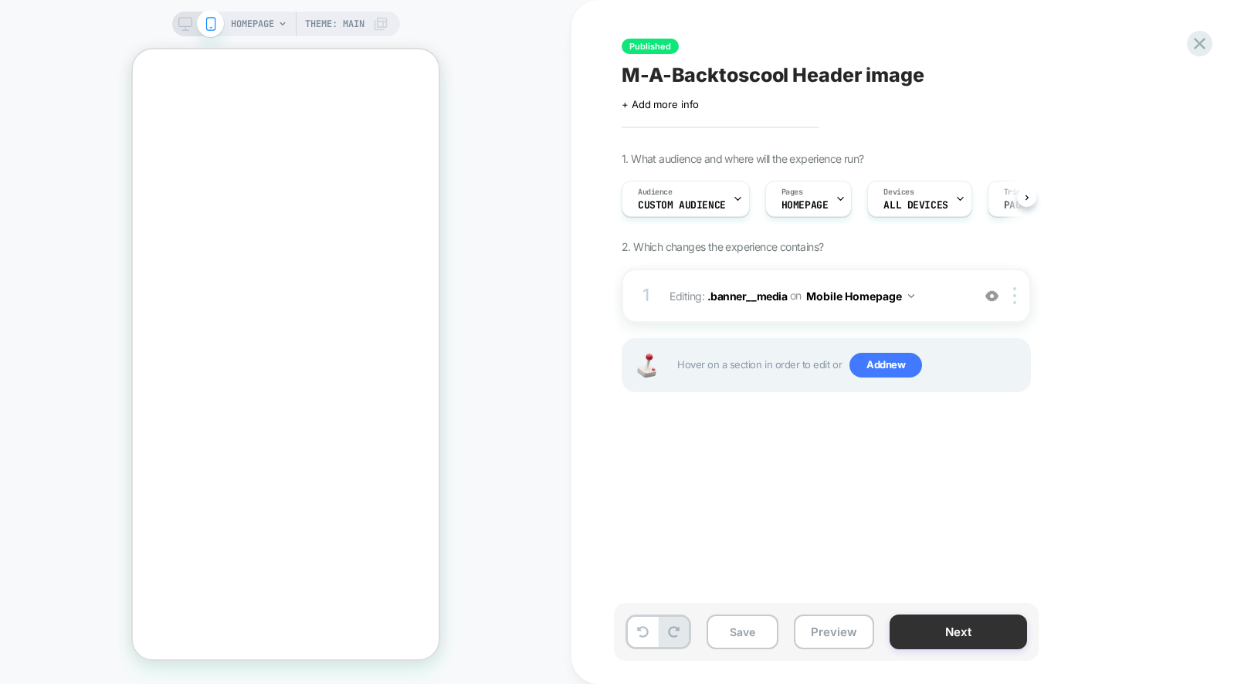
click at [946, 640] on button "Next" at bounding box center [958, 632] width 137 height 35
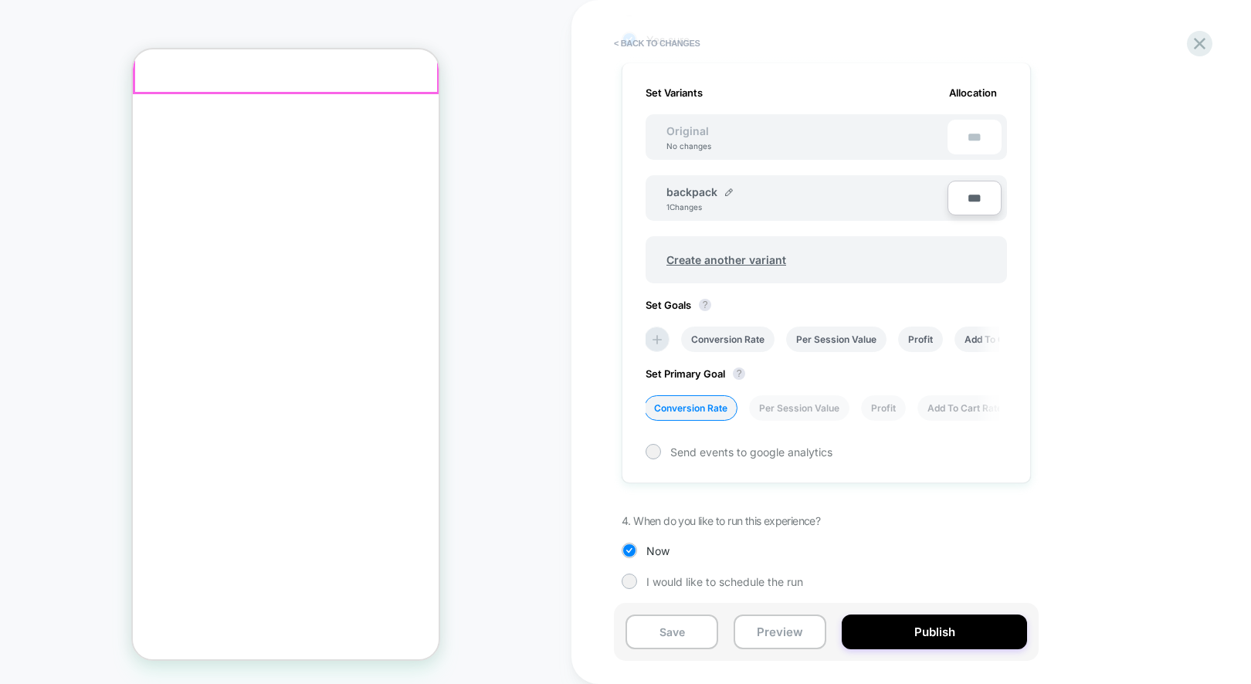
scroll to position [560, 0]
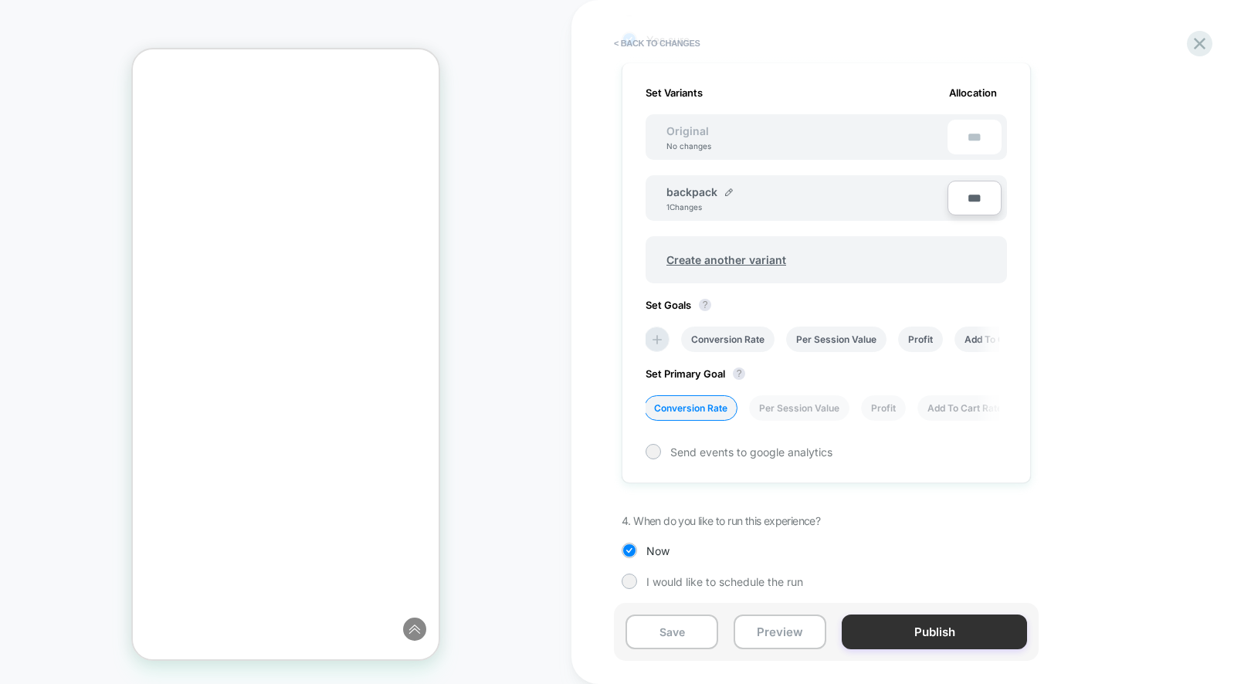
click at [944, 619] on button "Publish" at bounding box center [934, 632] width 185 height 35
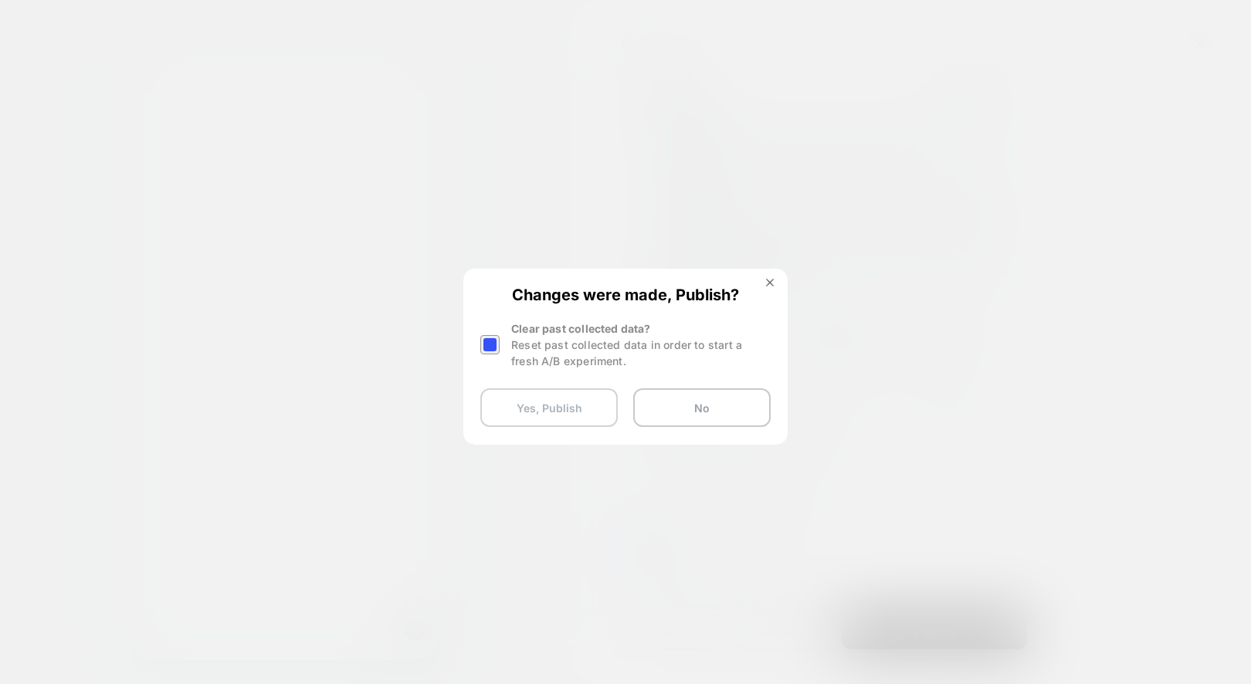
click at [494, 396] on button "Yes, Publish" at bounding box center [548, 408] width 137 height 39
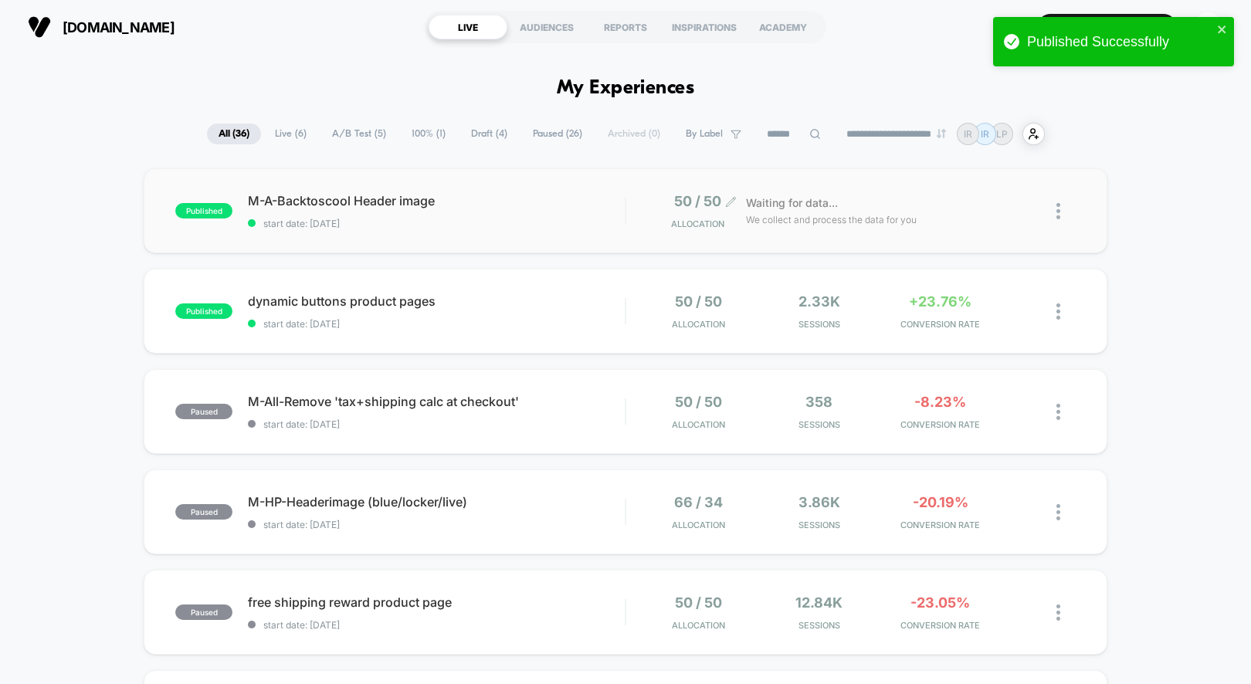
click at [714, 222] on span "Allocation" at bounding box center [697, 224] width 53 height 11
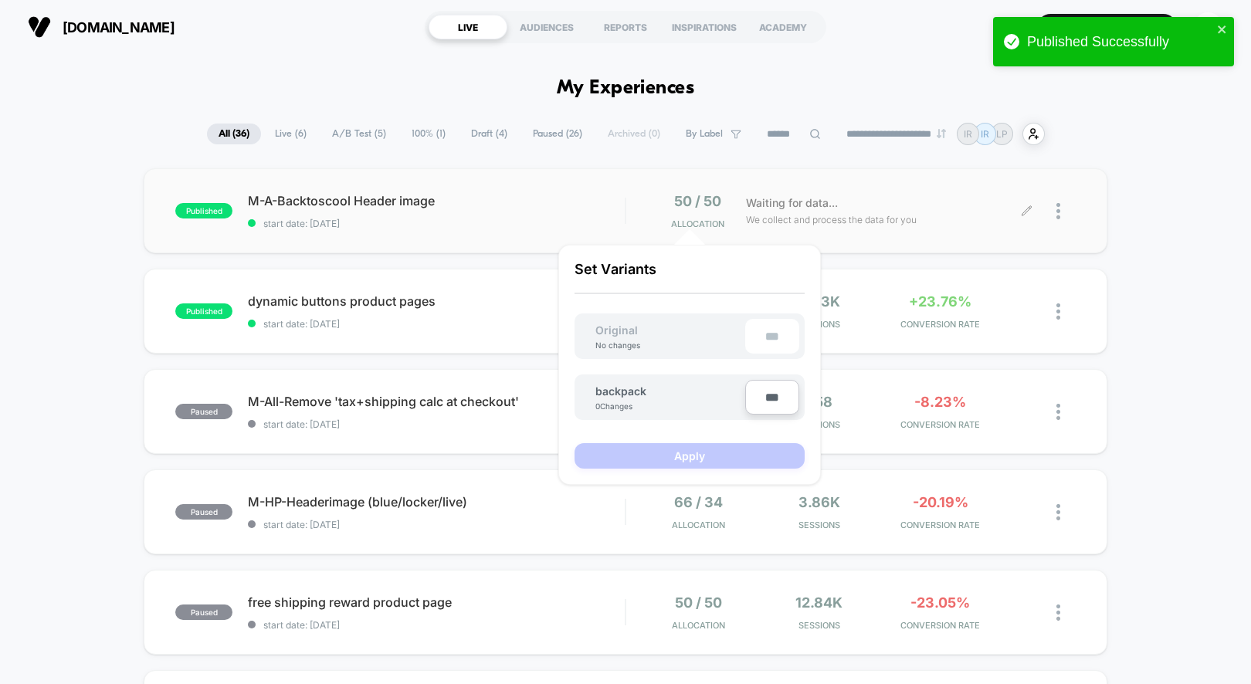
click at [813, 219] on span "We collect and process the data for you" at bounding box center [831, 219] width 171 height 15
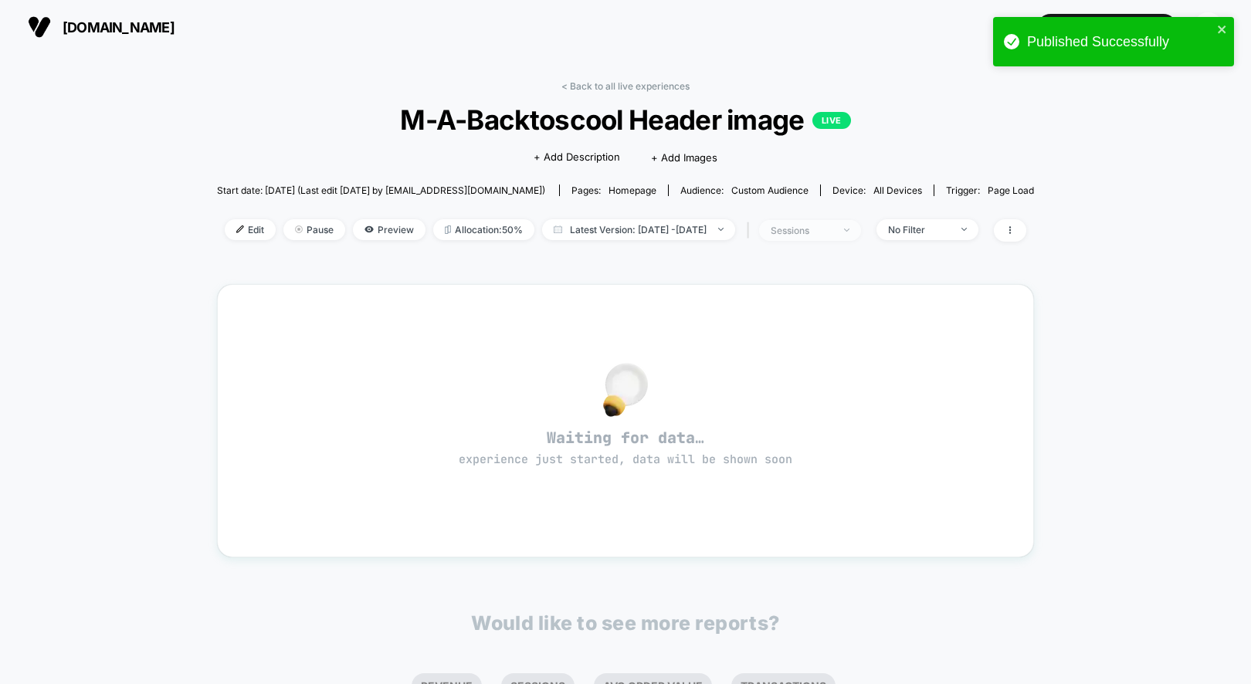
click at [833, 225] on div "sessions" at bounding box center [802, 231] width 62 height 12
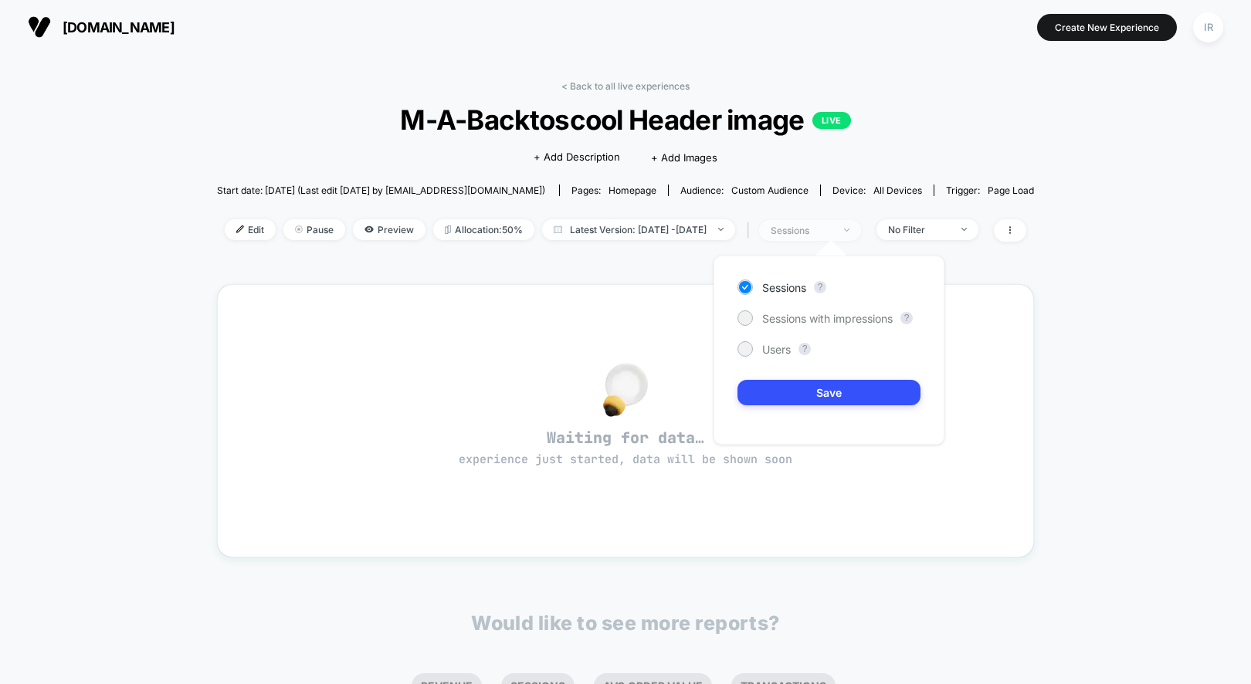
click at [833, 225] on div "sessions" at bounding box center [802, 231] width 62 height 12
click at [950, 224] on div "No Filter" at bounding box center [919, 230] width 62 height 12
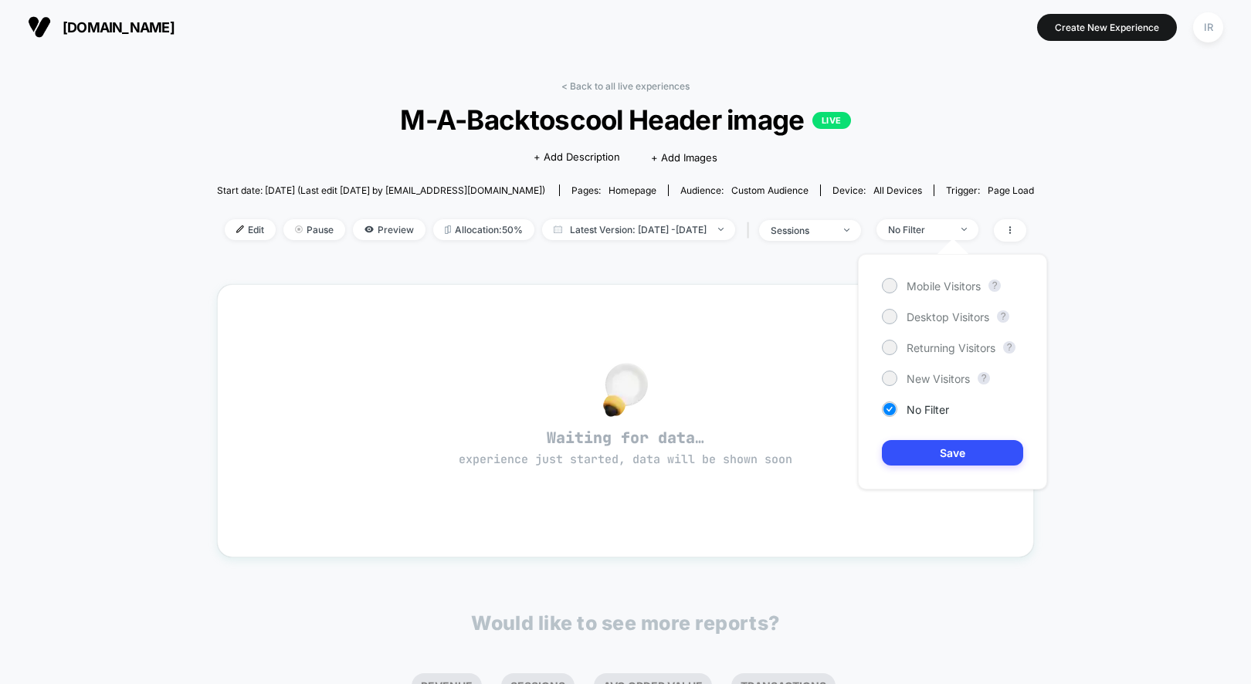
click at [678, 254] on div "< Back to all live experiences M-A-Backtoscool Header image LIVE Click to edit …" at bounding box center [625, 170] width 817 height 181
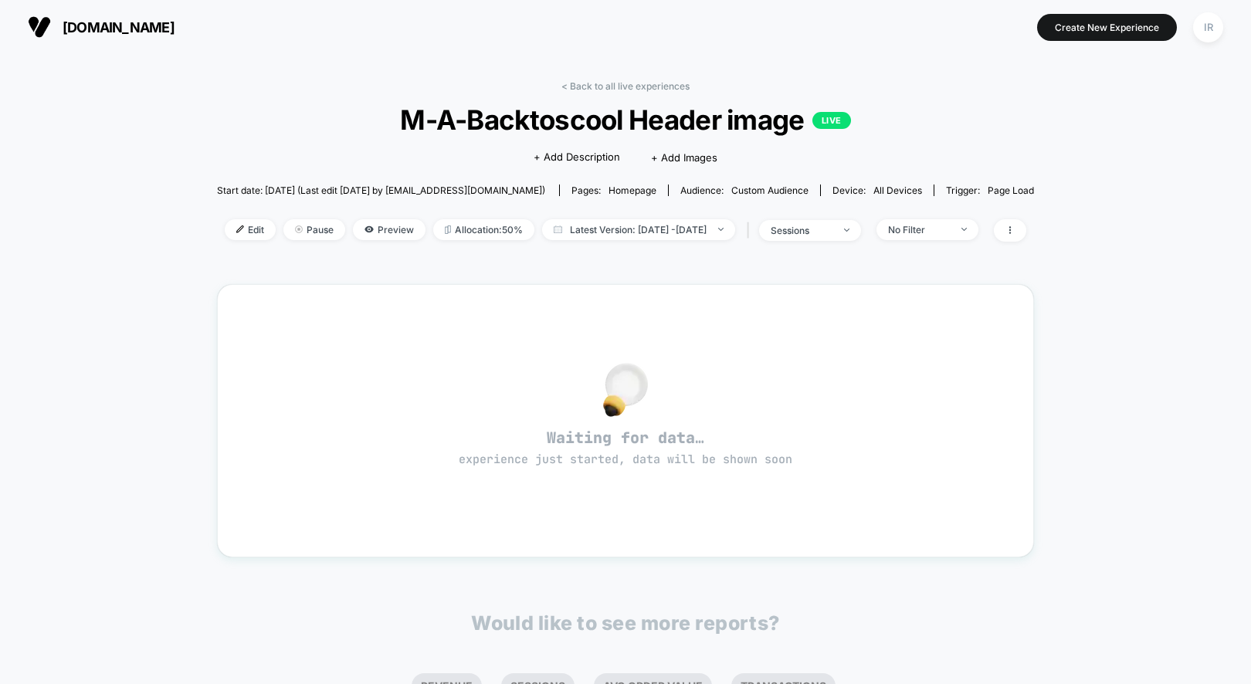
click at [339, 180] on span "Start date: [DATE] (Last edit [DATE] by [EMAIL_ADDRESS][DOMAIN_NAME])" at bounding box center [381, 190] width 328 height 27
click at [583, 91] on div "< Back to all live experiences M-A-Backtoscool Header image LIVE Click to edit …" at bounding box center [625, 170] width 817 height 181
click at [569, 110] on span "M-A-Backtoscool Header image LIVE" at bounding box center [625, 120] width 735 height 32
click at [580, 161] on span "+ Add Description" at bounding box center [577, 157] width 87 height 15
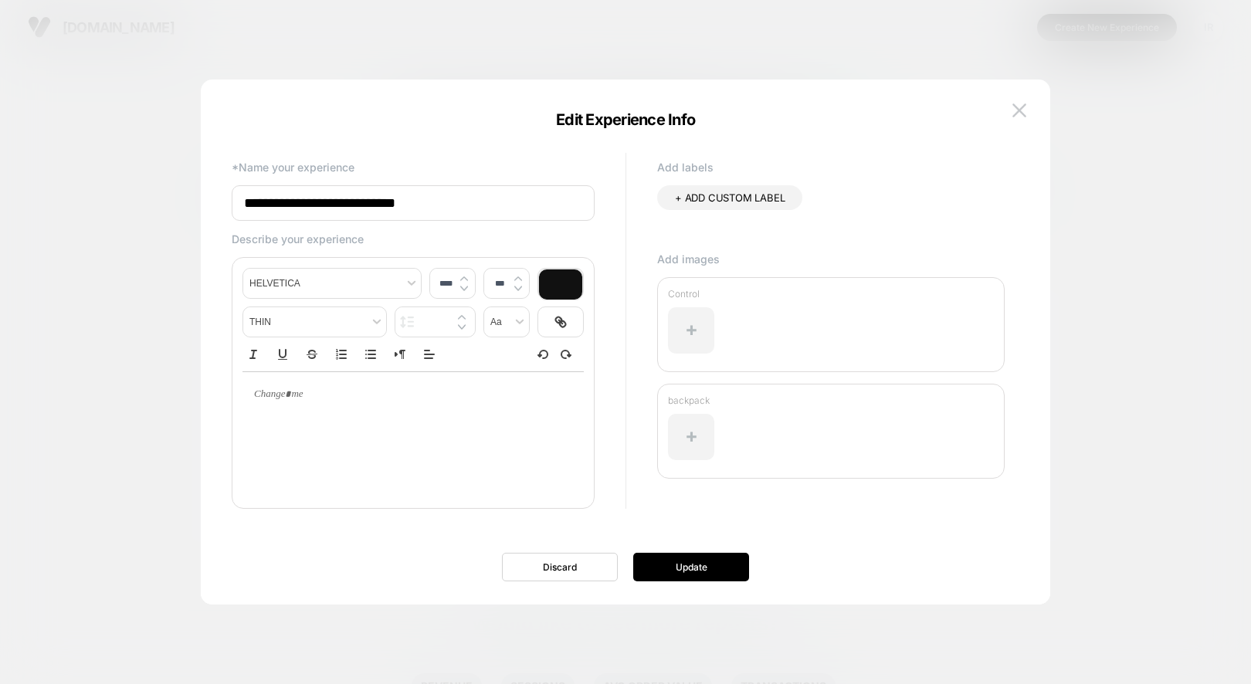
click at [264, 198] on input "**********" at bounding box center [413, 203] width 363 height 36
click at [257, 206] on input "**********" at bounding box center [413, 203] width 363 height 36
type input "**********"
click at [687, 566] on button "Update" at bounding box center [691, 567] width 116 height 29
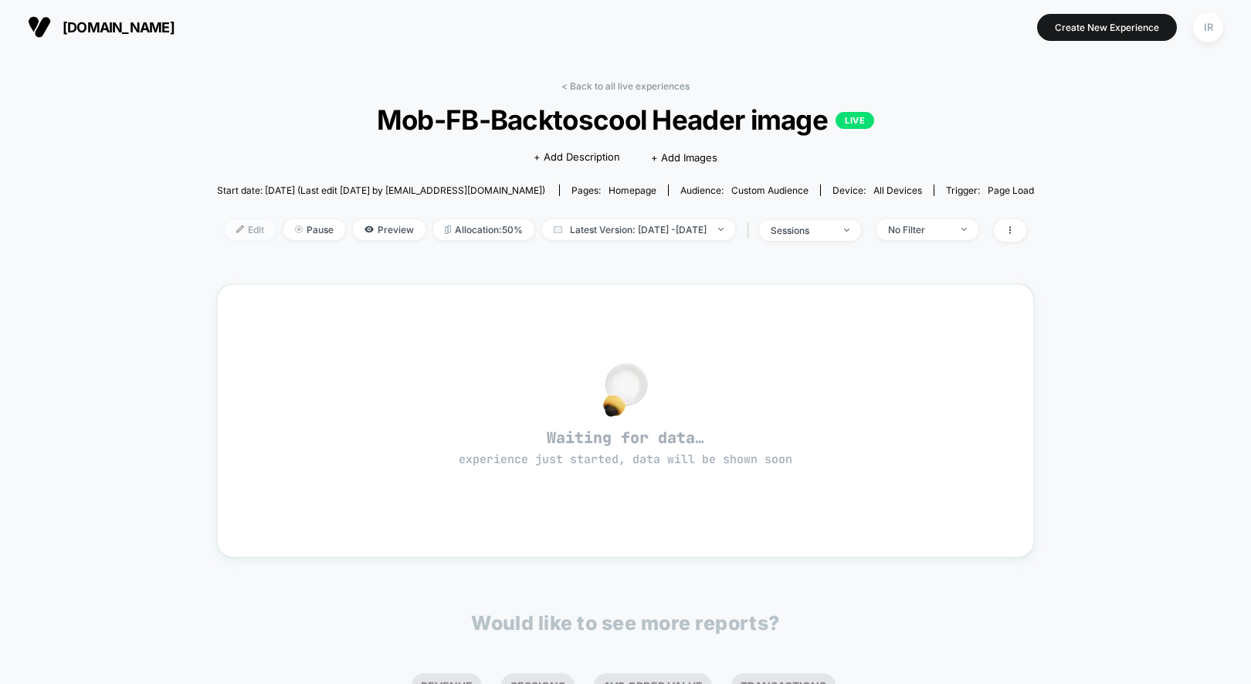
click at [225, 232] on span "Edit" at bounding box center [250, 229] width 51 height 21
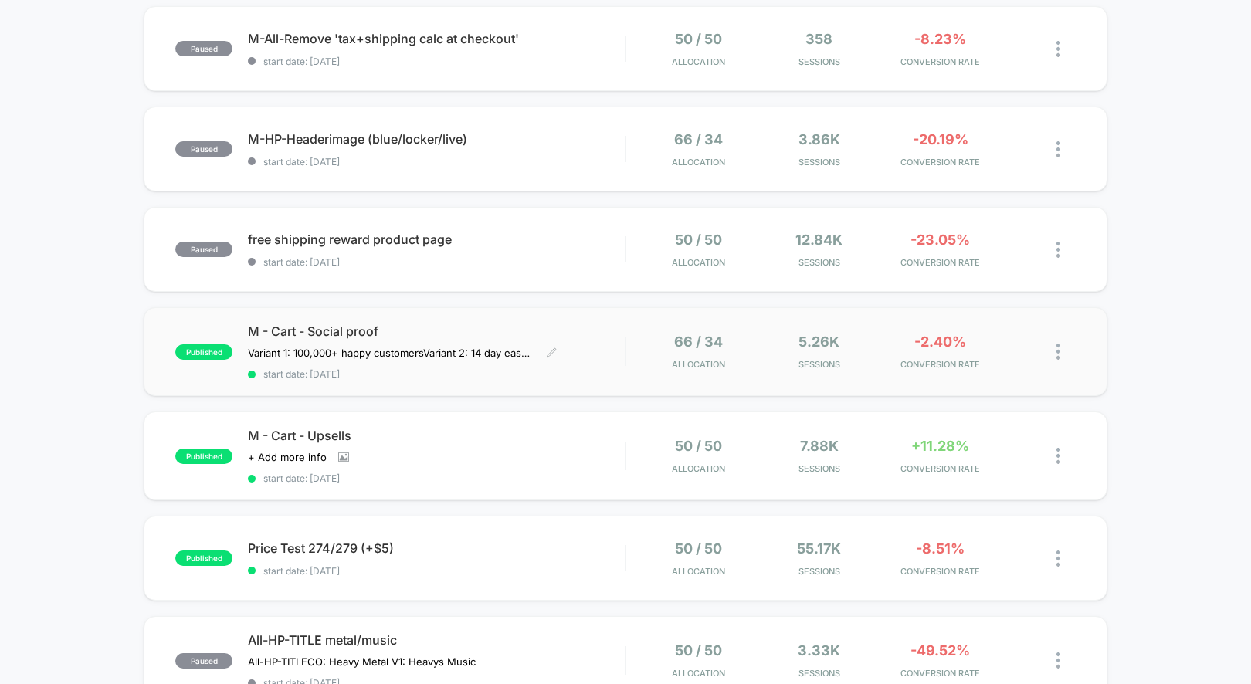
scroll to position [395, 0]
